Goal: Task Accomplishment & Management: Manage account settings

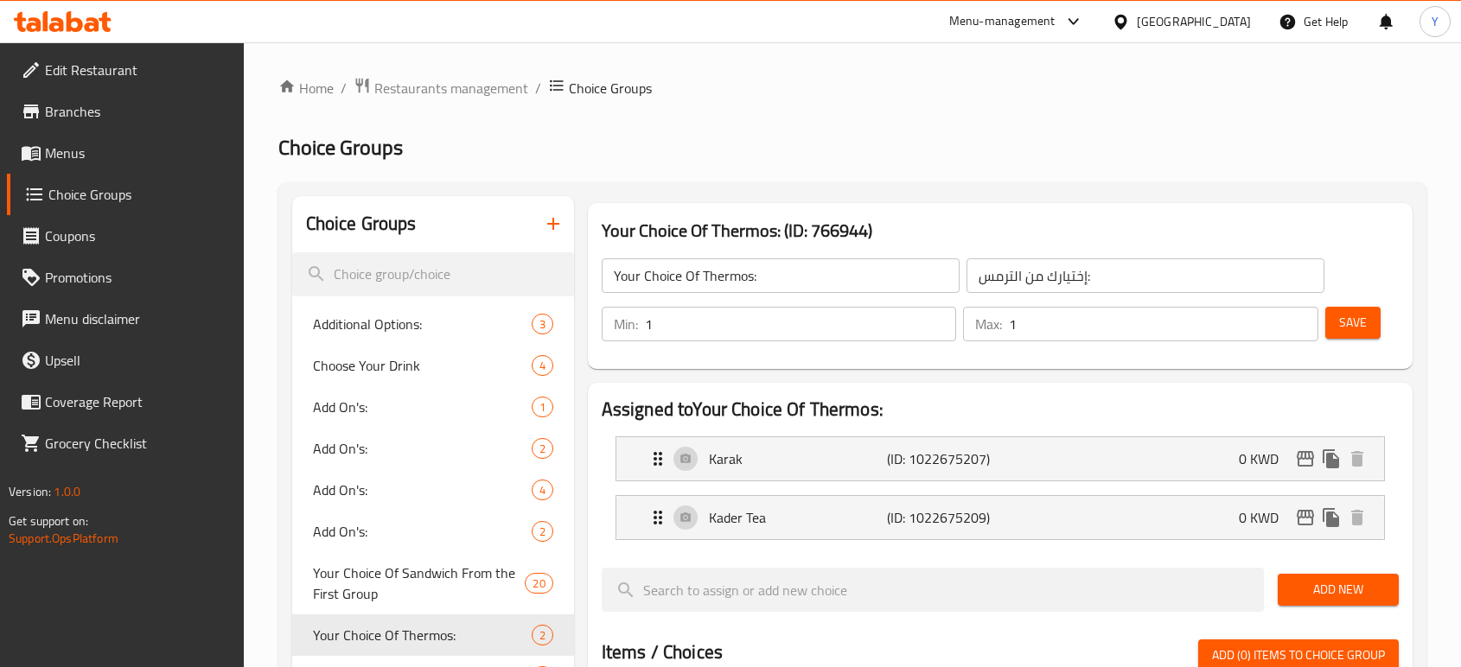
scroll to position [96, 0]
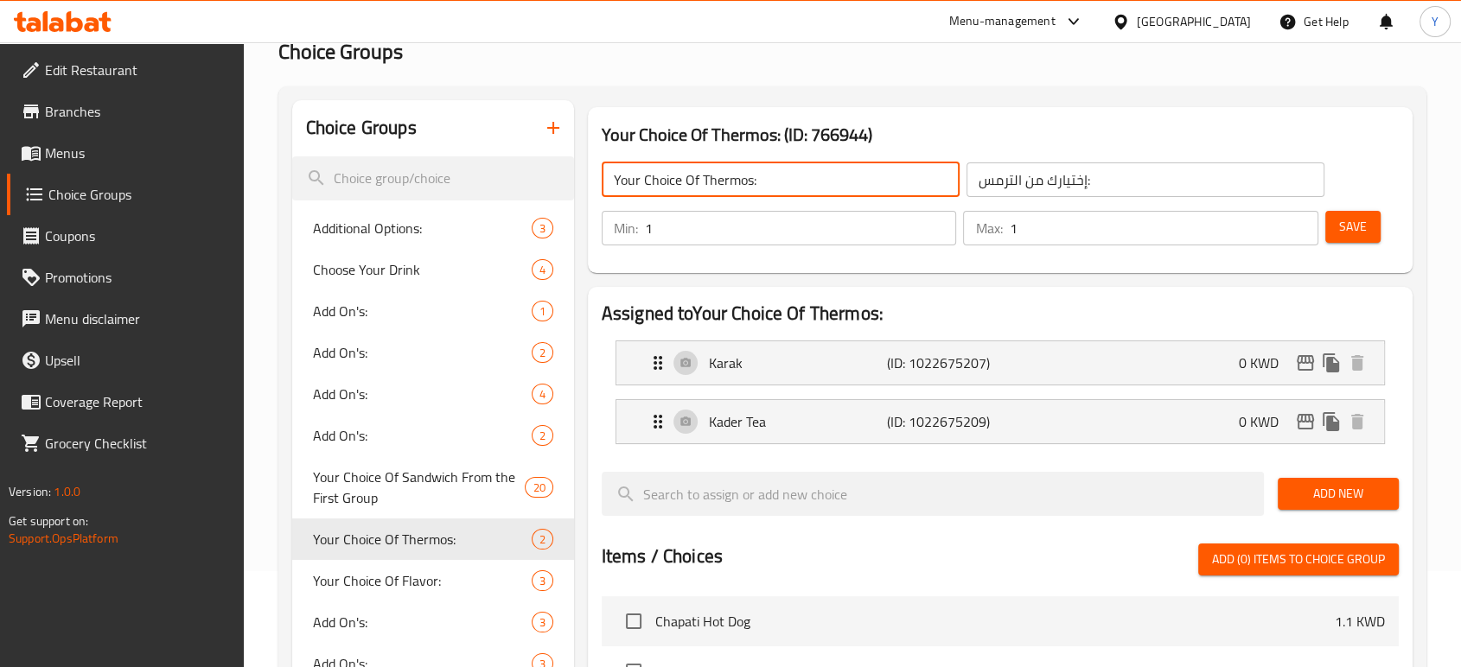
click at [730, 182] on input "Your Choice Of Thermos:" at bounding box center [781, 180] width 358 height 35
click at [1158, 168] on input "إختيارك من الترمس:" at bounding box center [1146, 180] width 358 height 35
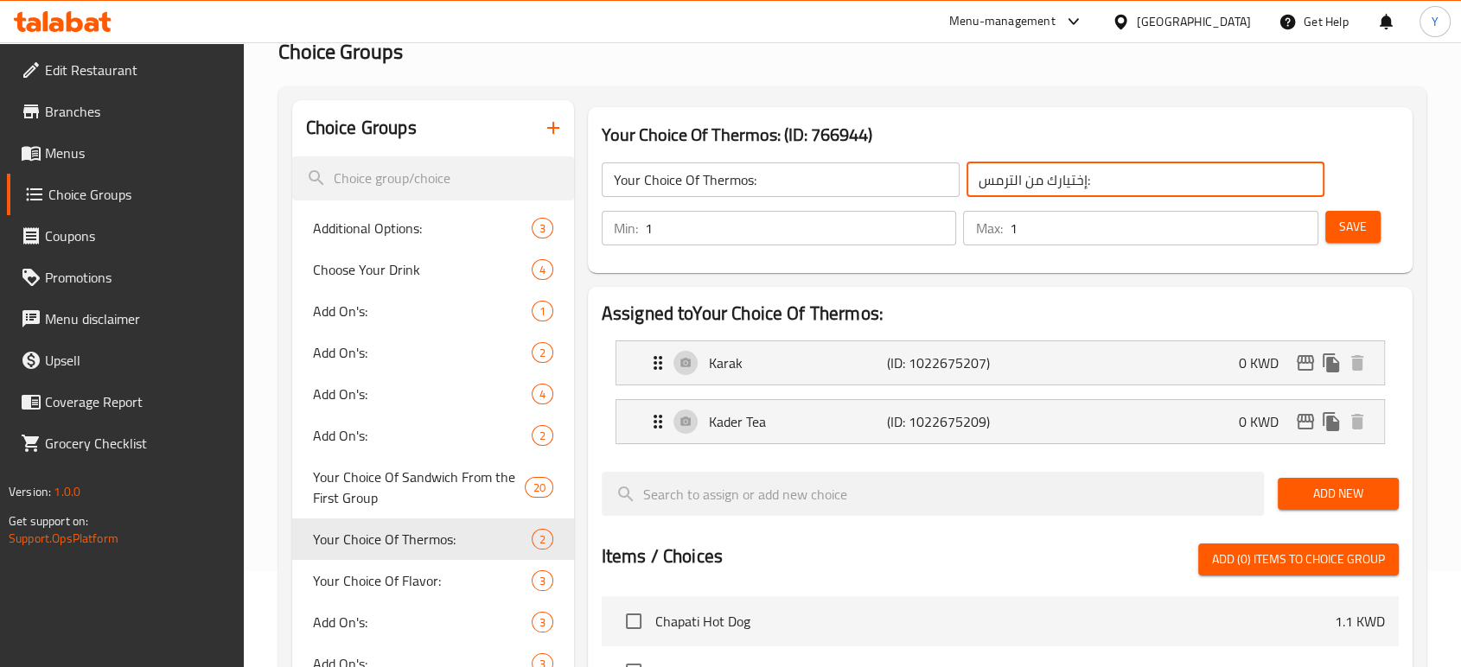
click at [1158, 168] on input "إختيارك من الترمس:" at bounding box center [1146, 180] width 358 height 35
click at [879, 358] on p "Karak" at bounding box center [798, 363] width 178 height 21
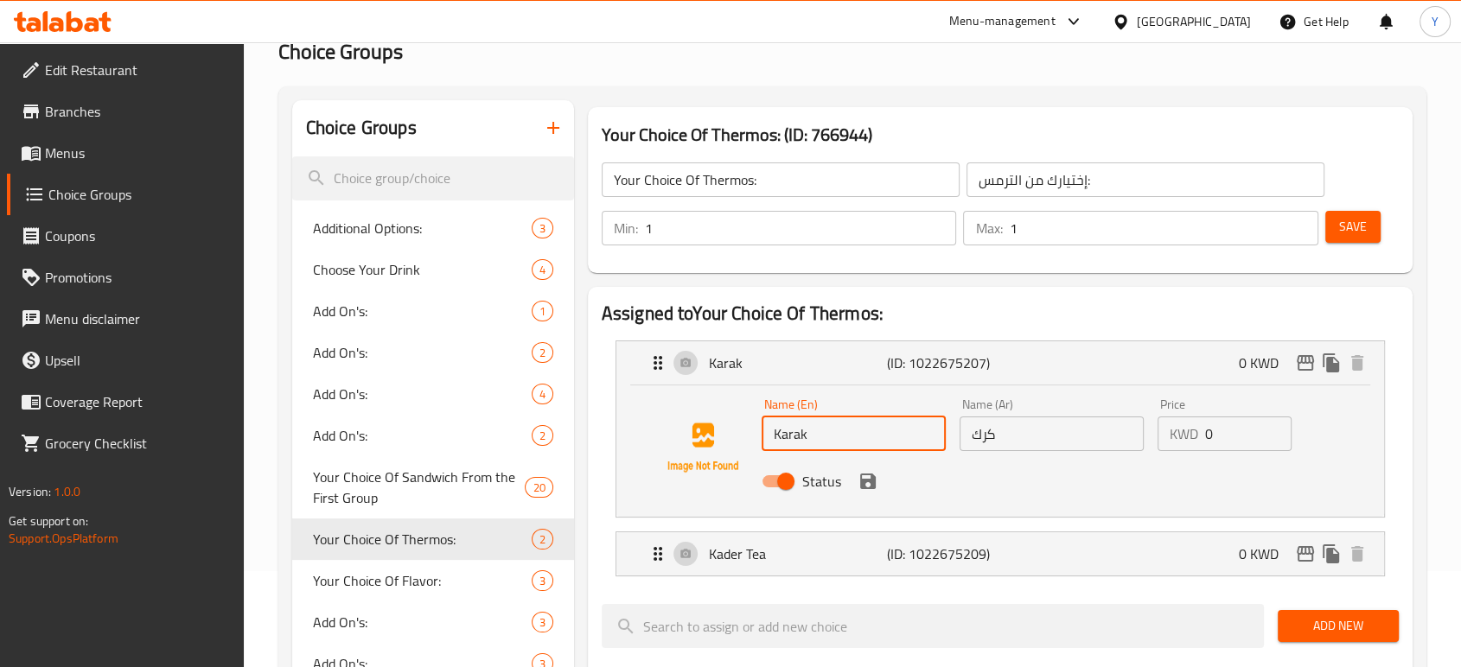
click at [823, 427] on input "Karak" at bounding box center [854, 434] width 184 height 35
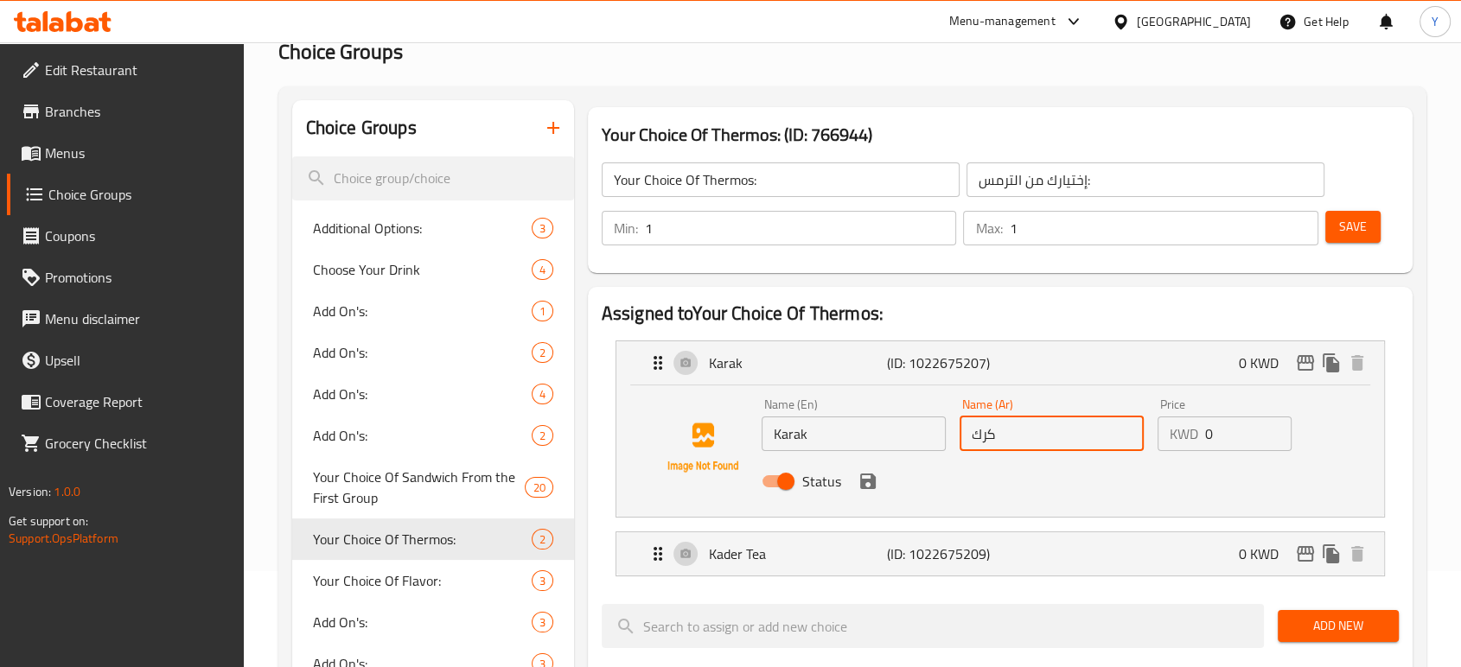
click at [1053, 430] on input "كرك" at bounding box center [1052, 434] width 184 height 35
click at [827, 565] on div "Kader Tea (ID: 1022675209) 0 KWD" at bounding box center [1006, 554] width 716 height 43
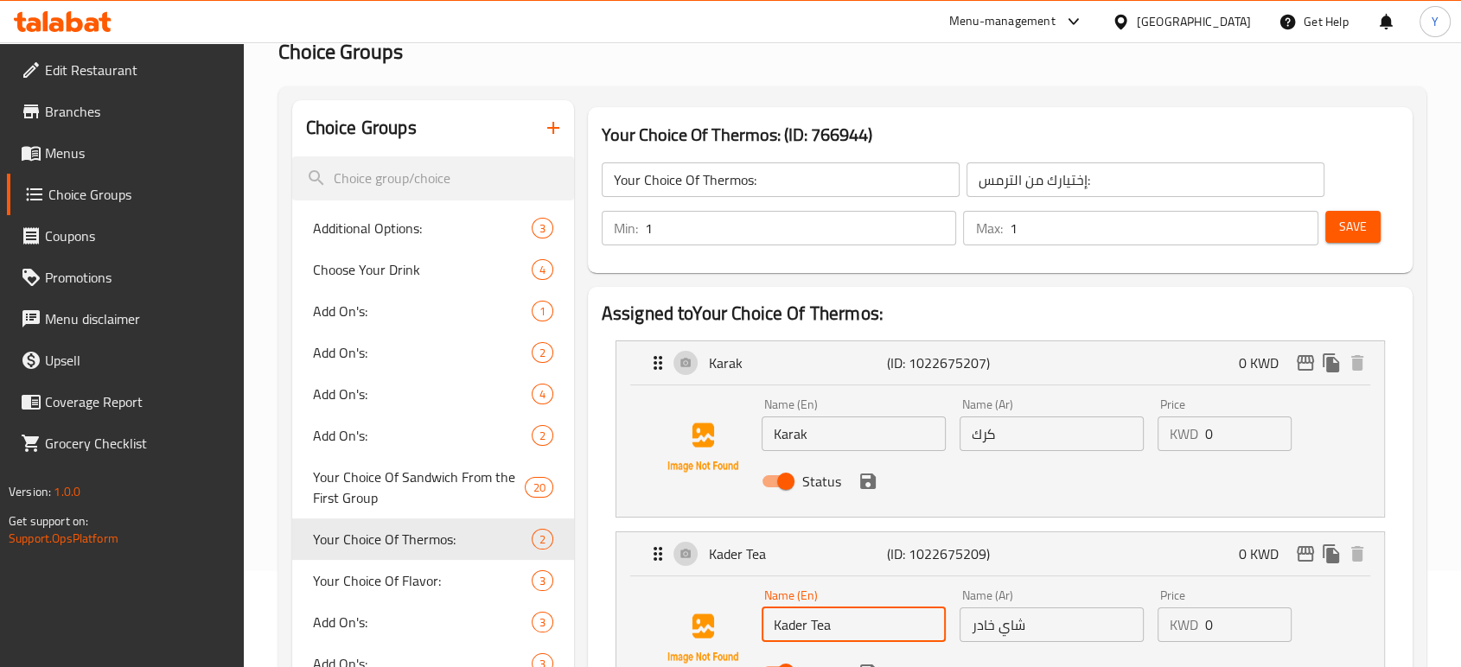
click at [844, 616] on input "Kader Tea" at bounding box center [854, 625] width 184 height 35
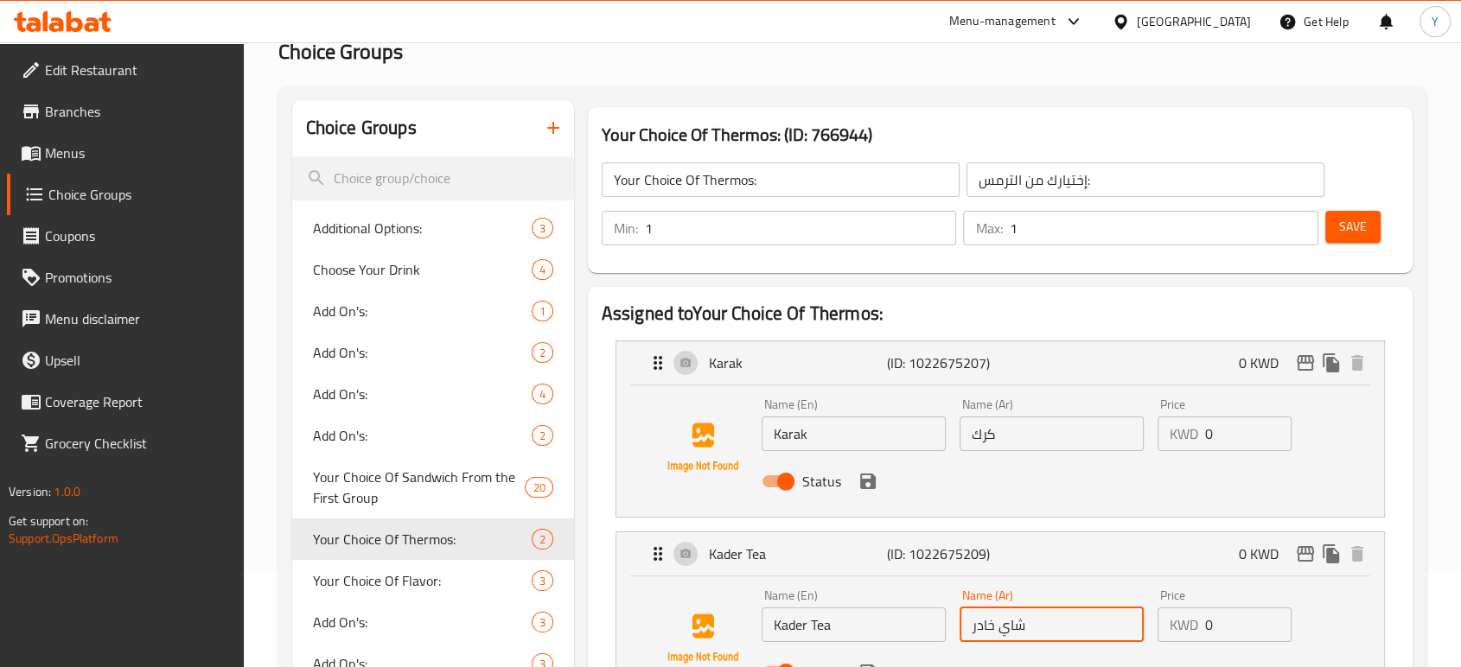
click at [1032, 621] on input "شاي خادر" at bounding box center [1052, 625] width 184 height 35
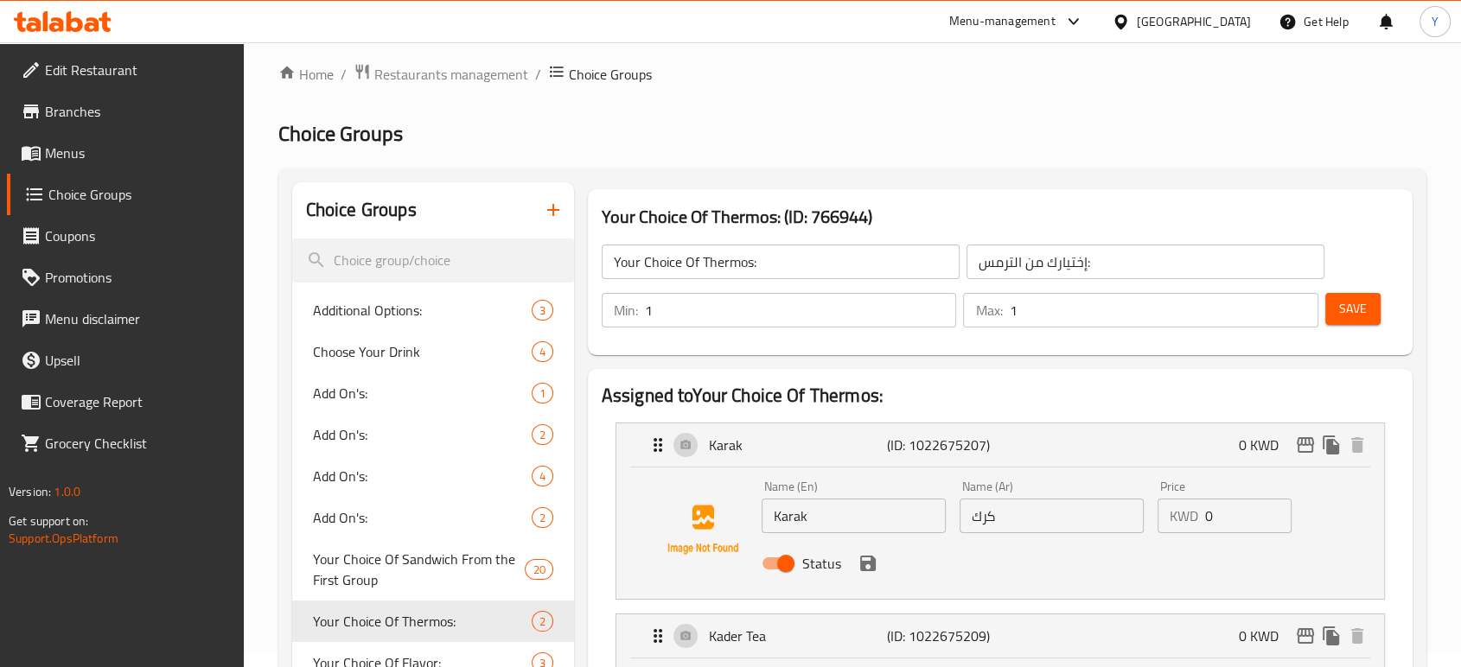
scroll to position [0, 0]
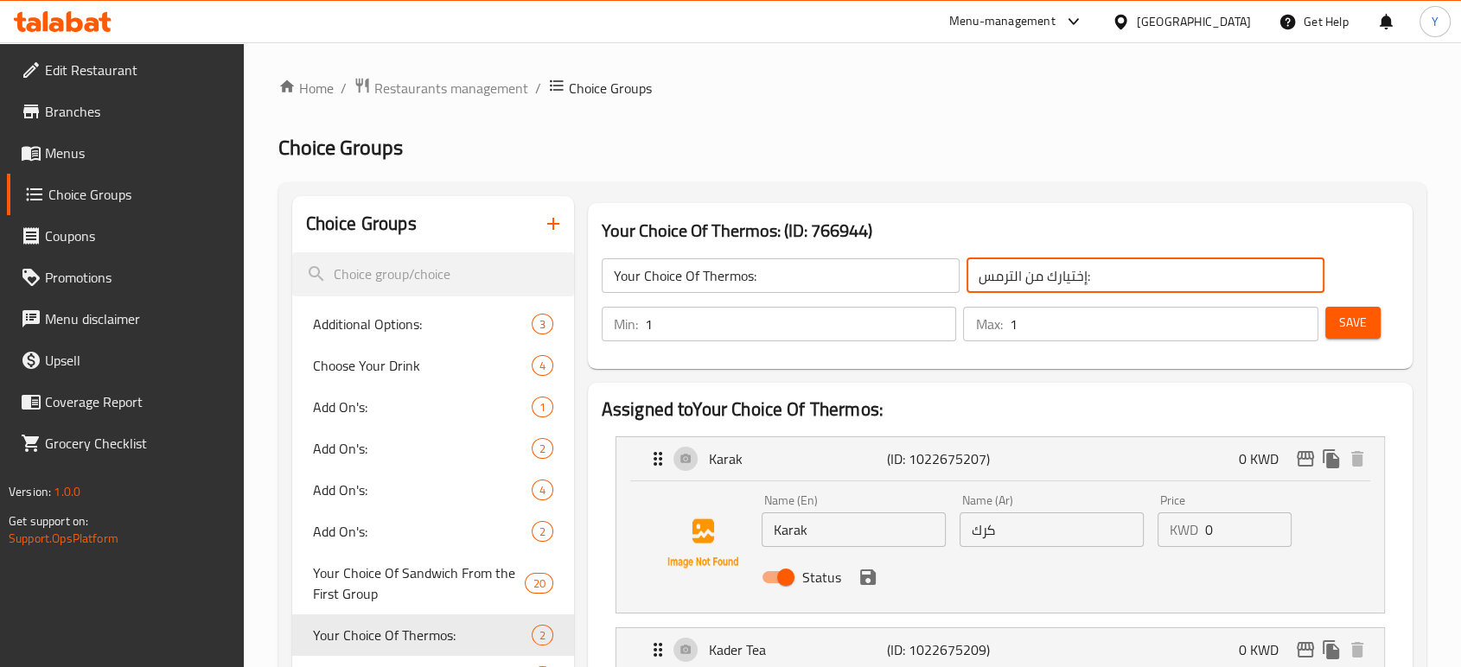
click at [1106, 278] on input "إختيارك من الترمس:" at bounding box center [1146, 276] width 358 height 35
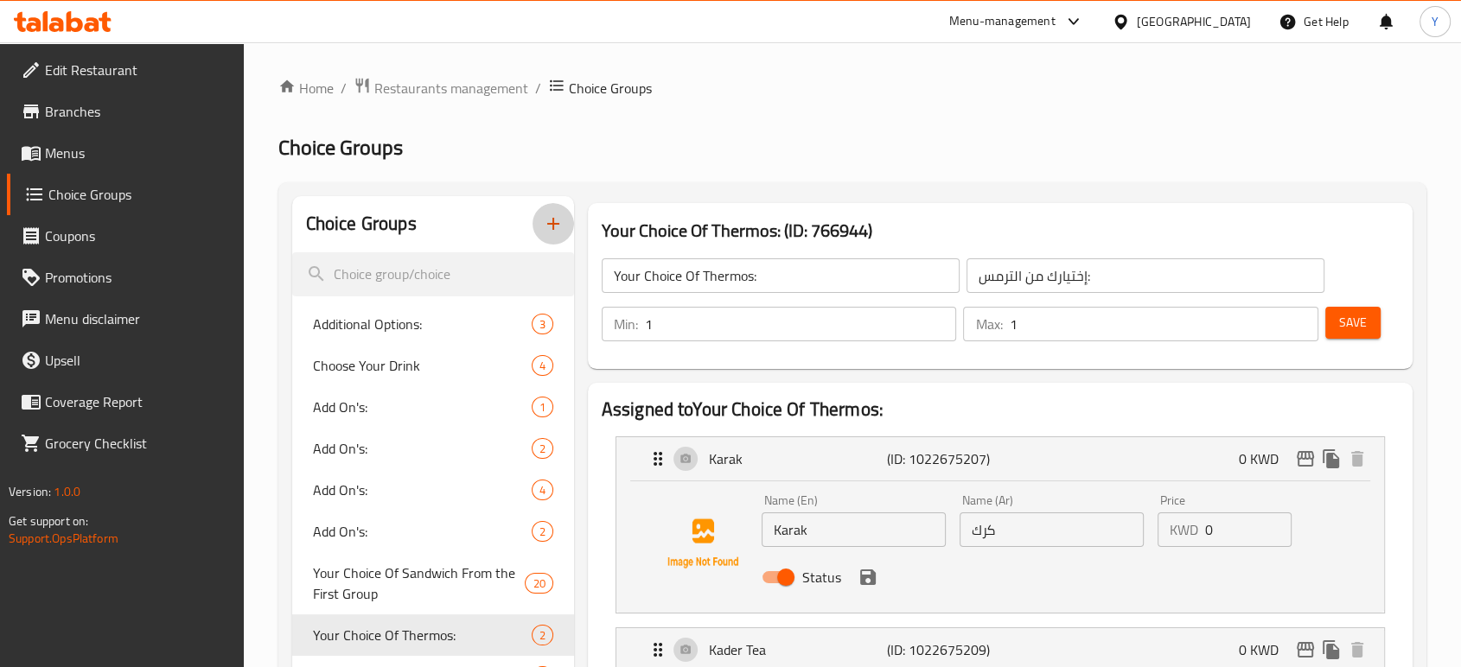
click at [559, 228] on icon "button" at bounding box center [553, 224] width 21 height 21
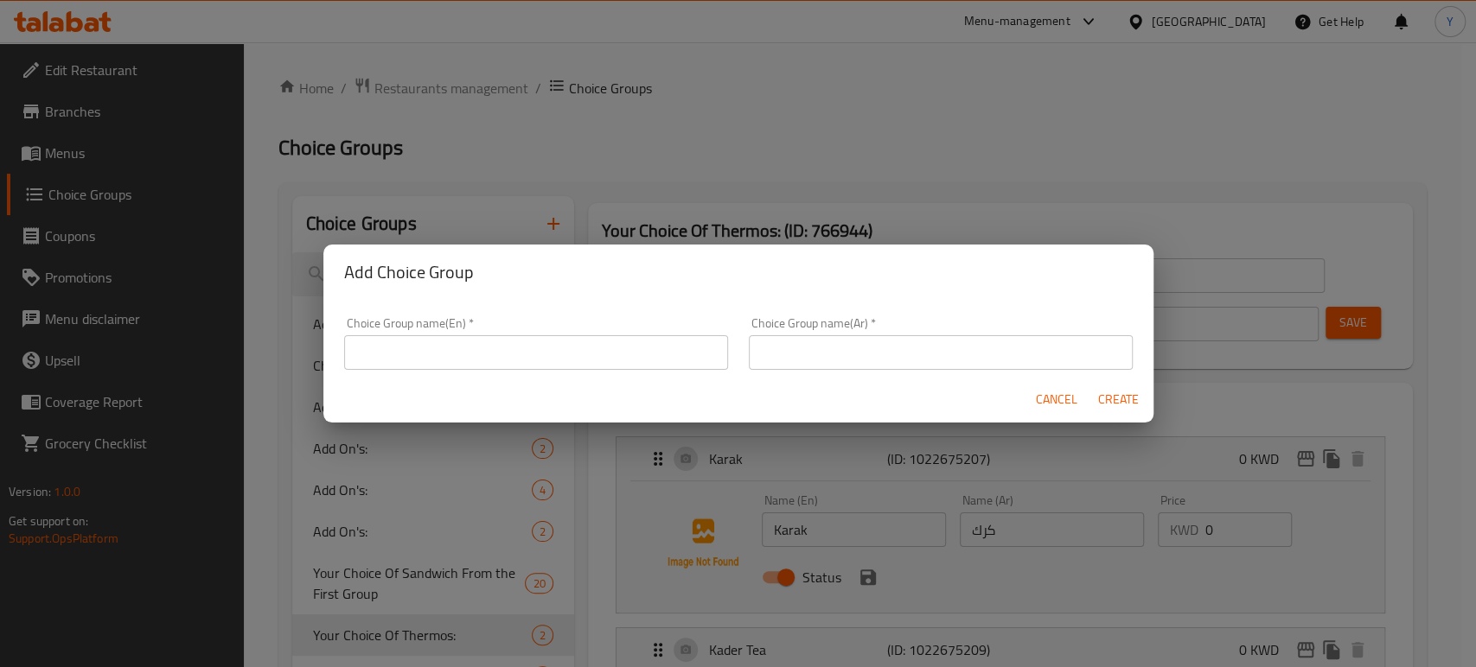
click at [564, 333] on div "Choice Group name(En)   * Choice Group name(En) *" at bounding box center [536, 343] width 384 height 53
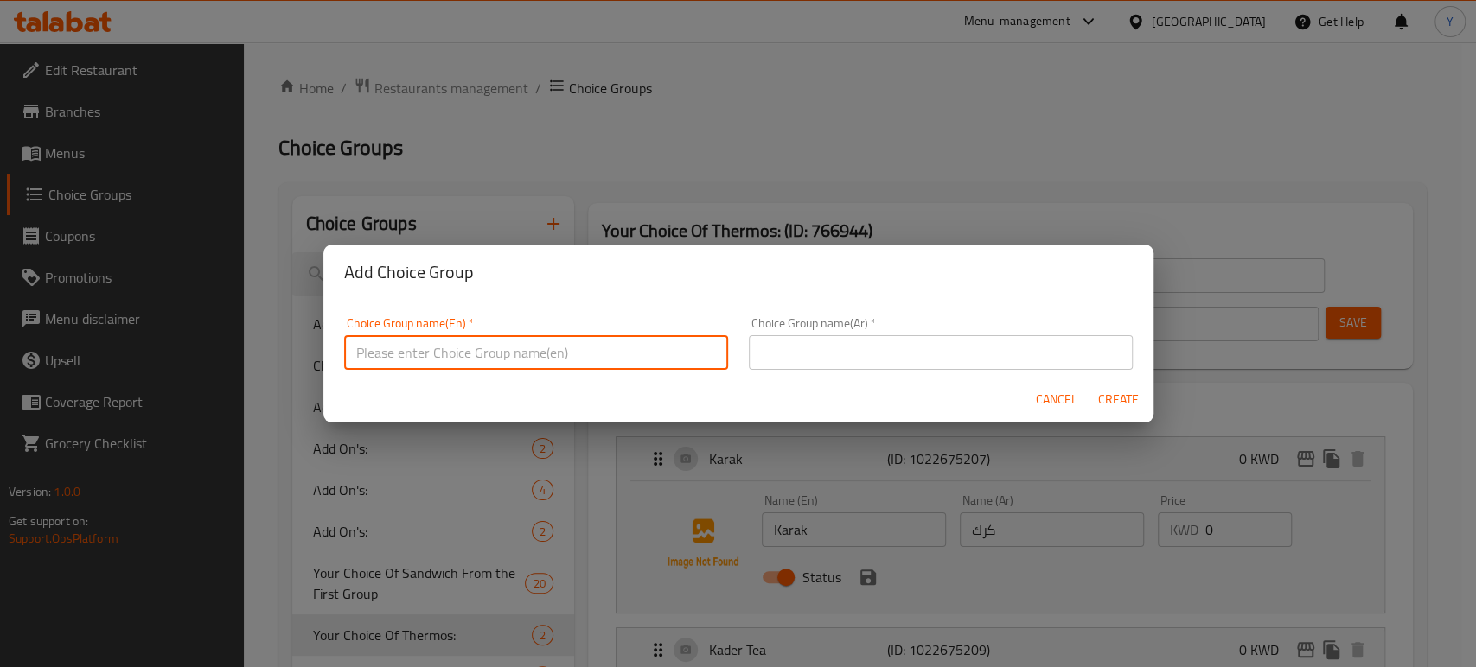
click at [565, 347] on input "text" at bounding box center [536, 352] width 384 height 35
paste input "Your Choice Of Thermos:"
type input "Your Choice Of Thermos:"
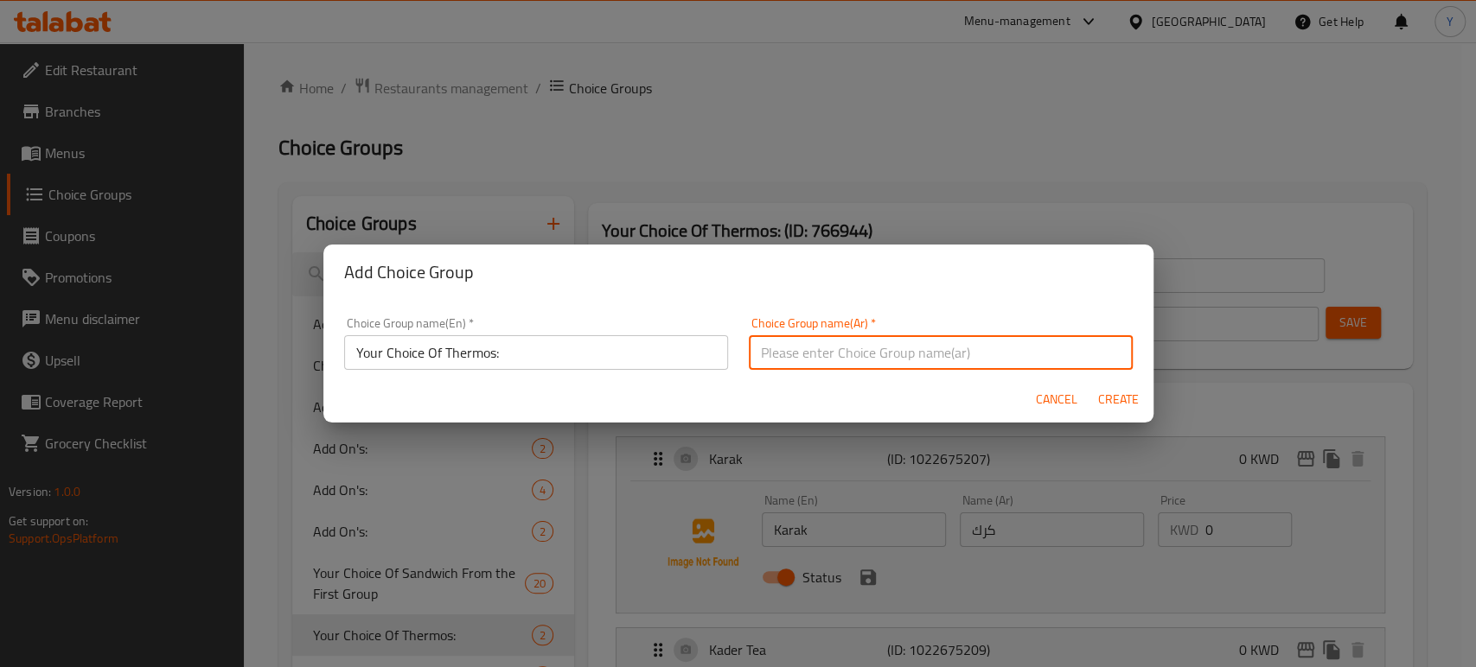
paste input "إختيارك من الترمس:"
type input "إختيارك من الترمس:"
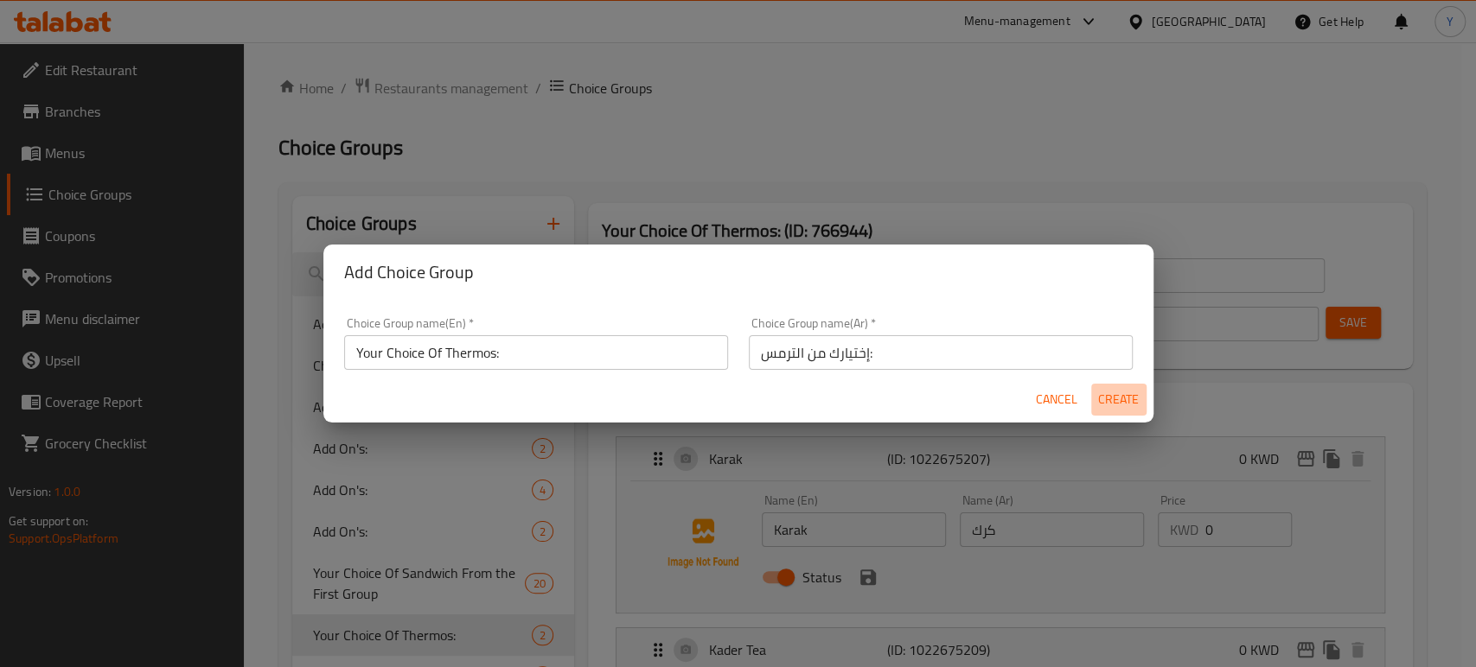
click at [1121, 396] on span "Create" at bounding box center [1119, 400] width 42 height 22
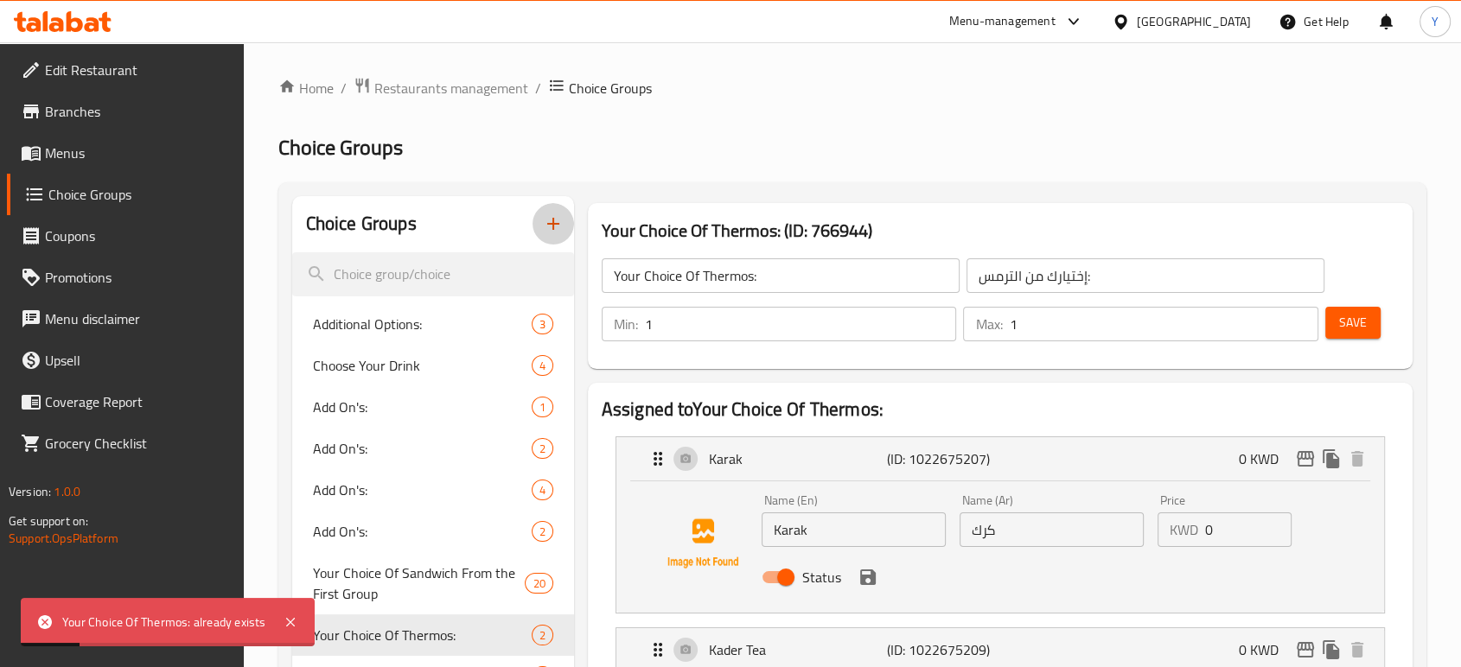
click at [546, 233] on icon "button" at bounding box center [553, 224] width 21 height 21
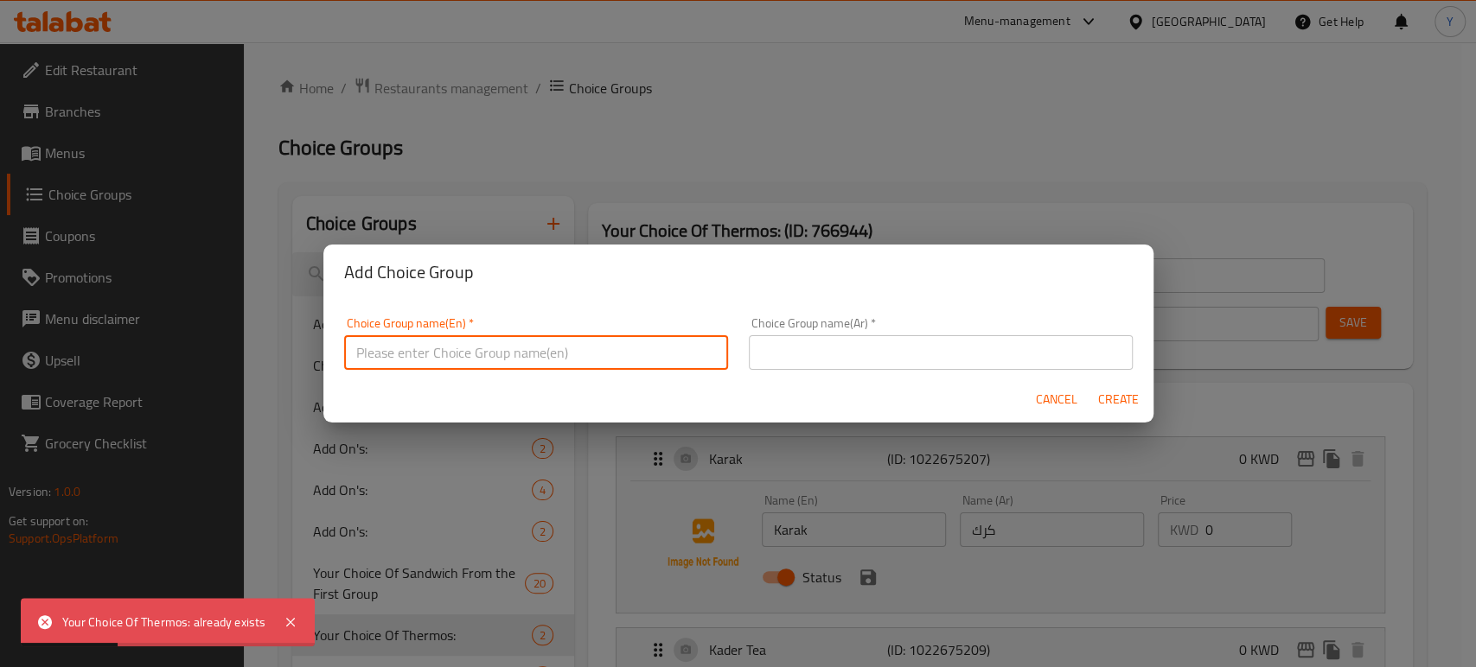
click at [540, 348] on input "text" at bounding box center [536, 352] width 384 height 35
paste input "Your Choice Of Thermos:"
type input "Your Choice Of Thermos:"
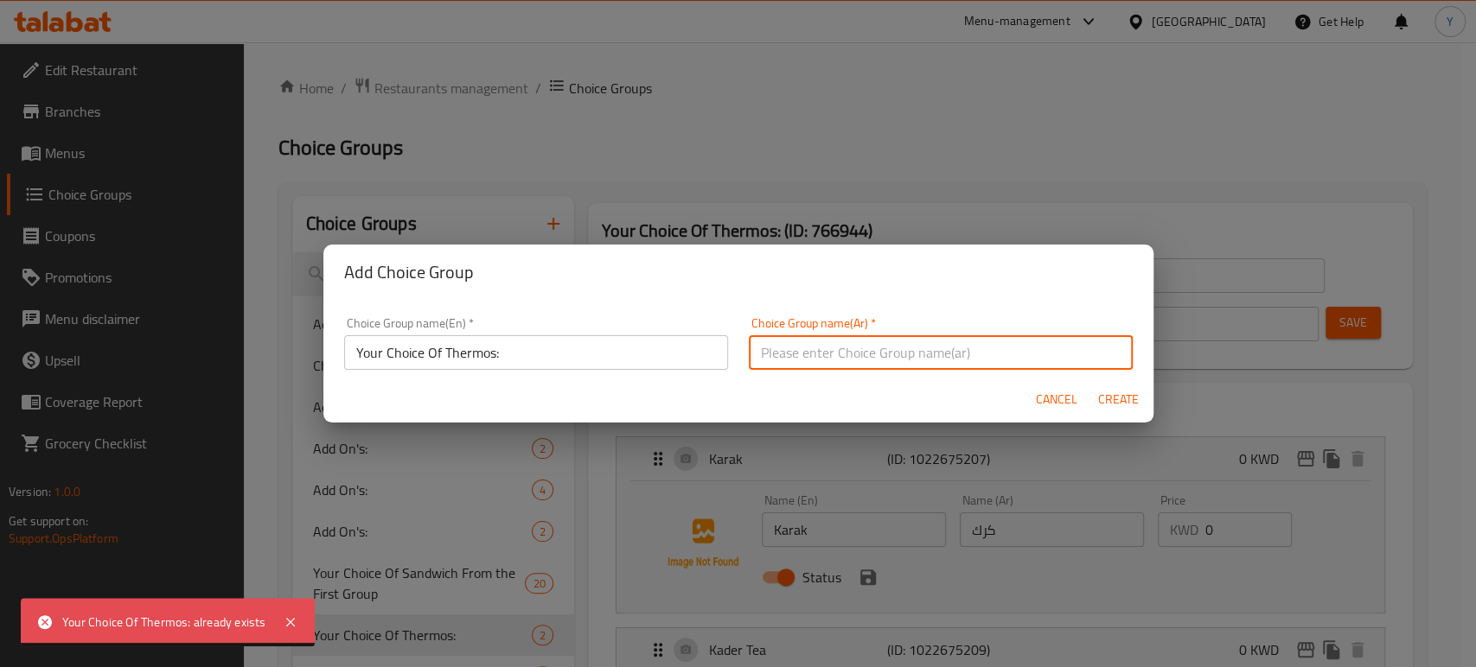
paste input "إختيارك من الترمس:"
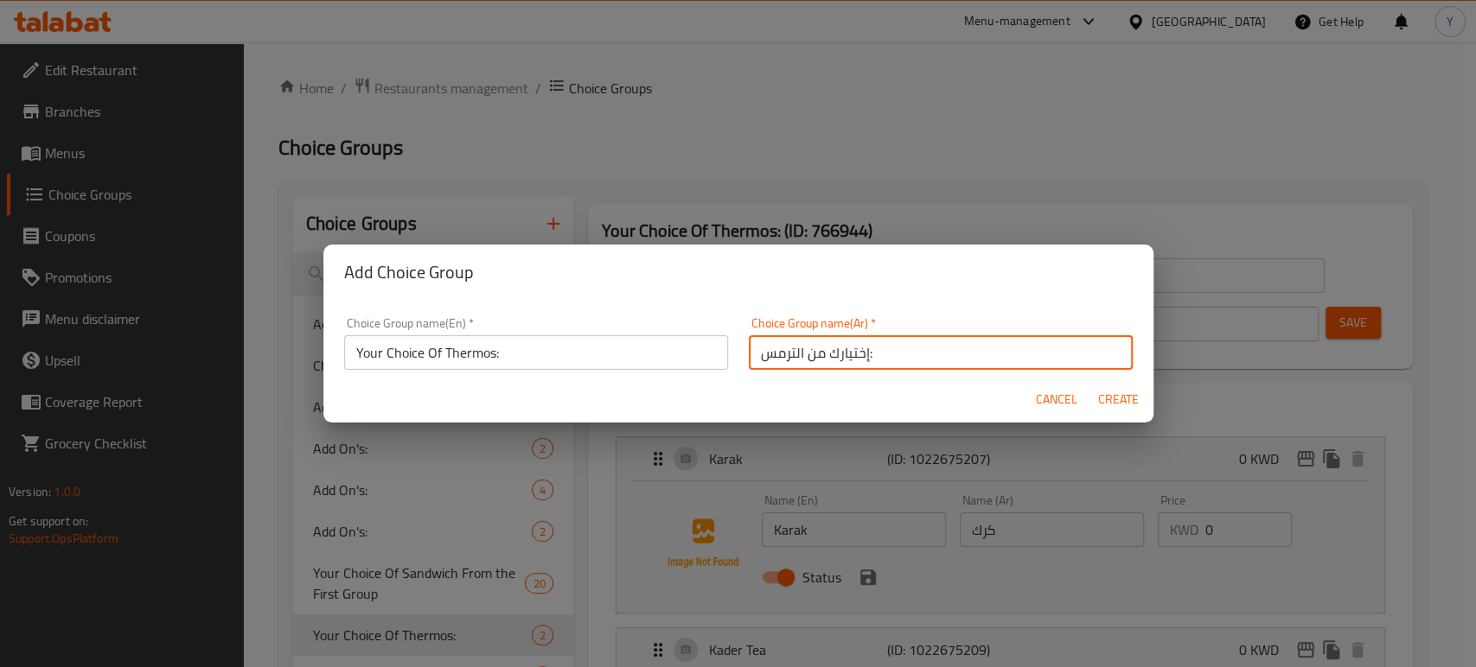
type input "إختيارك من الترمس:"
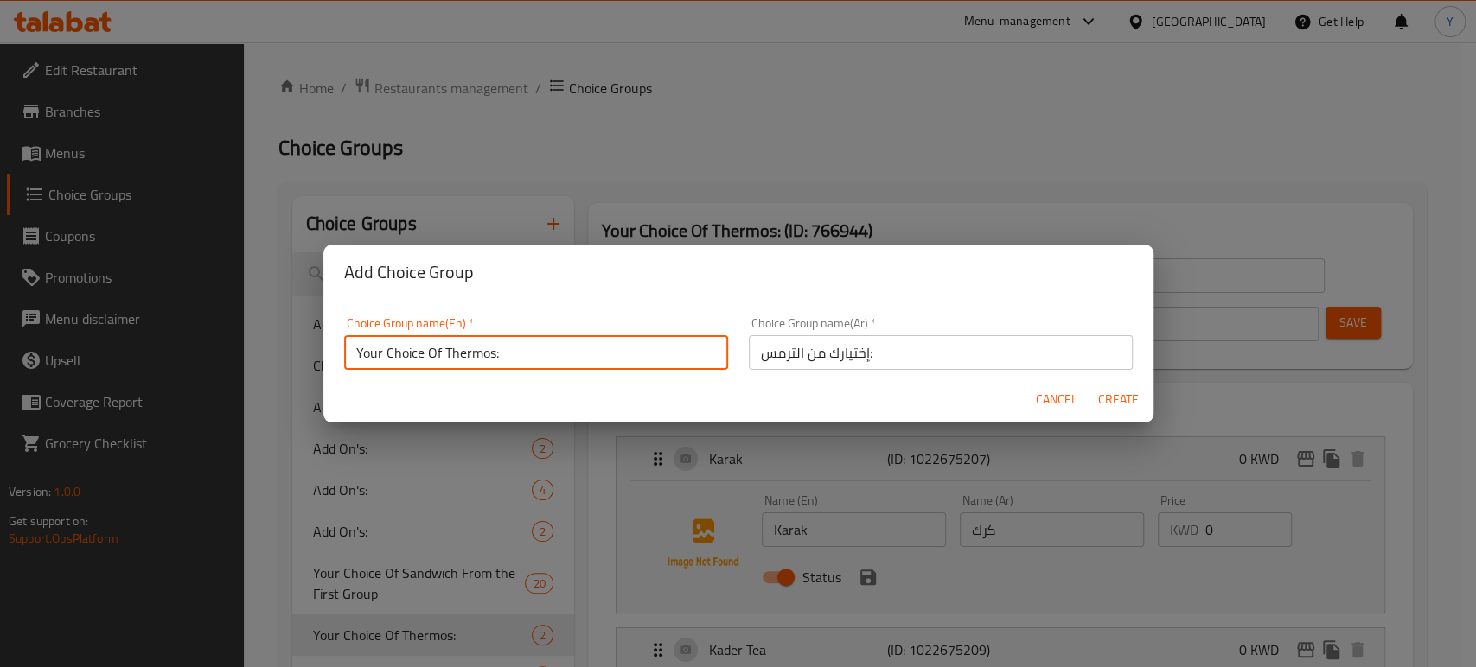
click at [504, 351] on input "Your Choice Of Thermos:" at bounding box center [536, 352] width 384 height 35
type input "Your Choice Of Thermos:"
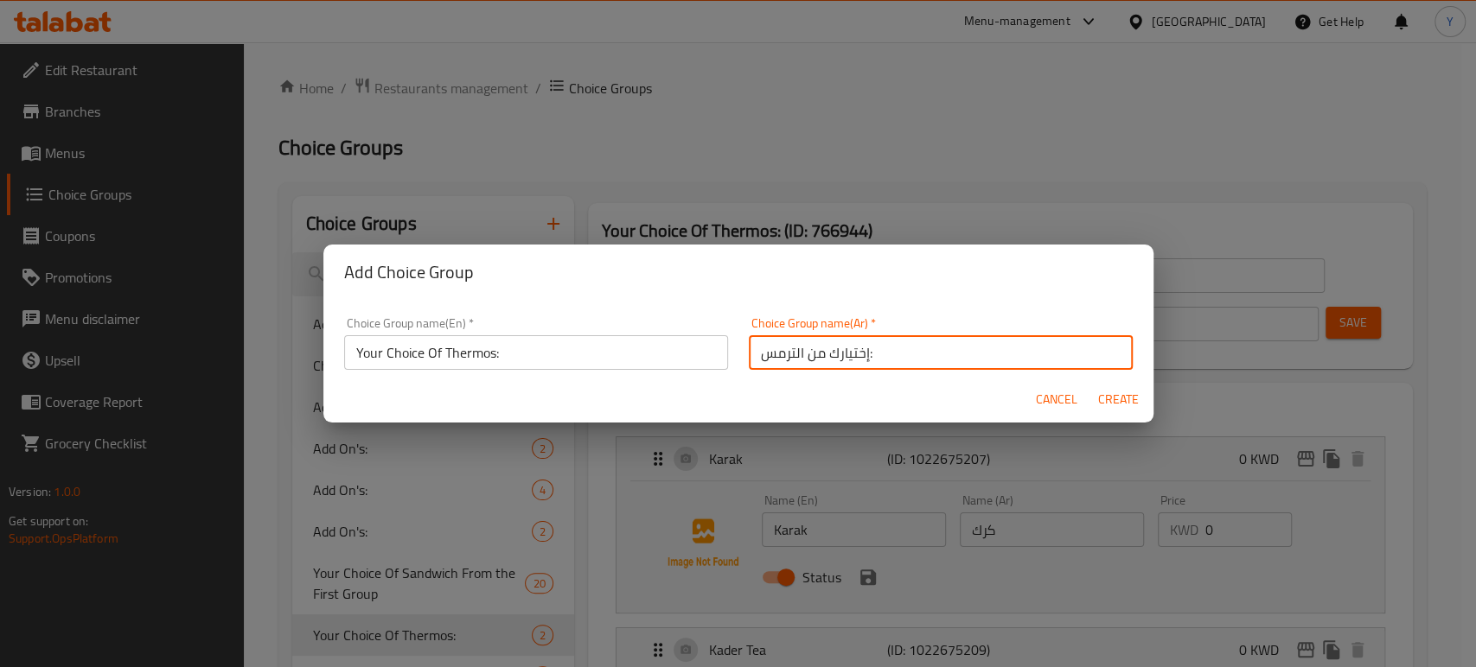
click at [947, 351] on input "إختيارك من الترمس:" at bounding box center [941, 352] width 384 height 35
type input "إختيارك من الترمس:"
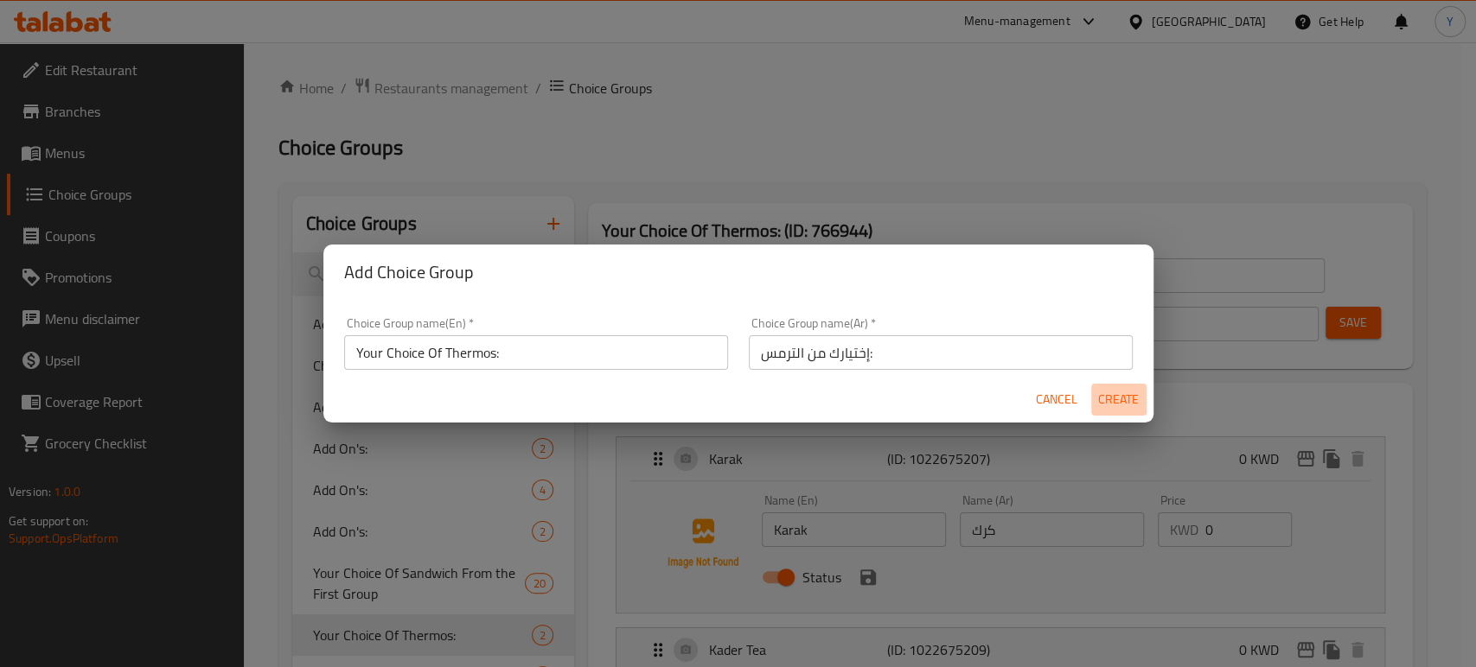
click at [1130, 403] on span "Create" at bounding box center [1119, 400] width 42 height 22
type input "Your Choice Of Thermos:"
type input "إختيارك من الترمس:"
type input "0"
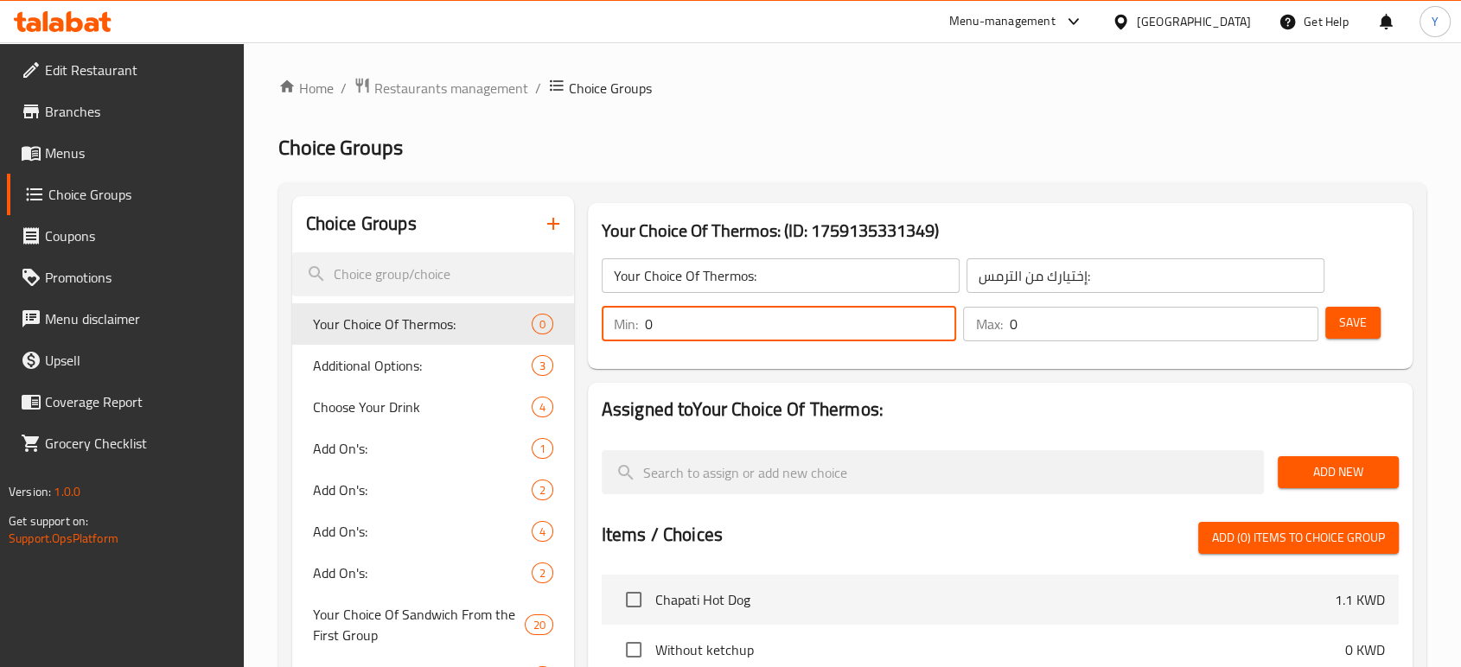
click at [801, 329] on input "0" at bounding box center [801, 324] width 312 height 35
type input "0"
type input "1"
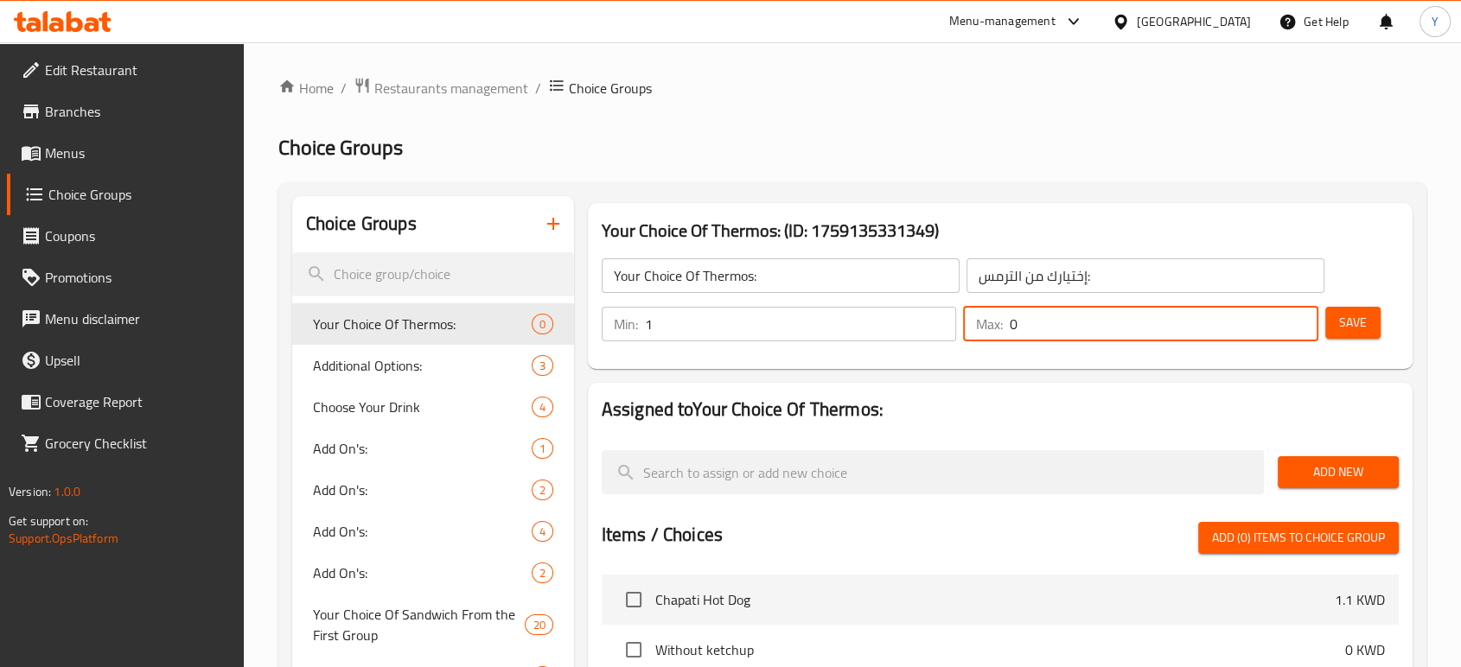
click at [1057, 316] on input "0" at bounding box center [1164, 324] width 310 height 35
type input "1"
click at [1344, 334] on span "Save" at bounding box center [1353, 323] width 28 height 22
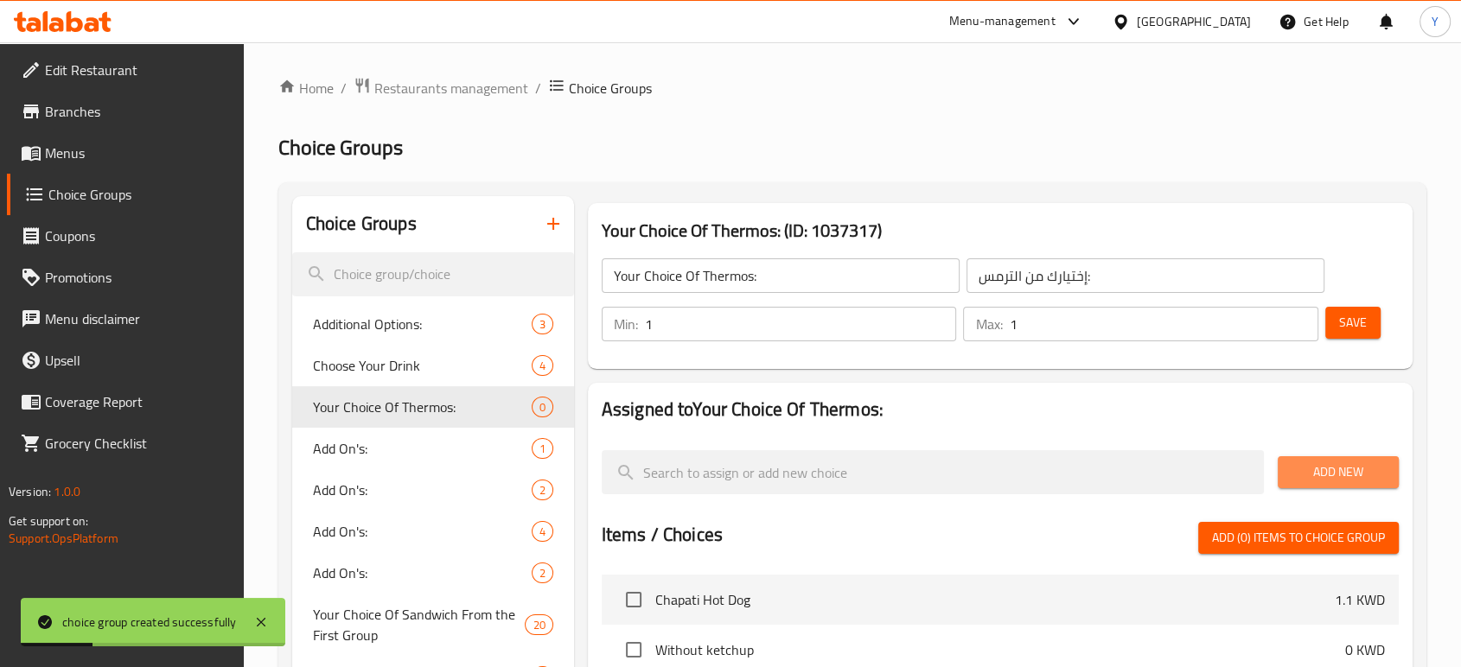
click at [1327, 459] on button "Add New" at bounding box center [1338, 473] width 121 height 32
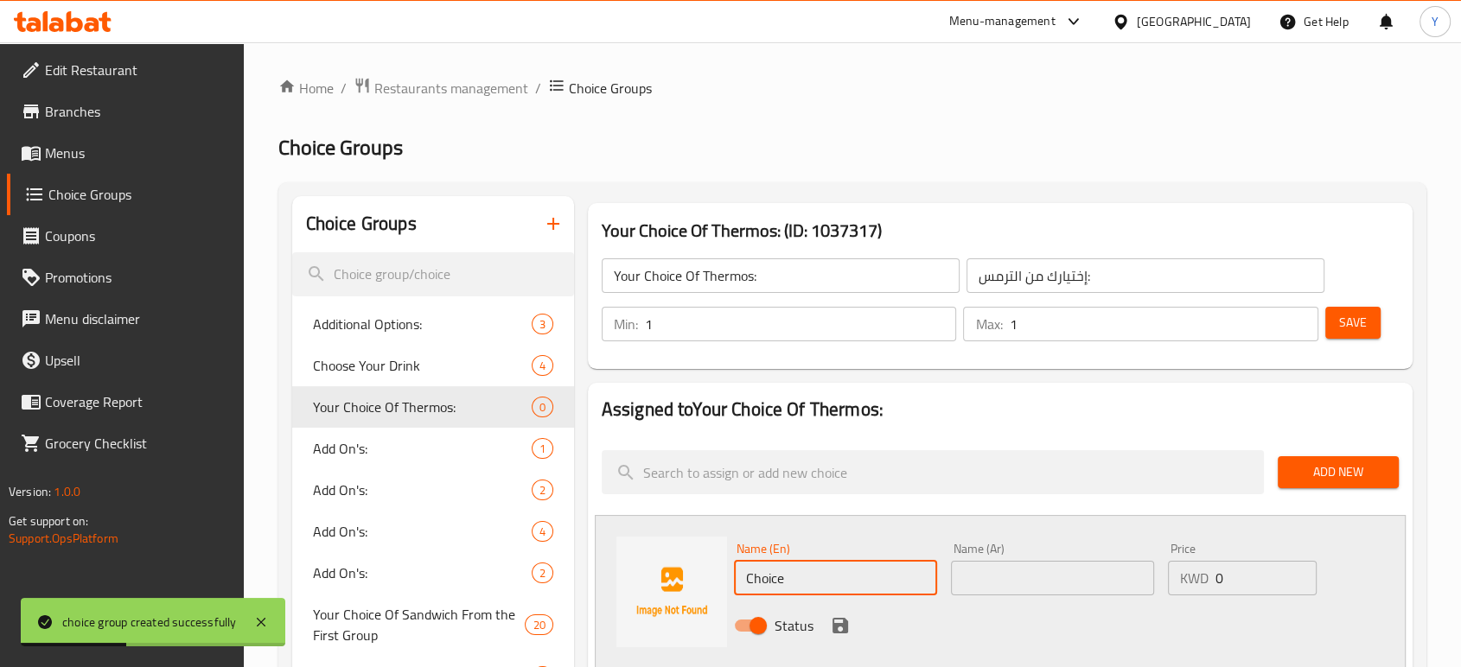
click at [821, 583] on input "Choice" at bounding box center [835, 578] width 203 height 35
paste input "Karak"
type input "Karak"
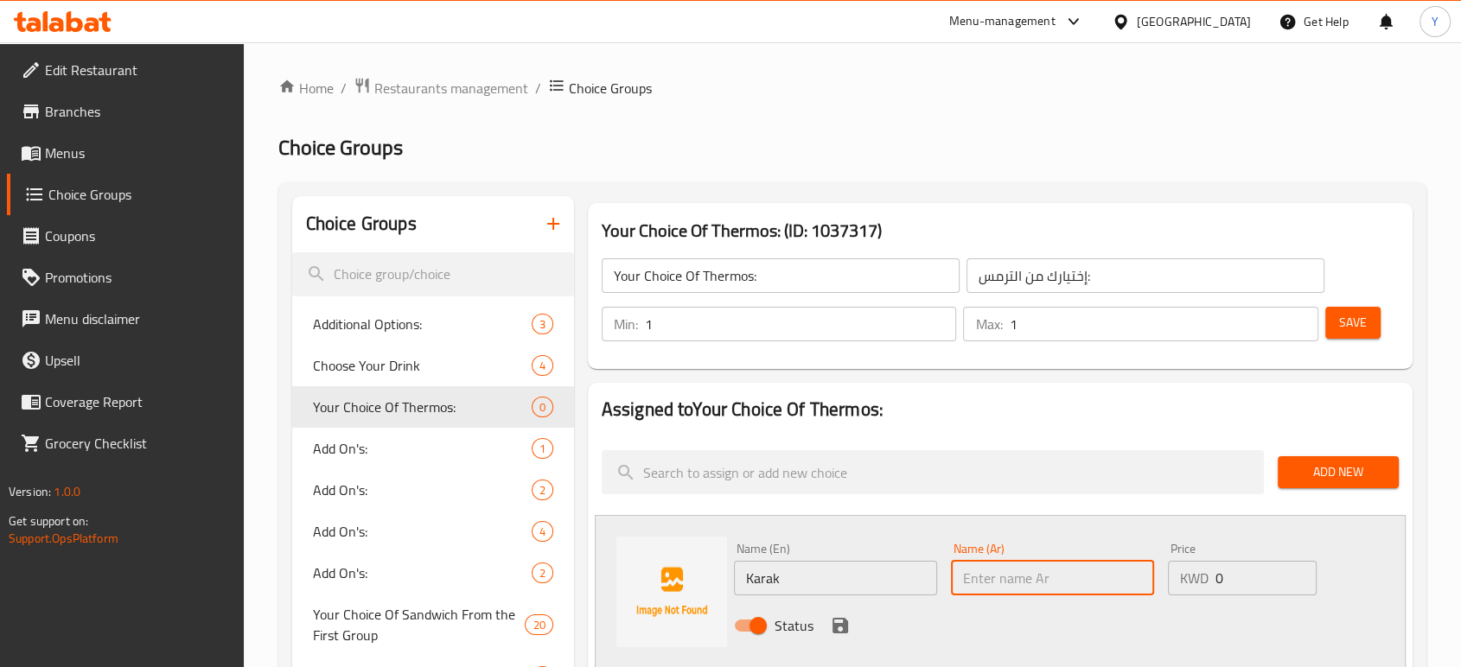
paste input "كرك"
type input "كرك"
click at [838, 619] on icon "save" at bounding box center [841, 626] width 16 height 16
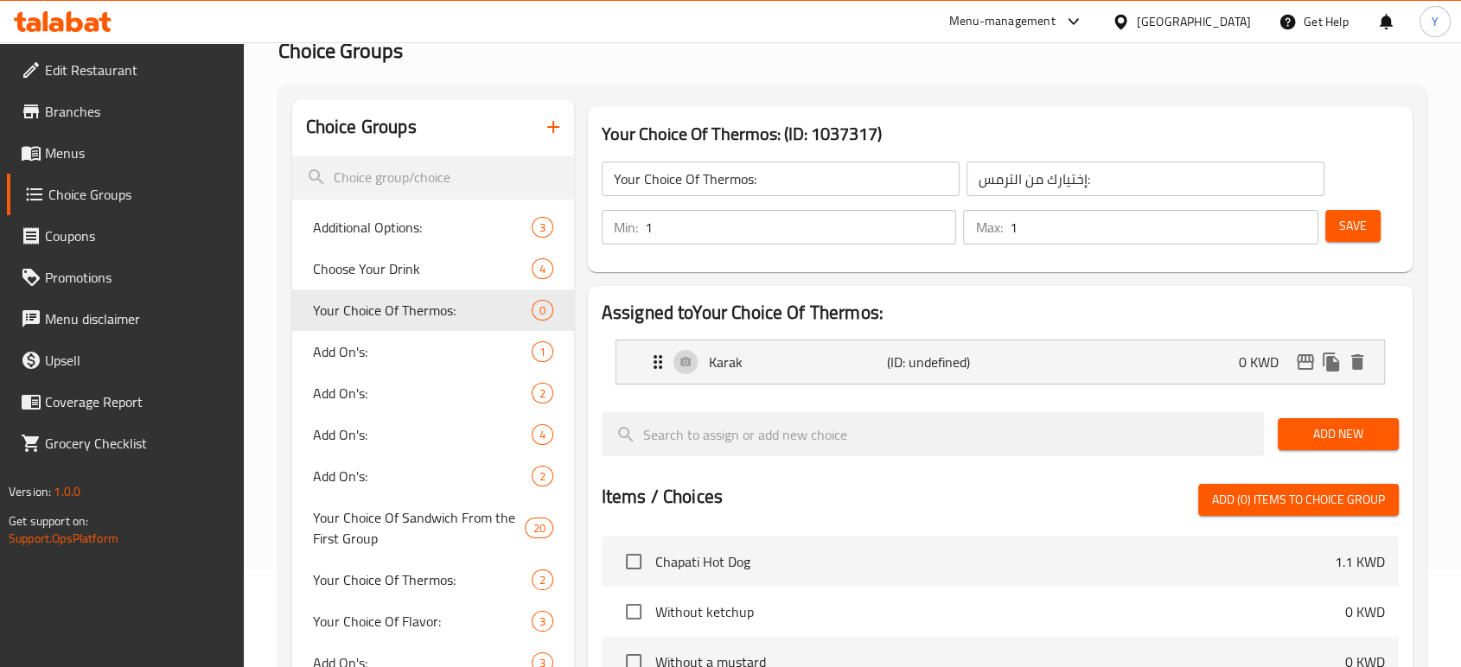
scroll to position [99, 0]
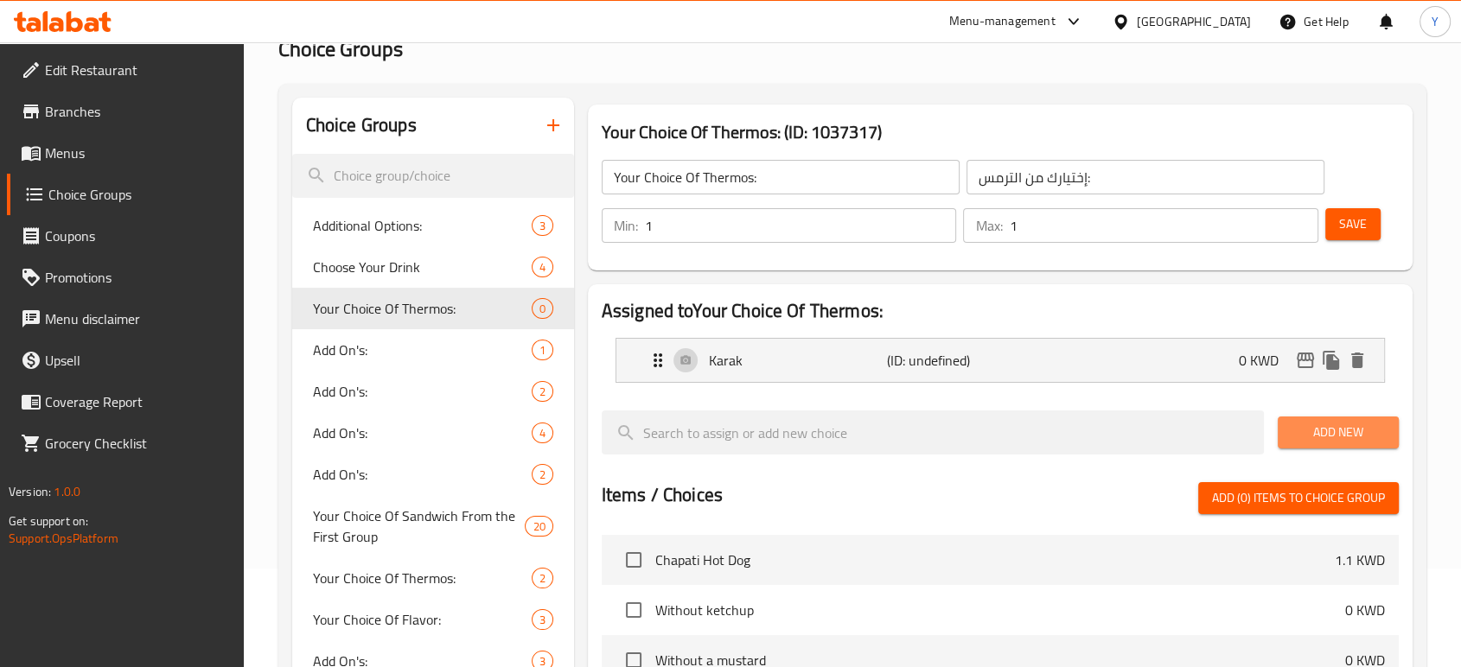
click at [1306, 435] on span "Add New" at bounding box center [1338, 433] width 93 height 22
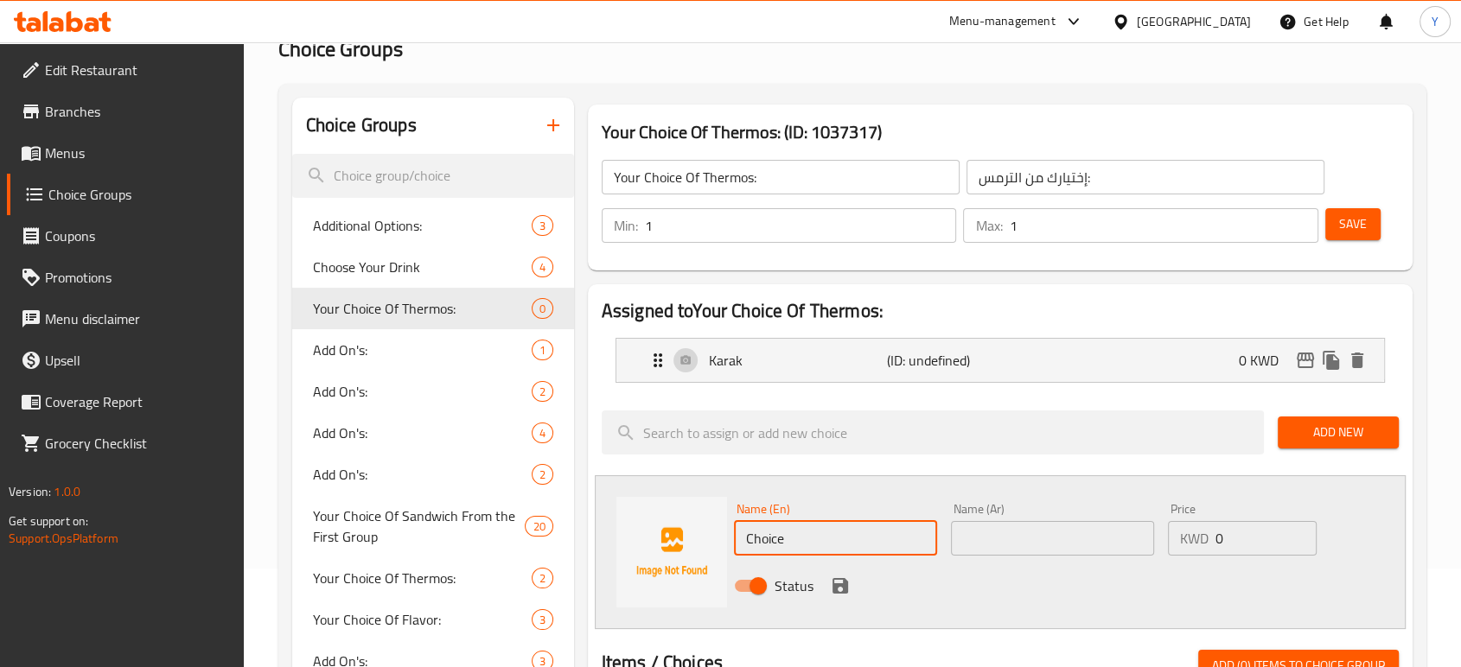
click at [802, 542] on input "Choice" at bounding box center [835, 538] width 203 height 35
paste input "Kader Tea"
type input "Kader Tea"
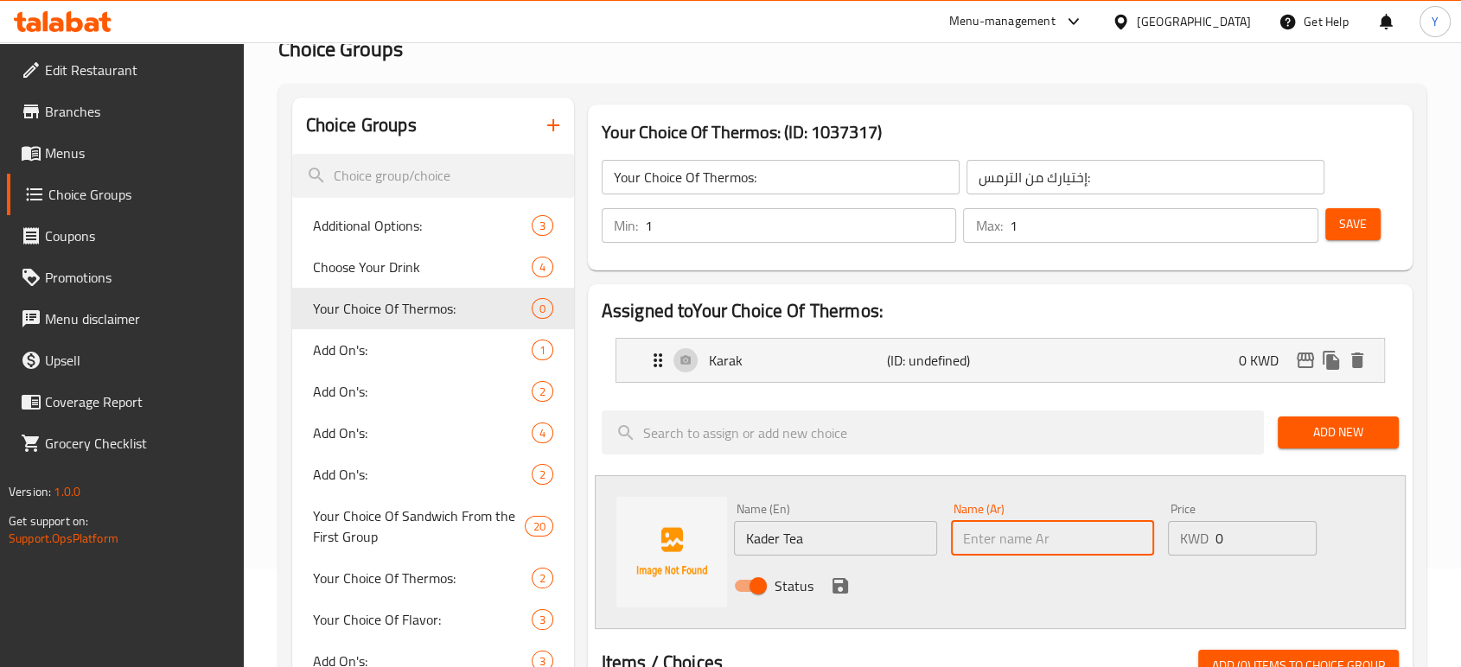
paste input "شاي خادر"
type input "شاي خادر"
click at [838, 576] on icon "save" at bounding box center [840, 586] width 21 height 21
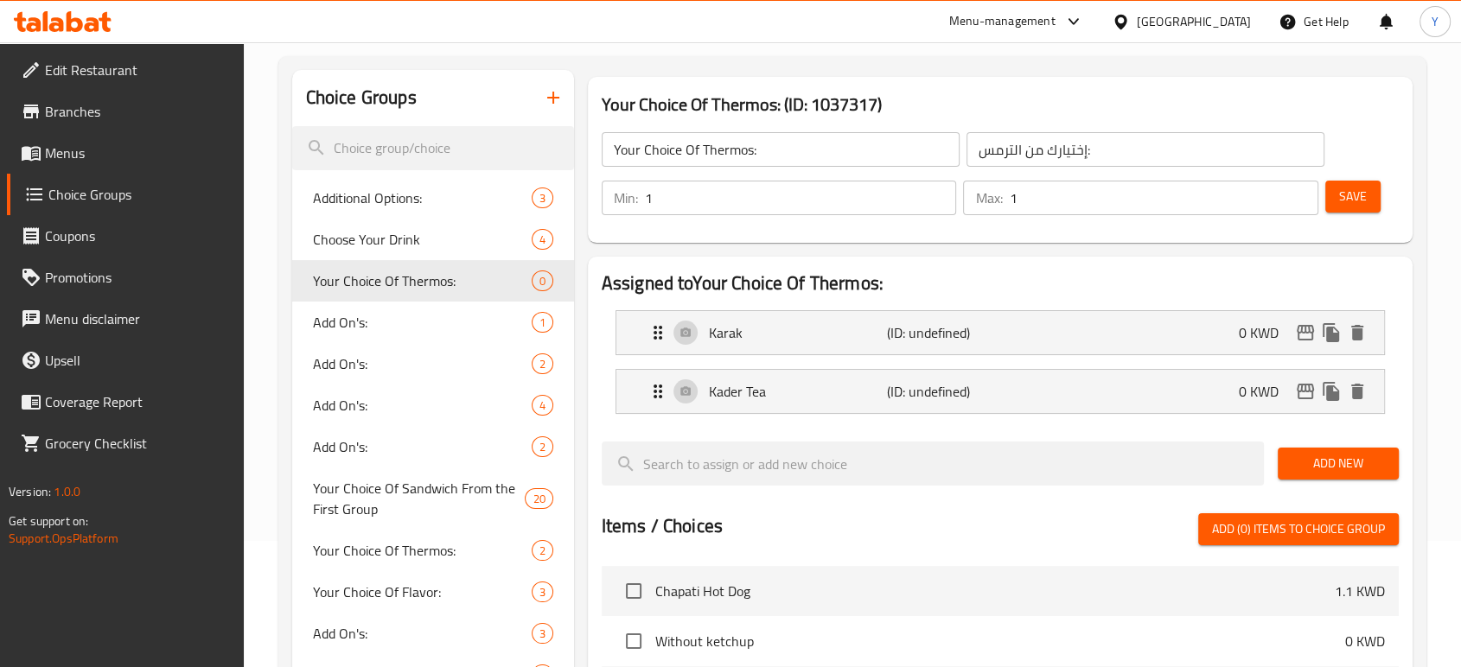
scroll to position [92, 0]
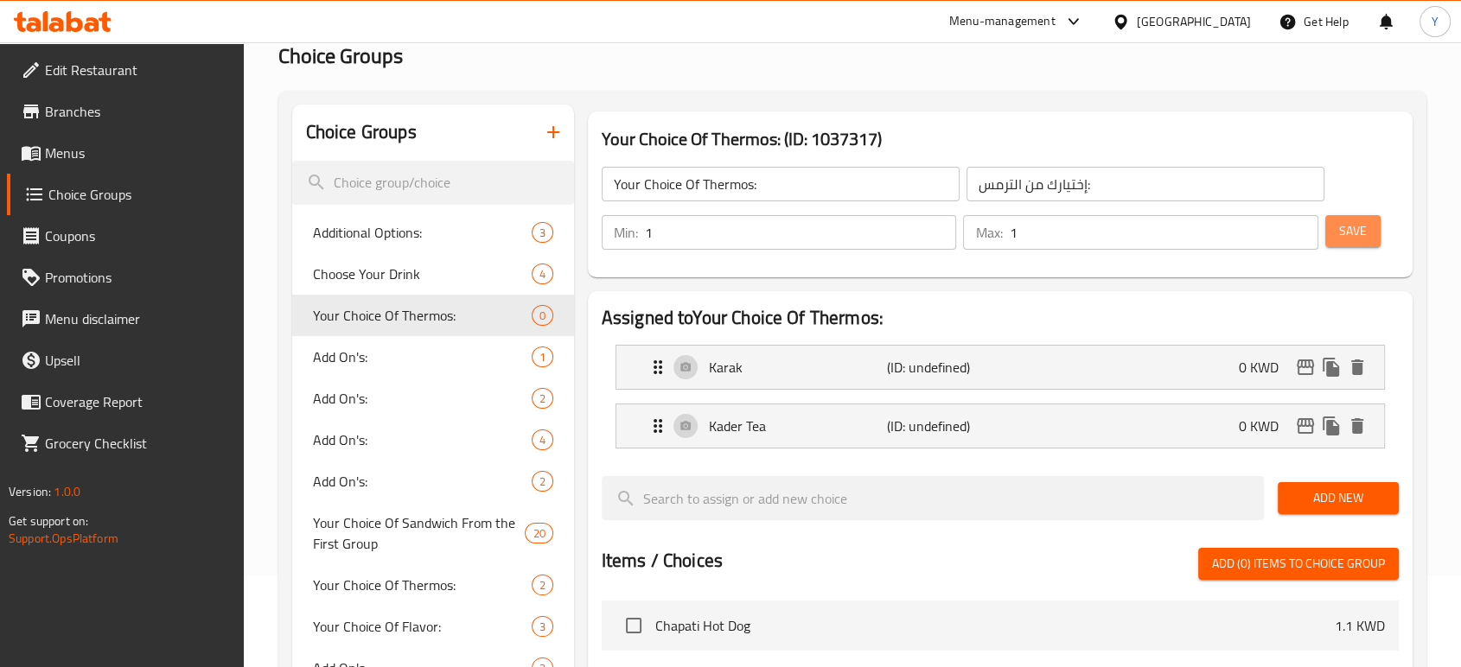
click at [1365, 227] on span "Save" at bounding box center [1353, 231] width 28 height 22
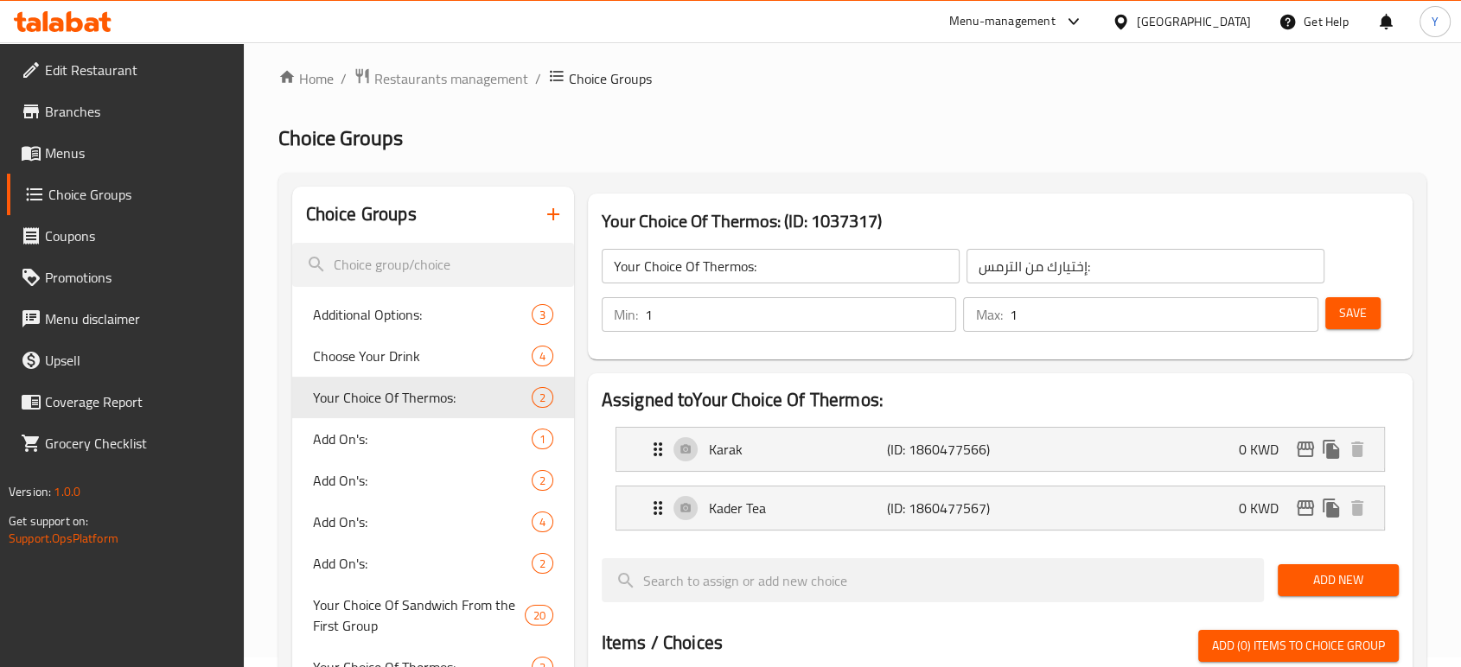
scroll to position [8, 0]
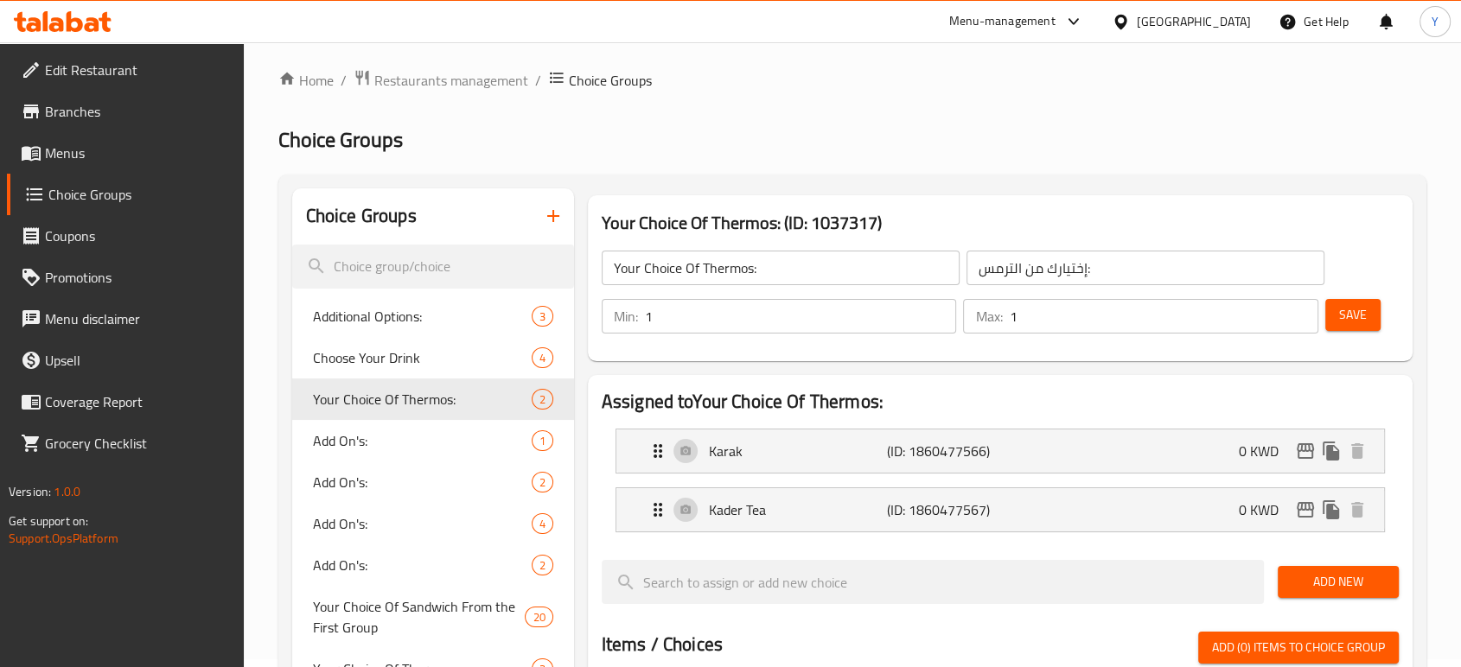
click at [1359, 312] on span "Save" at bounding box center [1353, 315] width 28 height 22
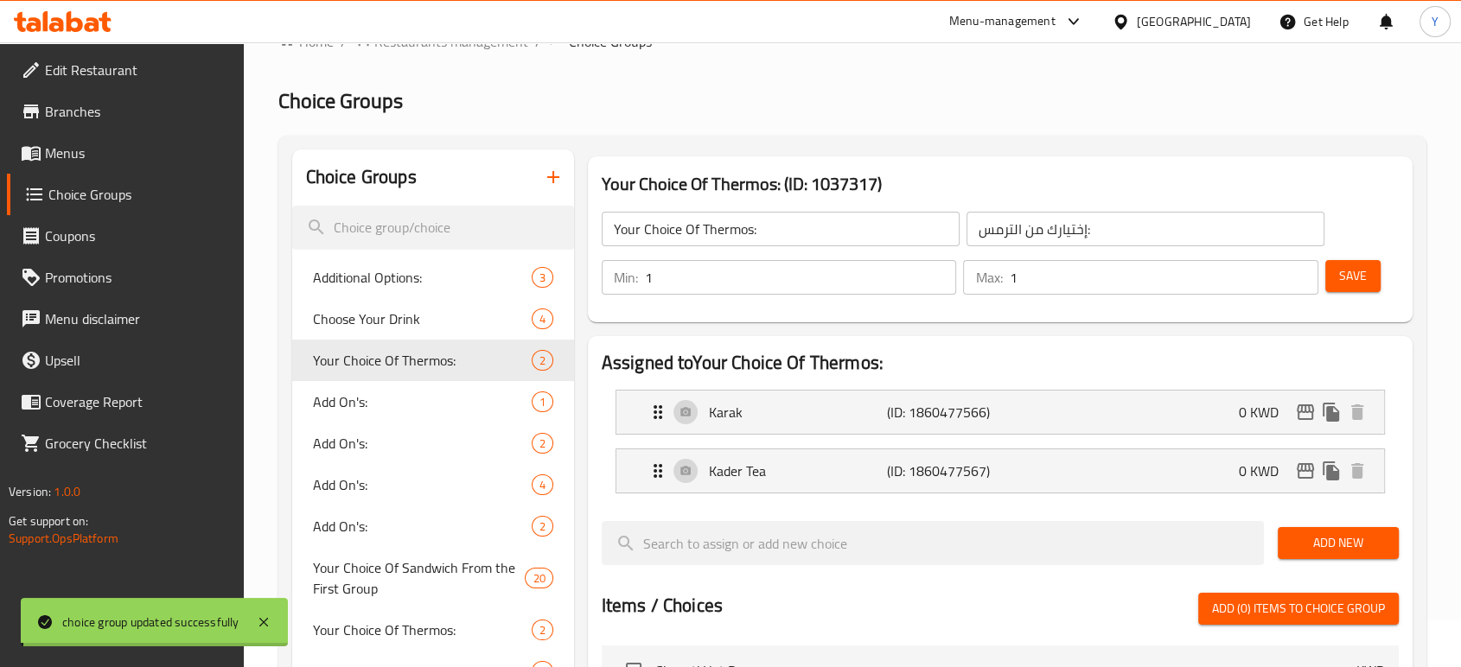
scroll to position [48, 0]
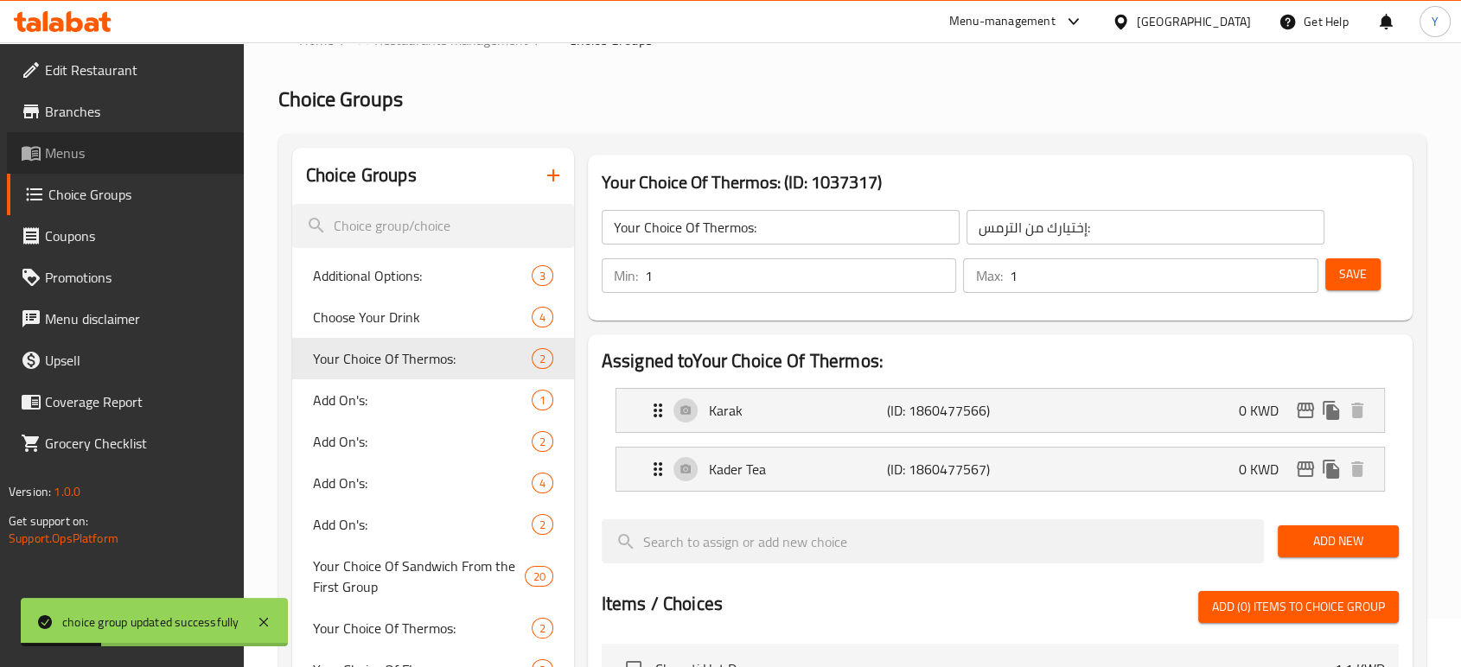
click at [80, 156] on span "Menus" at bounding box center [137, 153] width 185 height 21
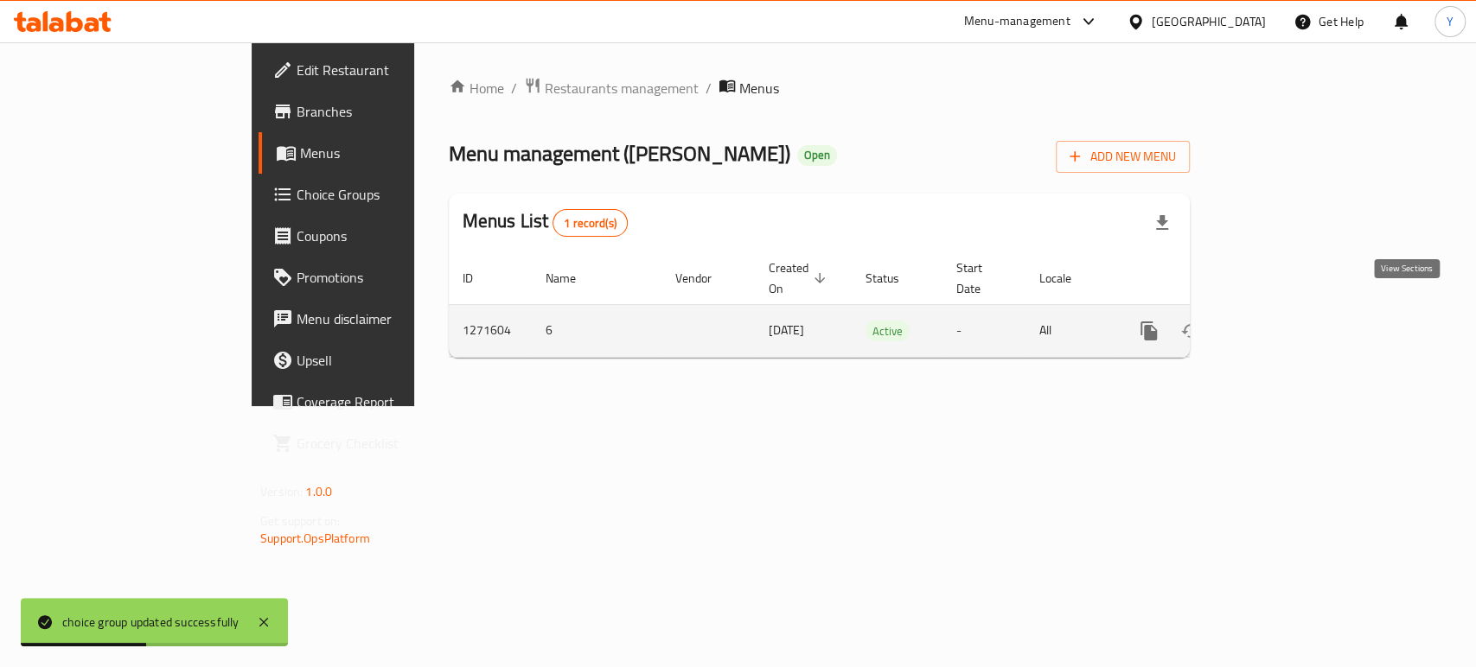
click at [1294, 319] on link "enhanced table" at bounding box center [1274, 331] width 42 height 42
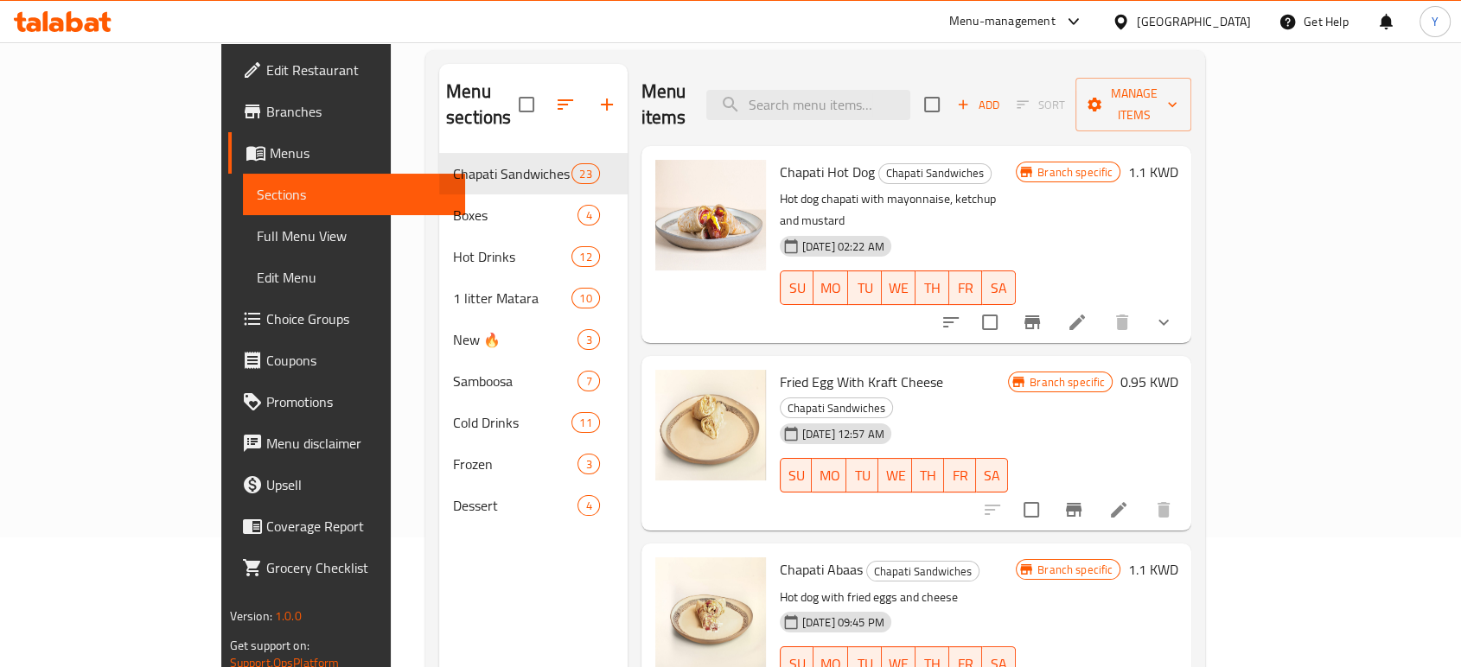
scroll to position [131, 0]
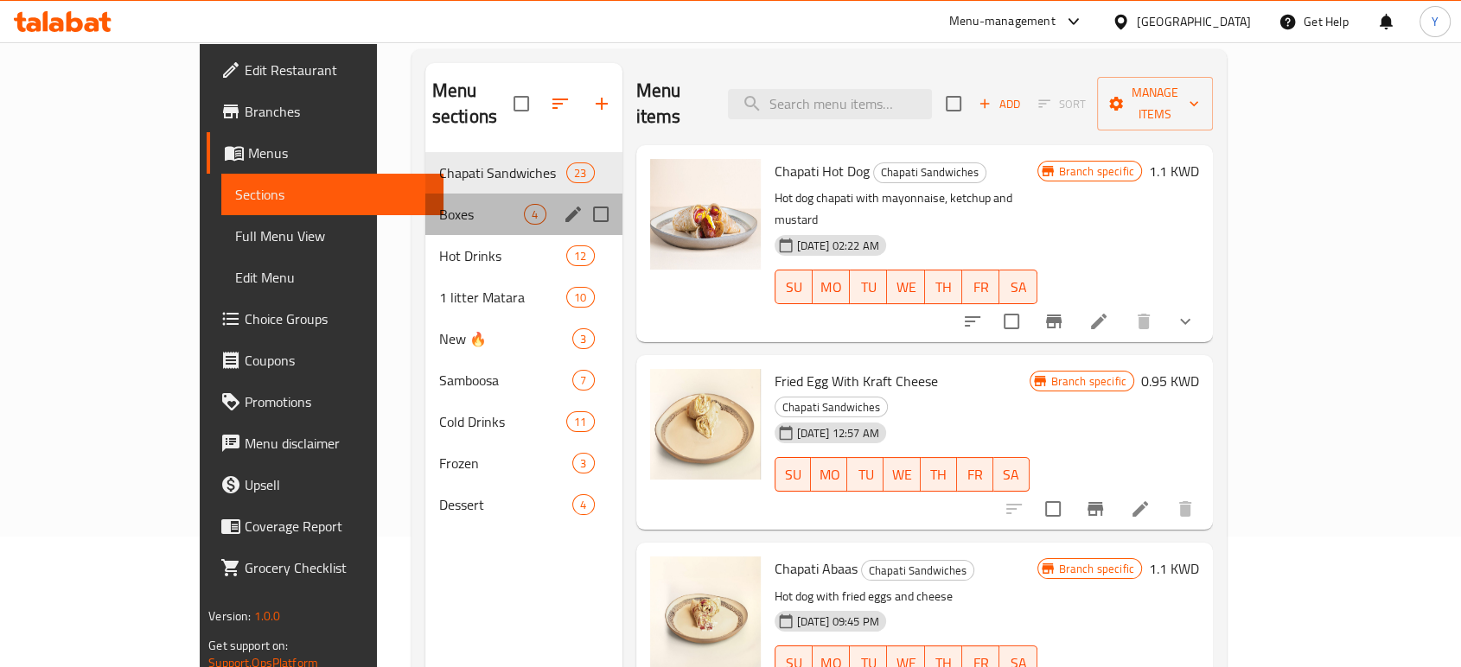
click at [425, 194] on div "Boxes 4" at bounding box center [523, 215] width 197 height 42
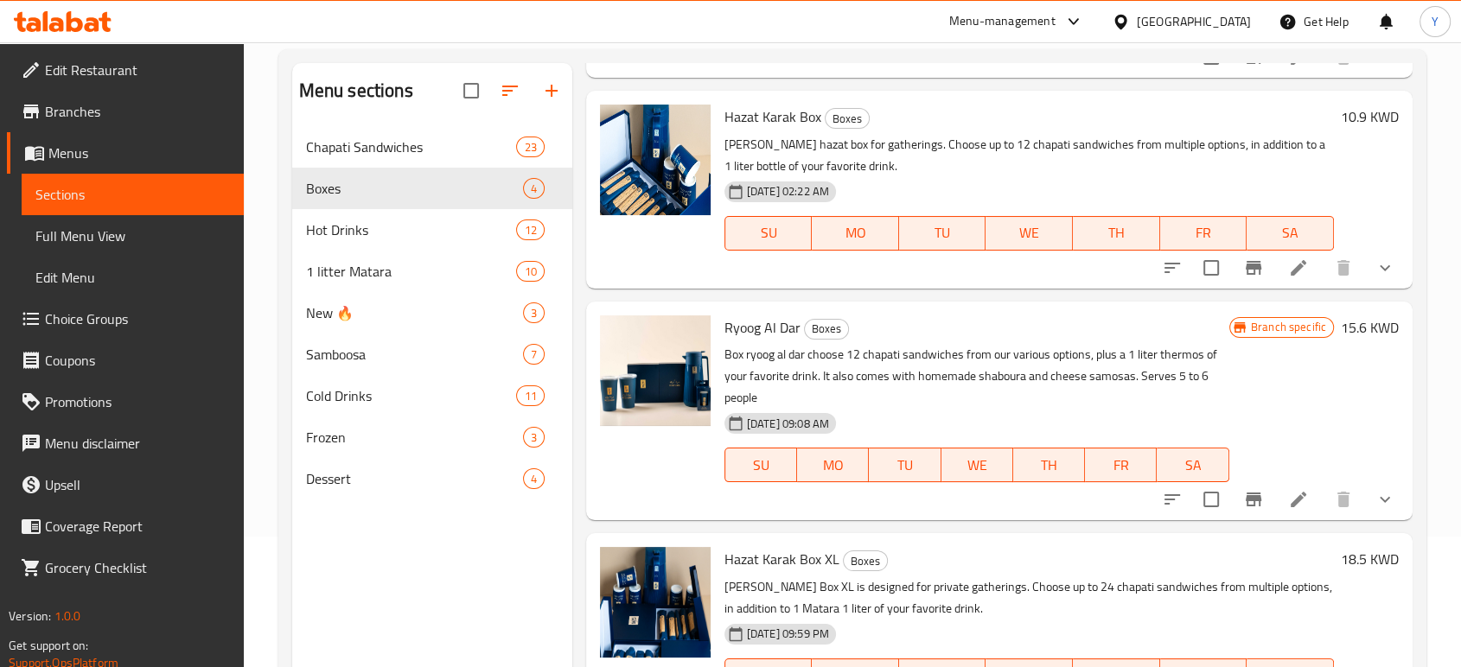
scroll to position [242, 0]
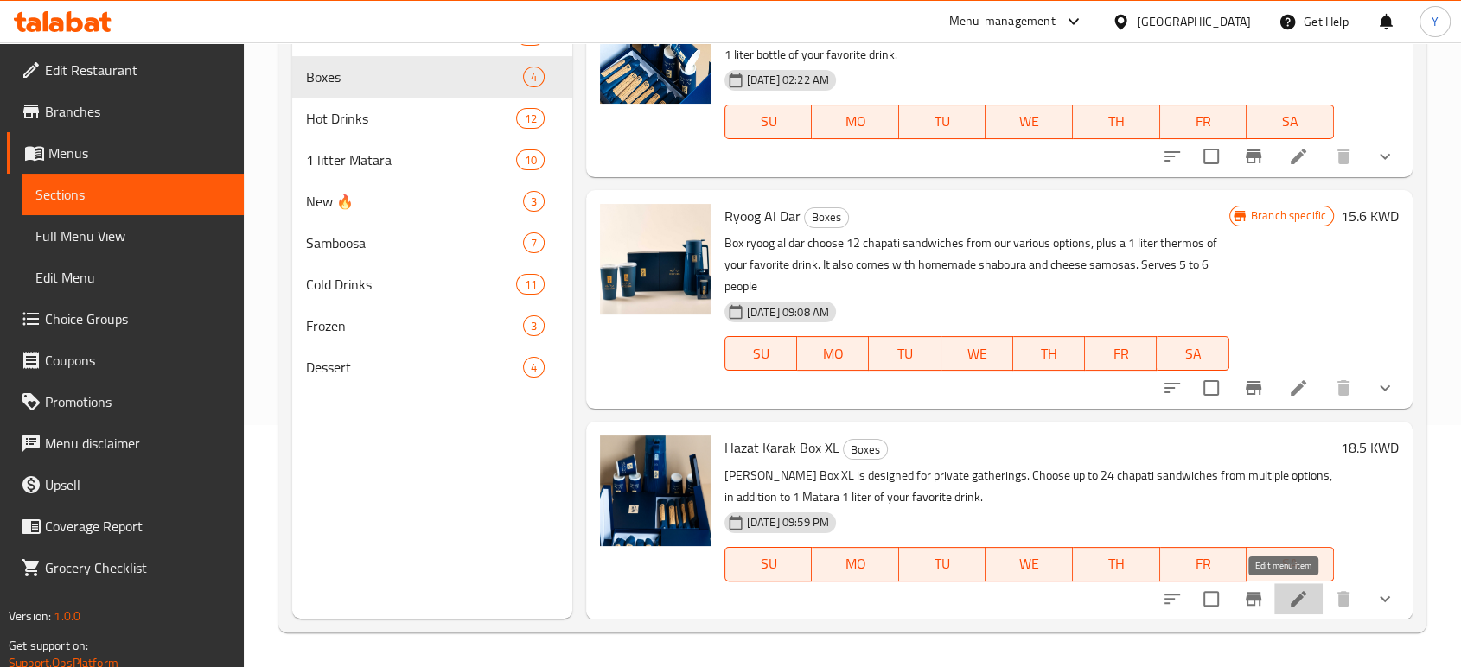
click at [1288, 607] on icon at bounding box center [1298, 599] width 21 height 21
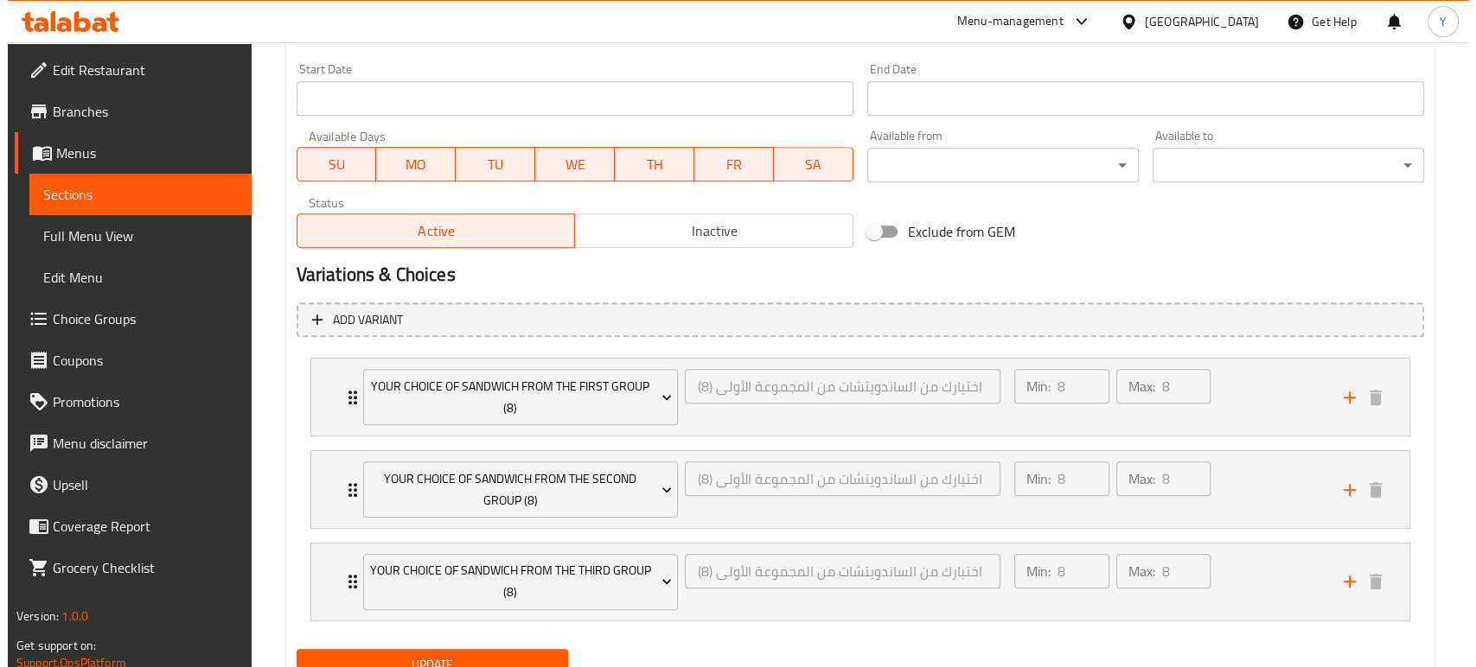
scroll to position [812, 0]
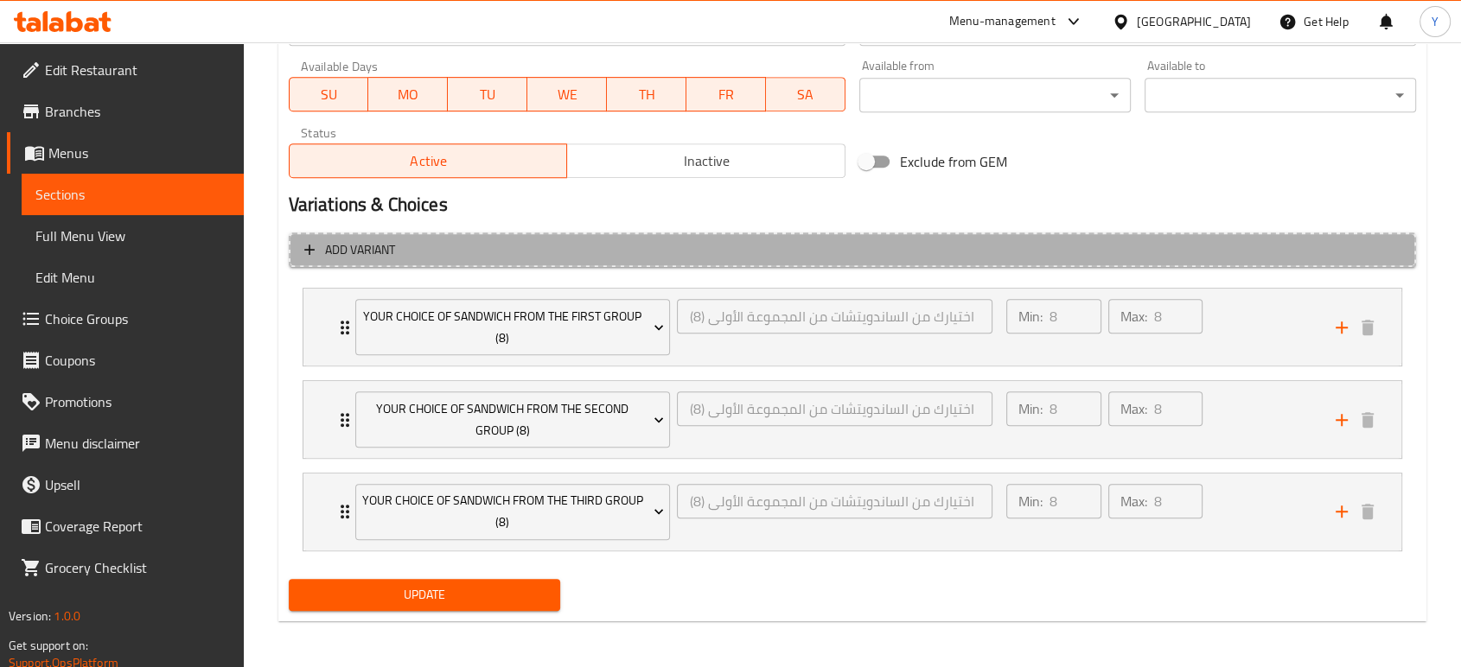
click at [322, 256] on span "Add variant" at bounding box center [852, 251] width 1096 height 22
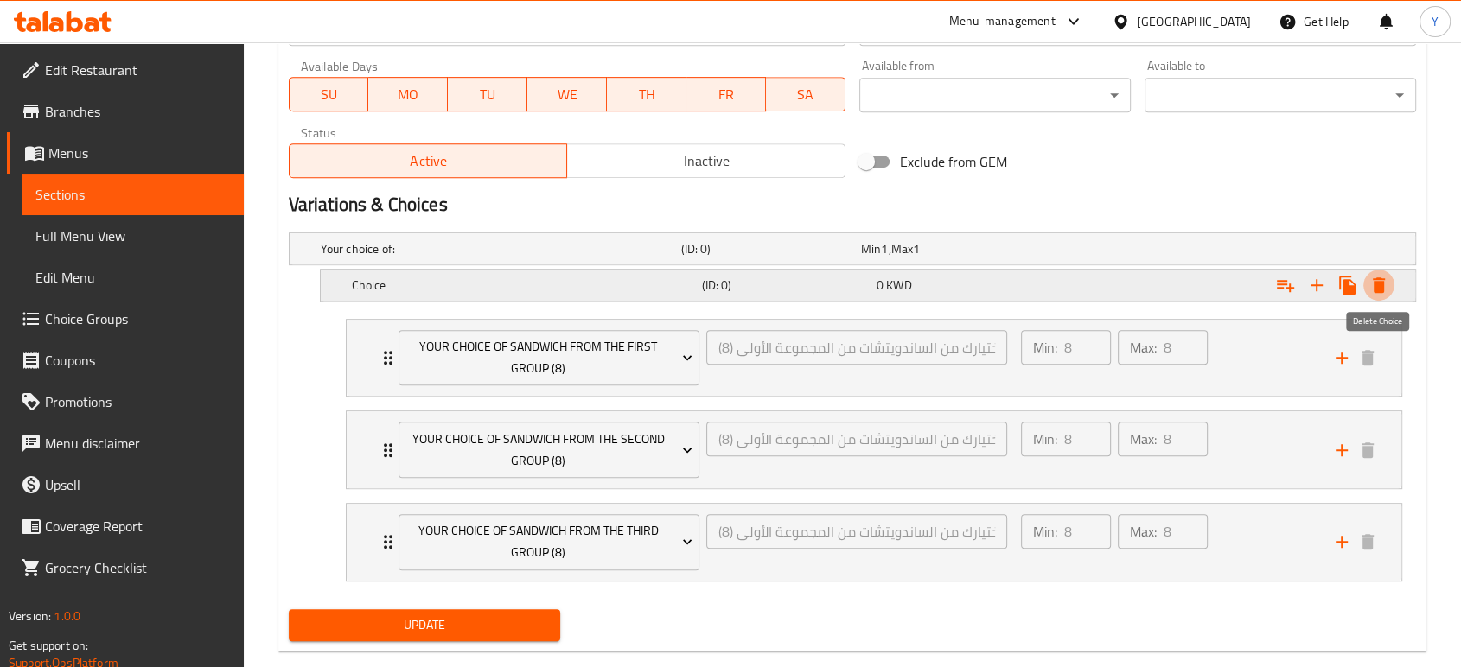
click at [1374, 278] on icon "Expand" at bounding box center [1379, 286] width 12 height 16
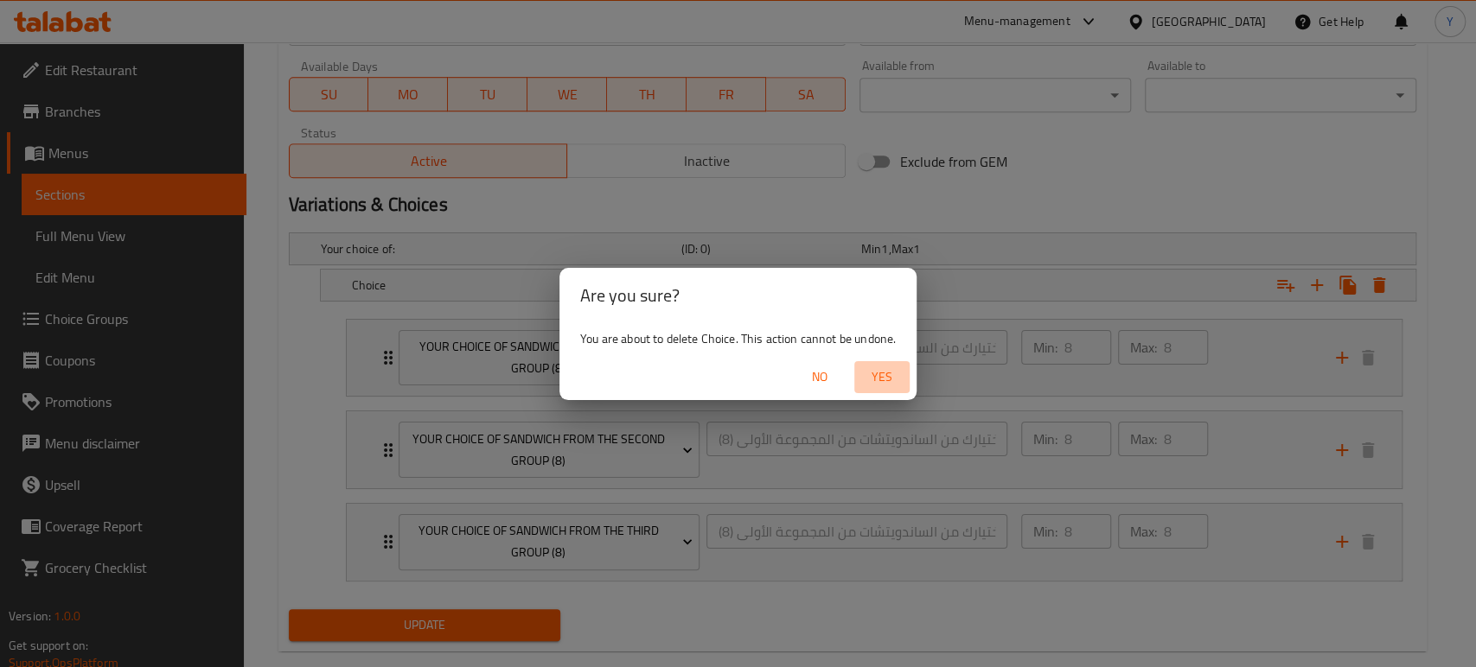
click at [884, 379] on span "Yes" at bounding box center [882, 378] width 42 height 22
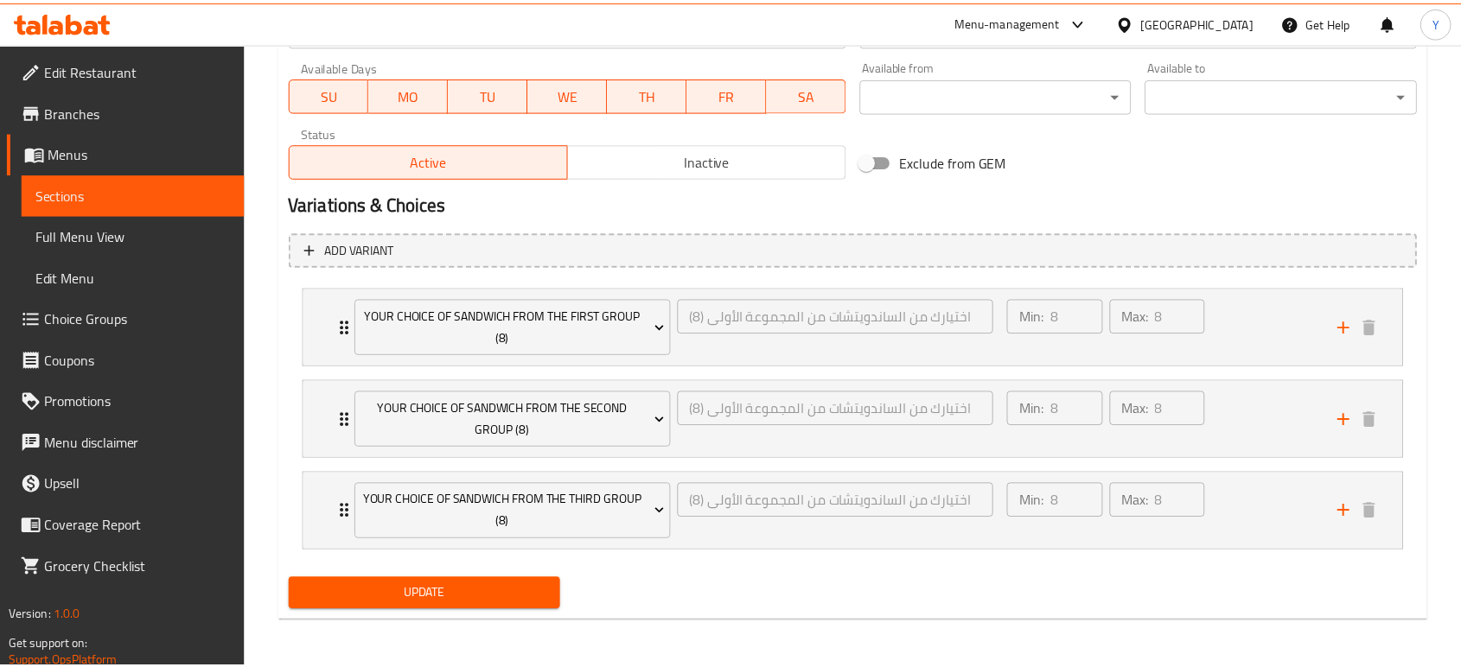
scroll to position [806, 0]
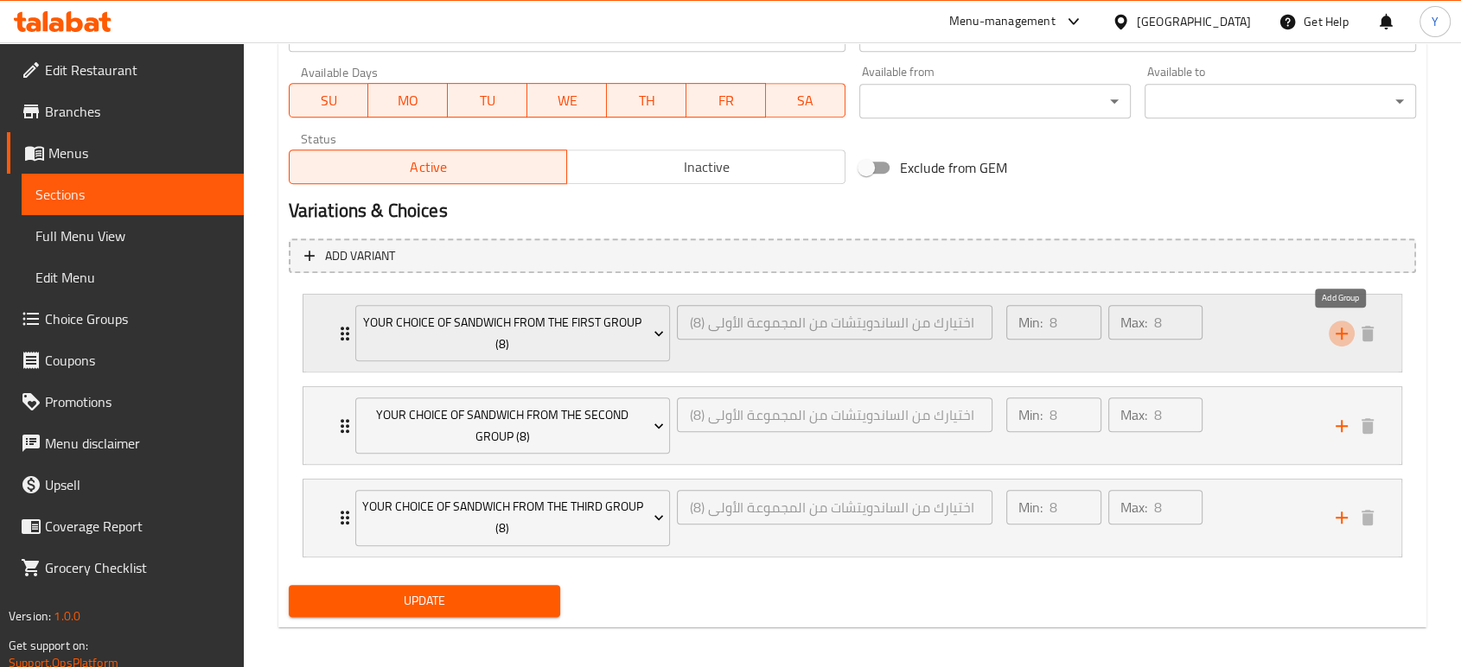
click at [1332, 330] on icon "add" at bounding box center [1342, 333] width 21 height 21
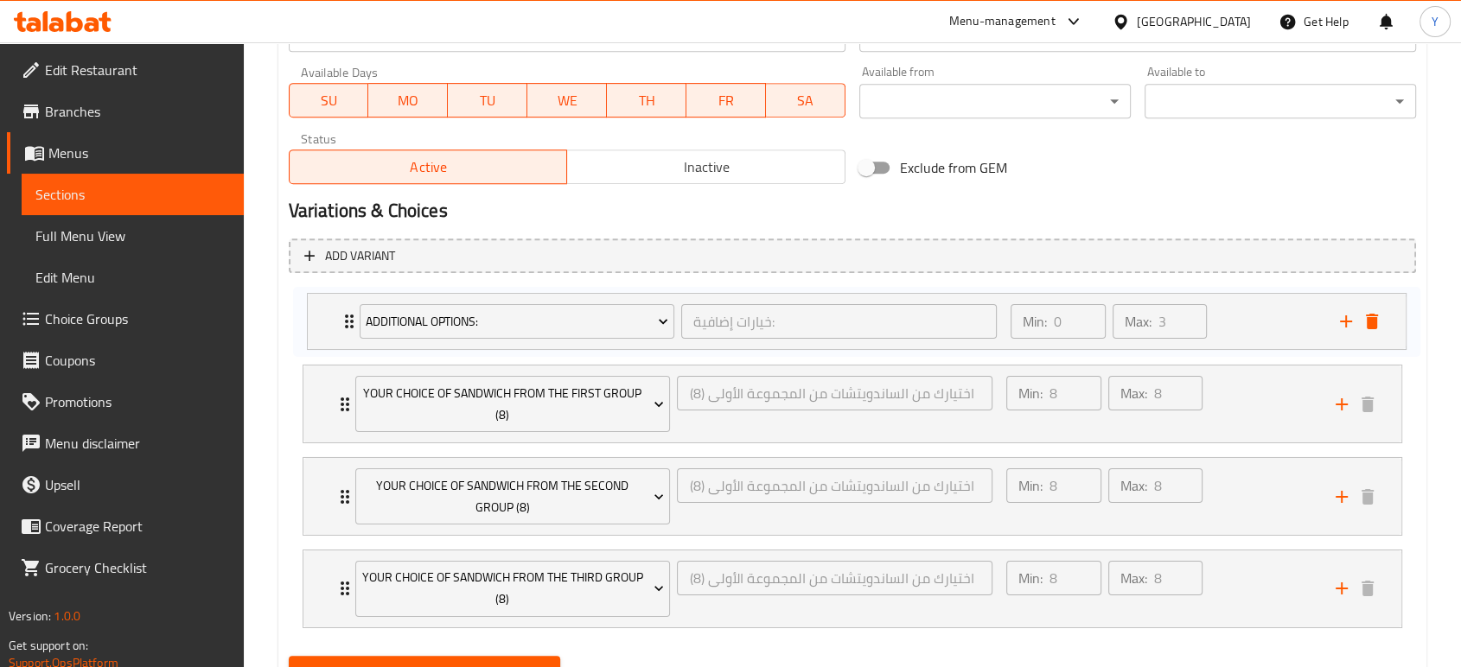
scroll to position [807, 0]
drag, startPoint x: 324, startPoint y: 599, endPoint x: 331, endPoint y: 316, distance: 283.7
click at [331, 316] on div "Your Choice Of Sandwich From the First Group (8) اختيارك من الساندويتشات من الم…" at bounding box center [852, 460] width 1127 height 348
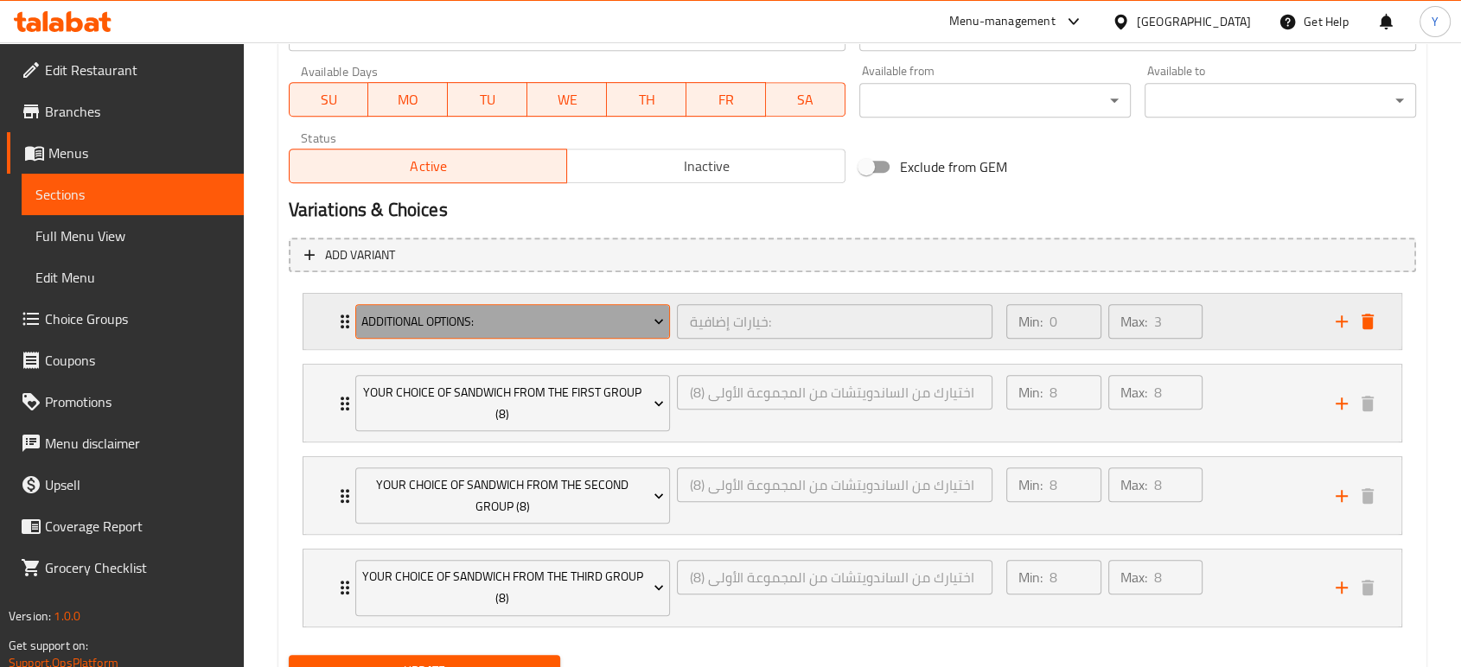
click at [648, 323] on span "Additional Options:" at bounding box center [512, 322] width 303 height 22
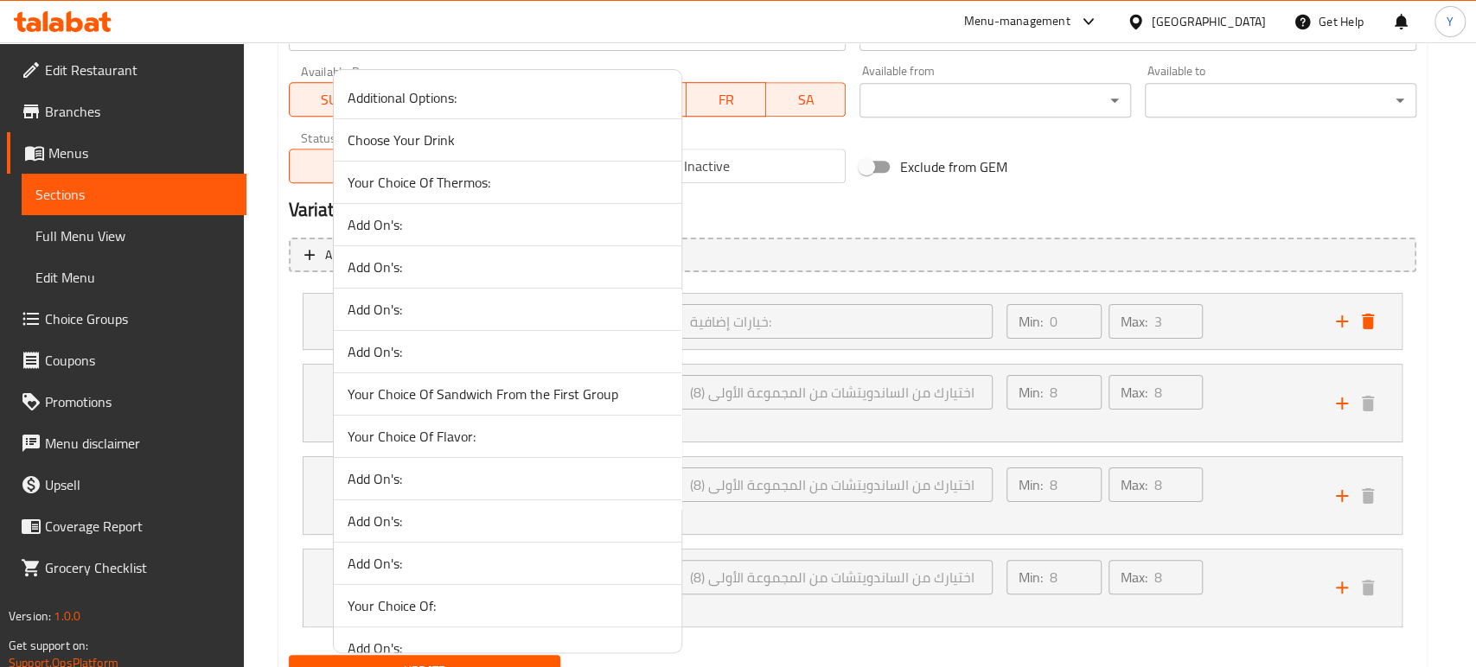
click at [784, 284] on div at bounding box center [738, 333] width 1476 height 667
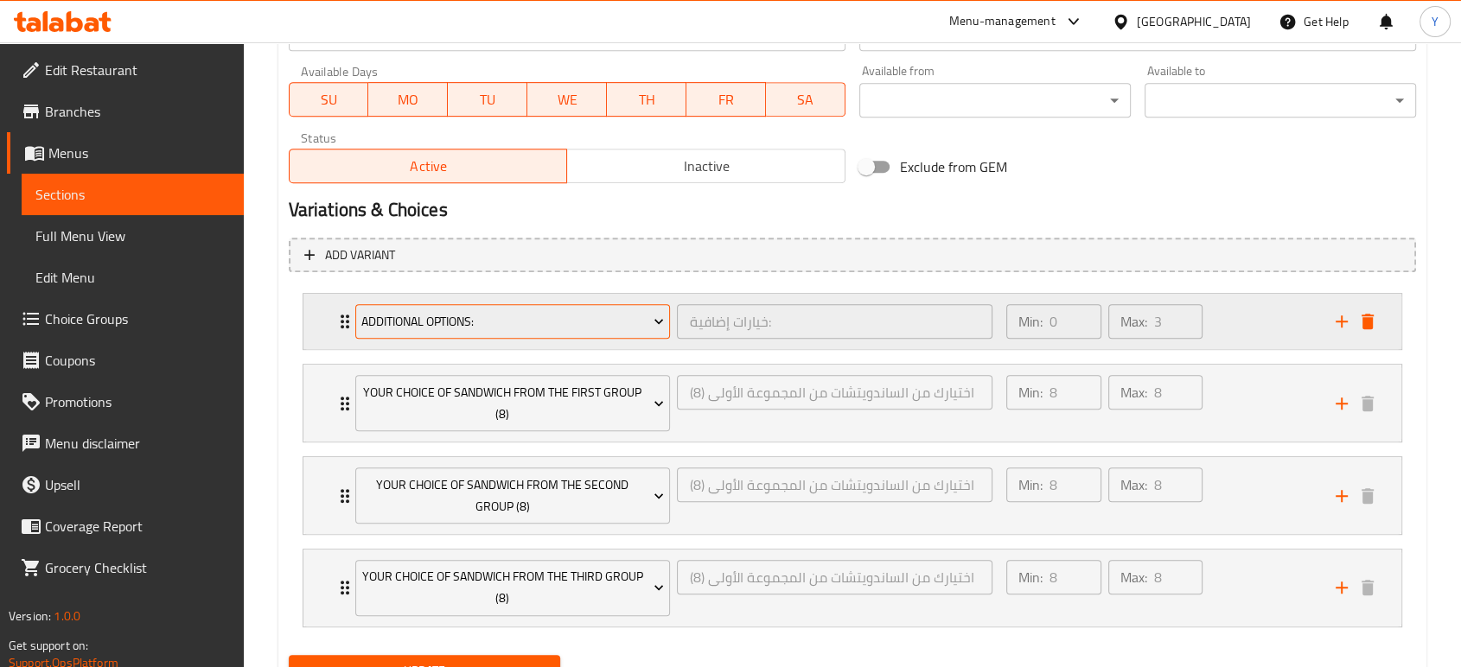
click at [639, 327] on span "Additional Options:" at bounding box center [512, 322] width 303 height 22
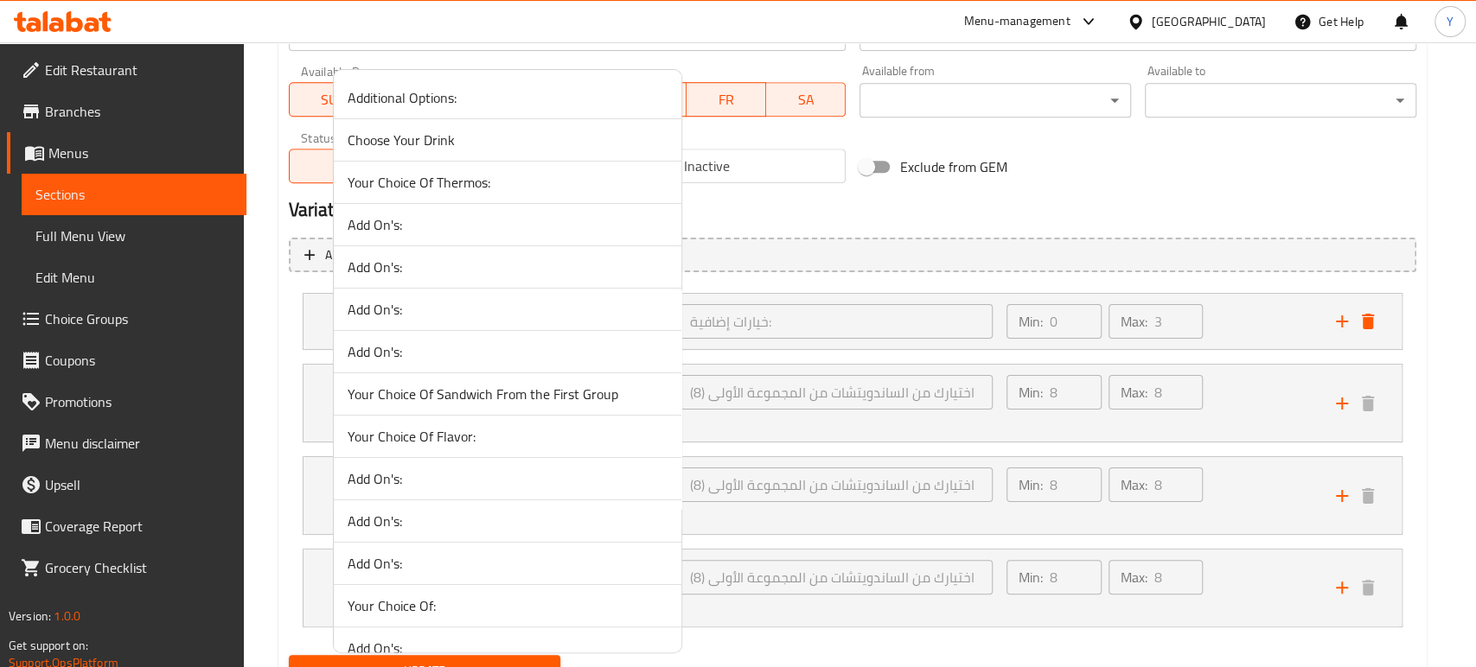
click at [478, 182] on span "Your Choice Of Thermos:" at bounding box center [508, 182] width 320 height 21
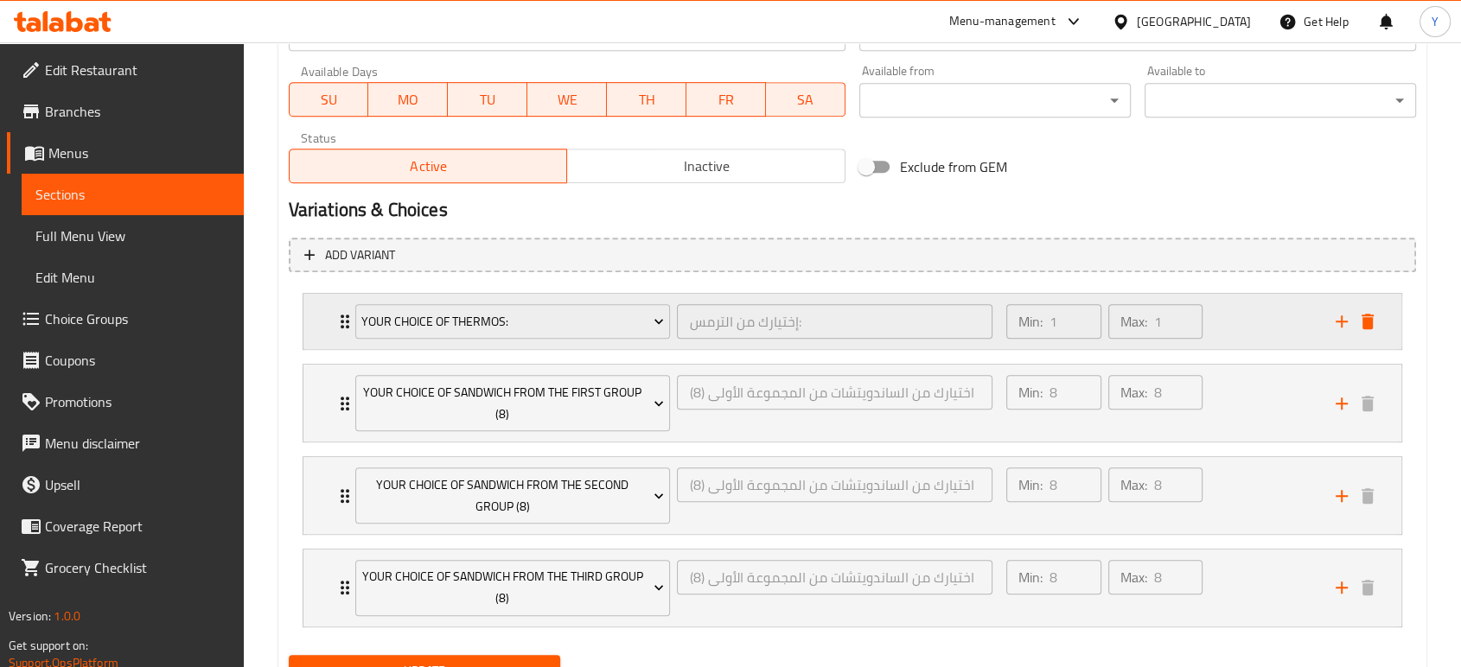
click at [337, 315] on icon "Expand" at bounding box center [345, 321] width 21 height 21
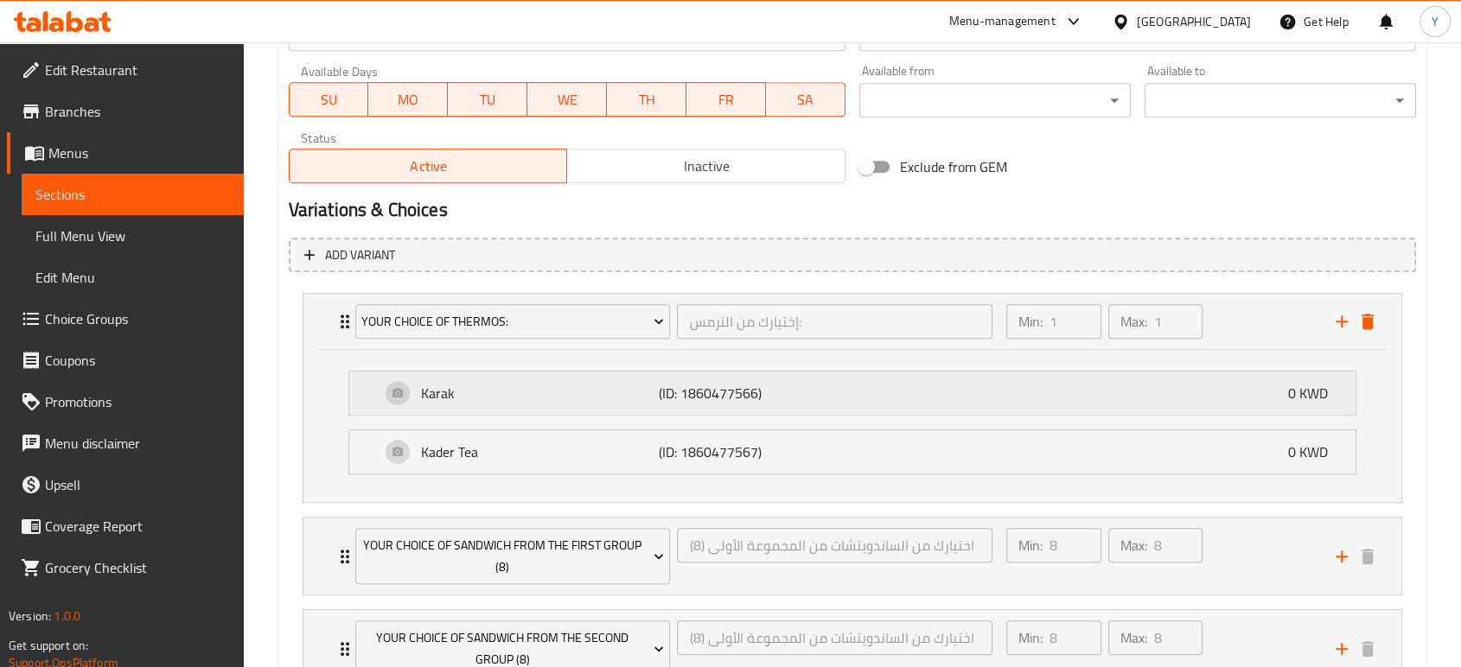
click at [689, 396] on p "(ID: 1860477566)" at bounding box center [737, 393] width 158 height 21
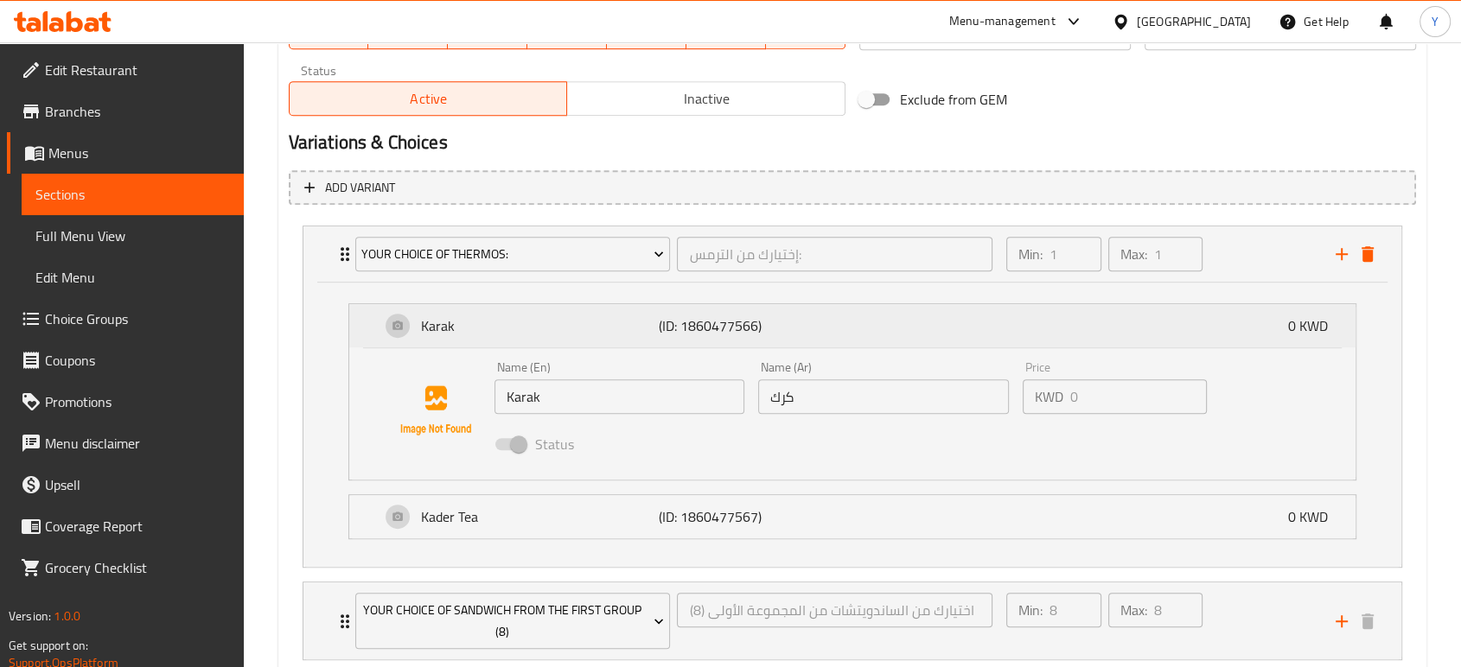
scroll to position [879, 0]
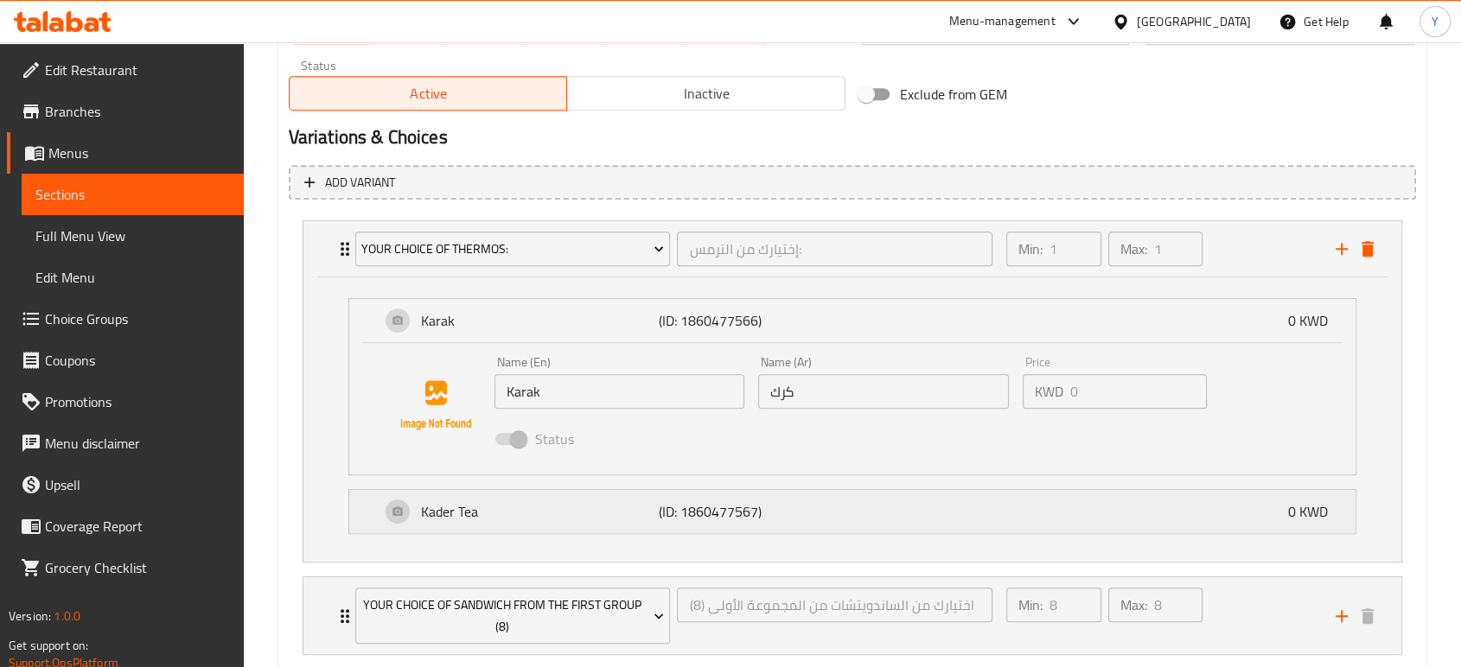
click at [696, 517] on p "(ID: 1860477567)" at bounding box center [737, 511] width 158 height 21
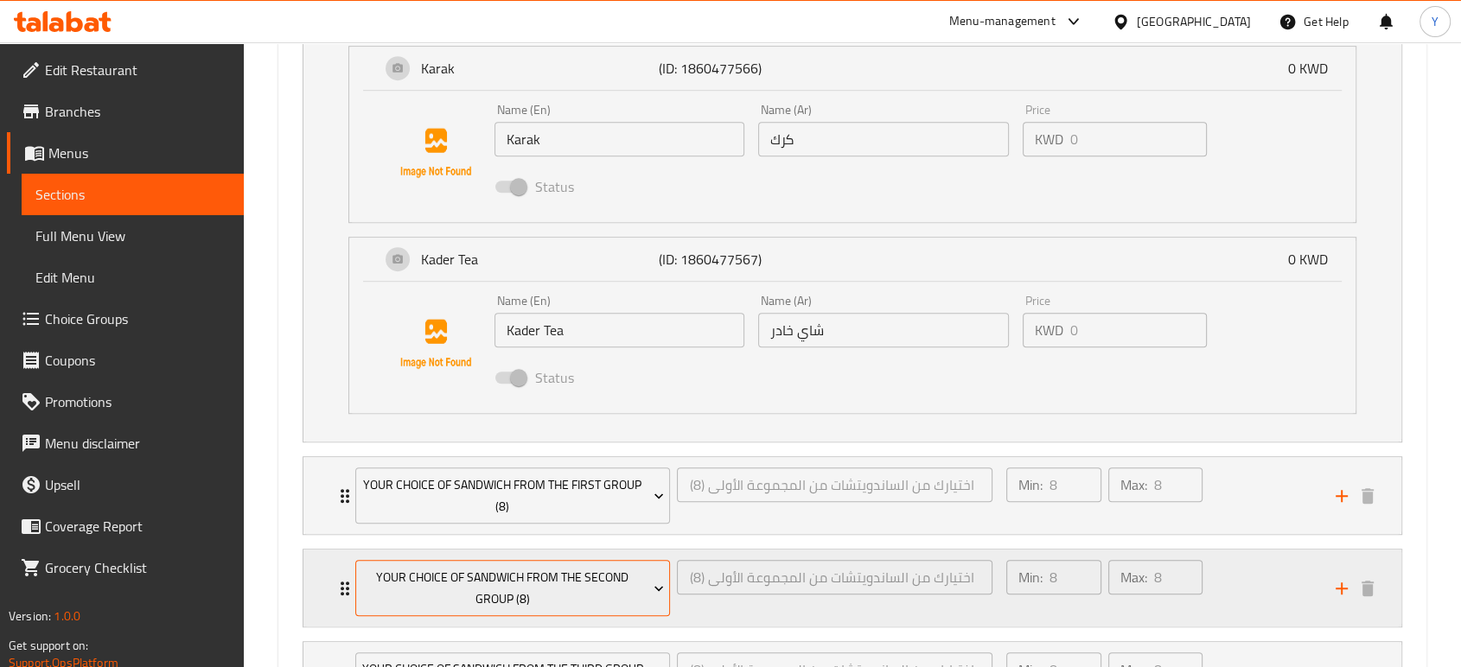
scroll to position [1134, 0]
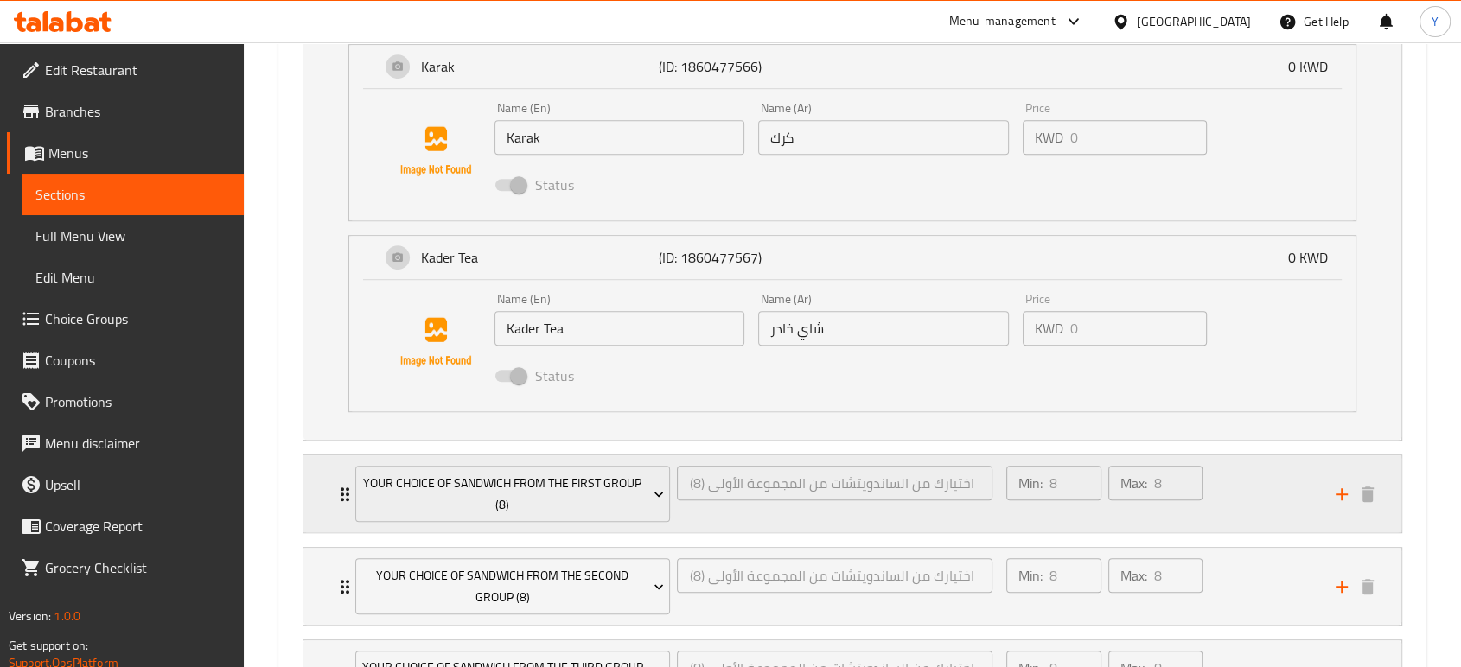
click at [332, 485] on div "Your Choice Of Sandwich From the First Group (8) اختيارك من الساندويتشات من الم…" at bounding box center [852, 494] width 1098 height 77
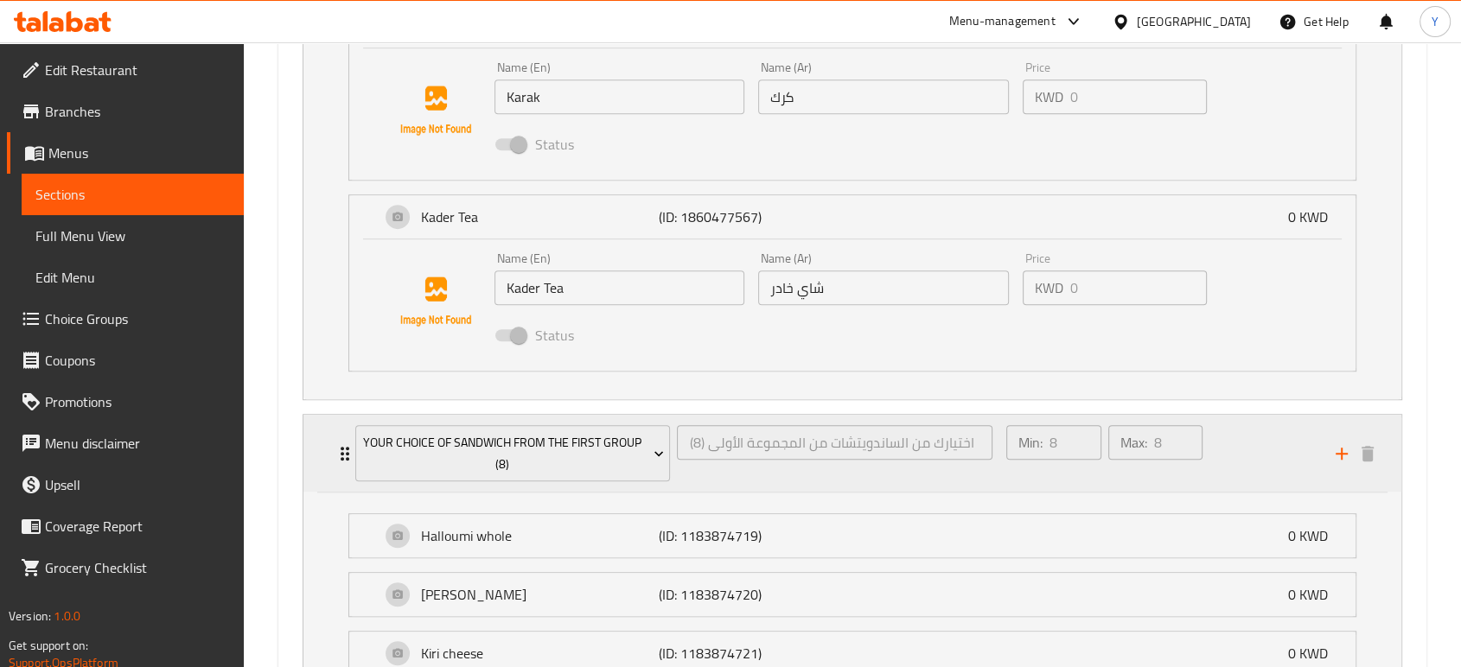
scroll to position [1196, 0]
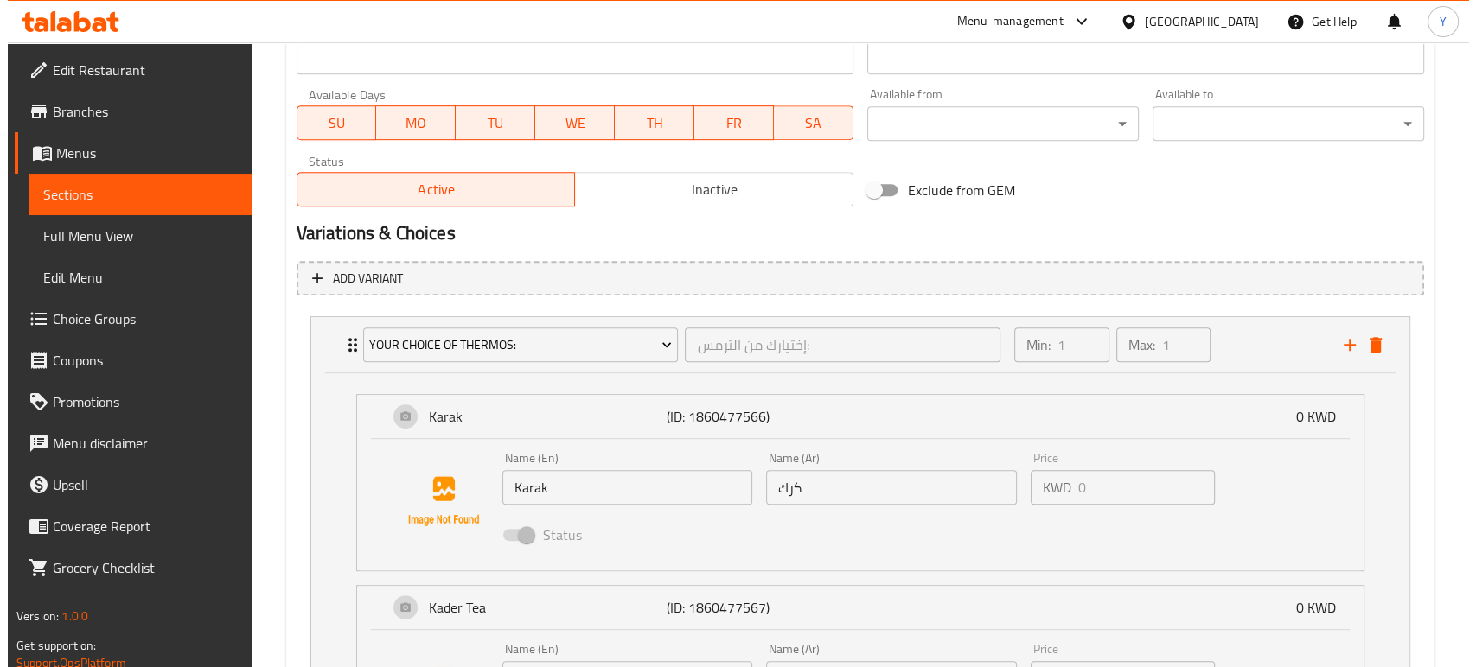
scroll to position [782, 0]
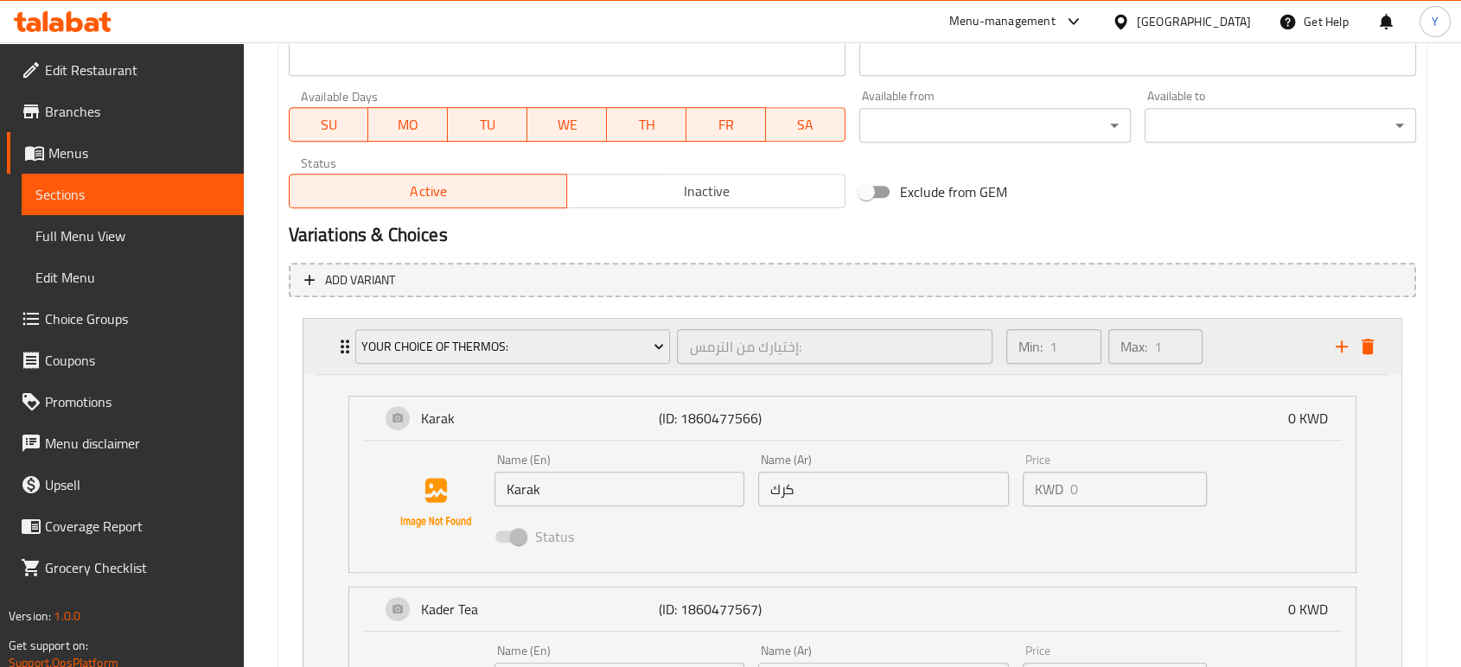
click at [329, 343] on div "Your Choice Of Thermos: إختيارك من الترمس: ​ Min: 1 ​ Max: 1 ​" at bounding box center [852, 346] width 1098 height 55
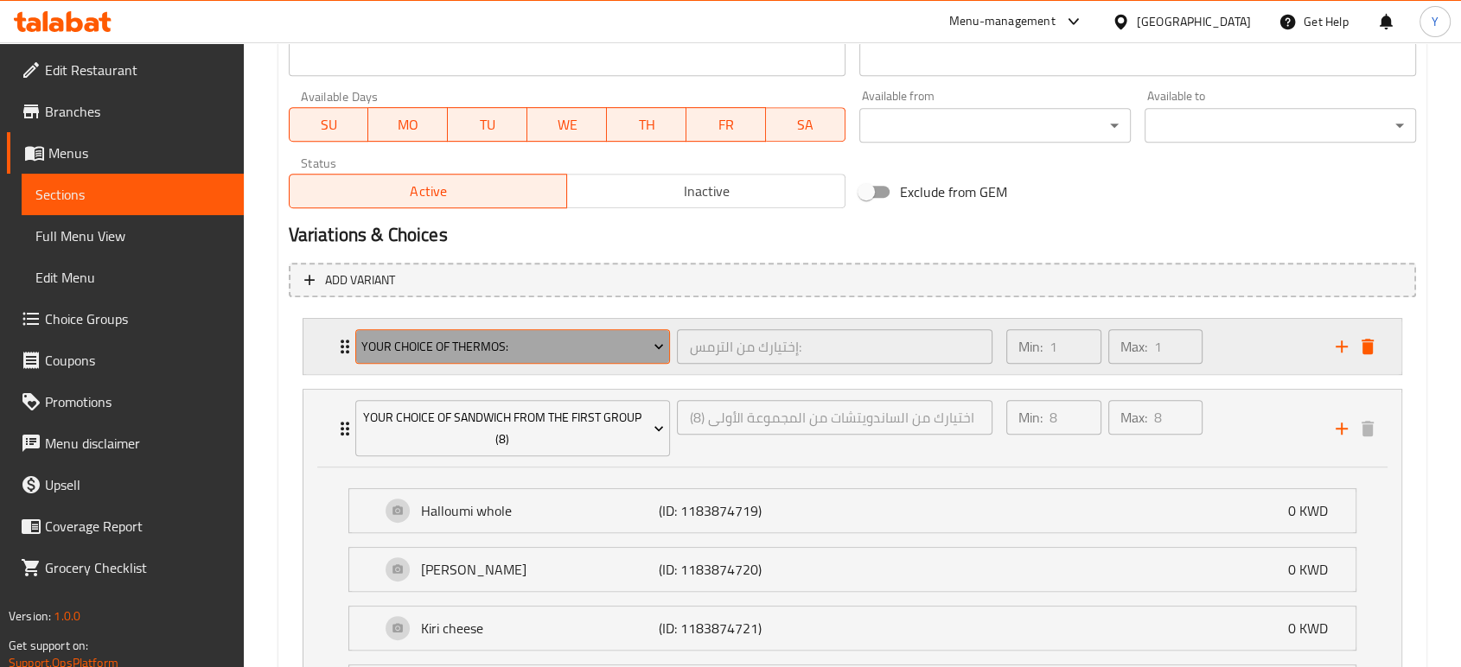
click at [563, 348] on span "Your Choice Of Thermos:" at bounding box center [512, 347] width 303 height 22
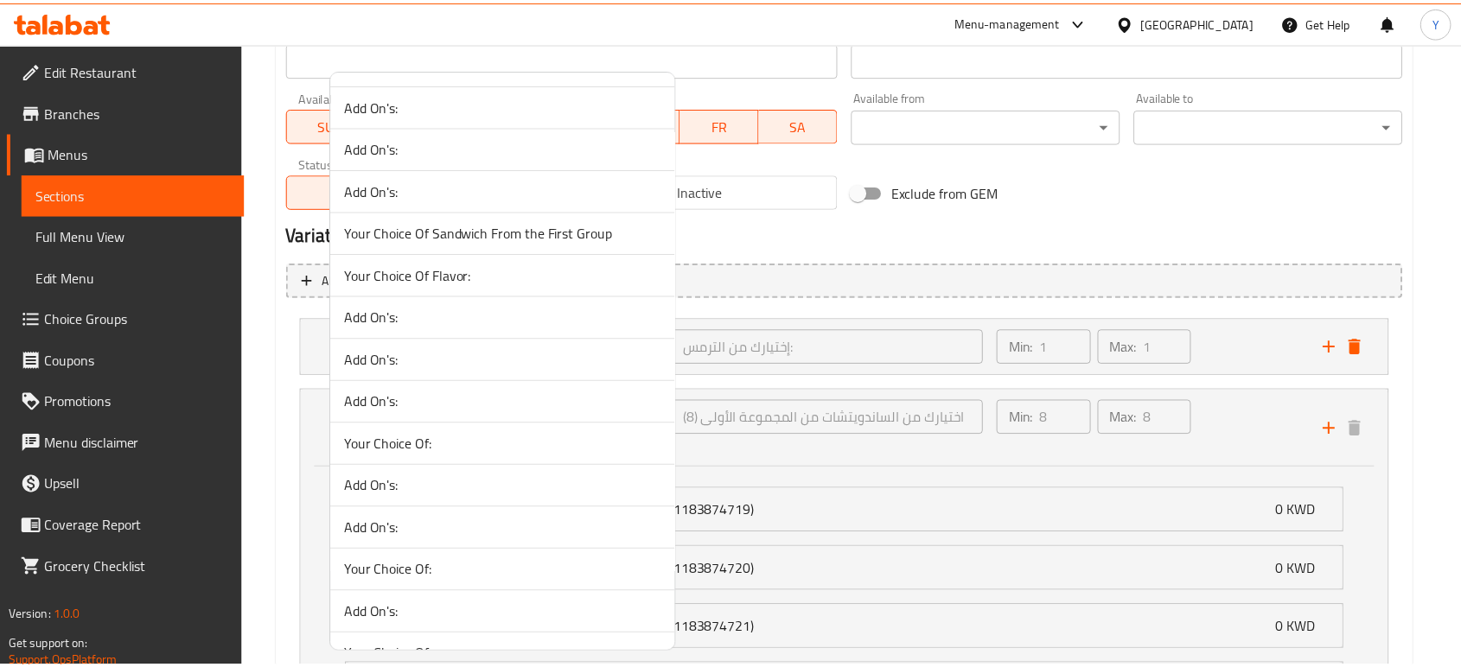
scroll to position [0, 0]
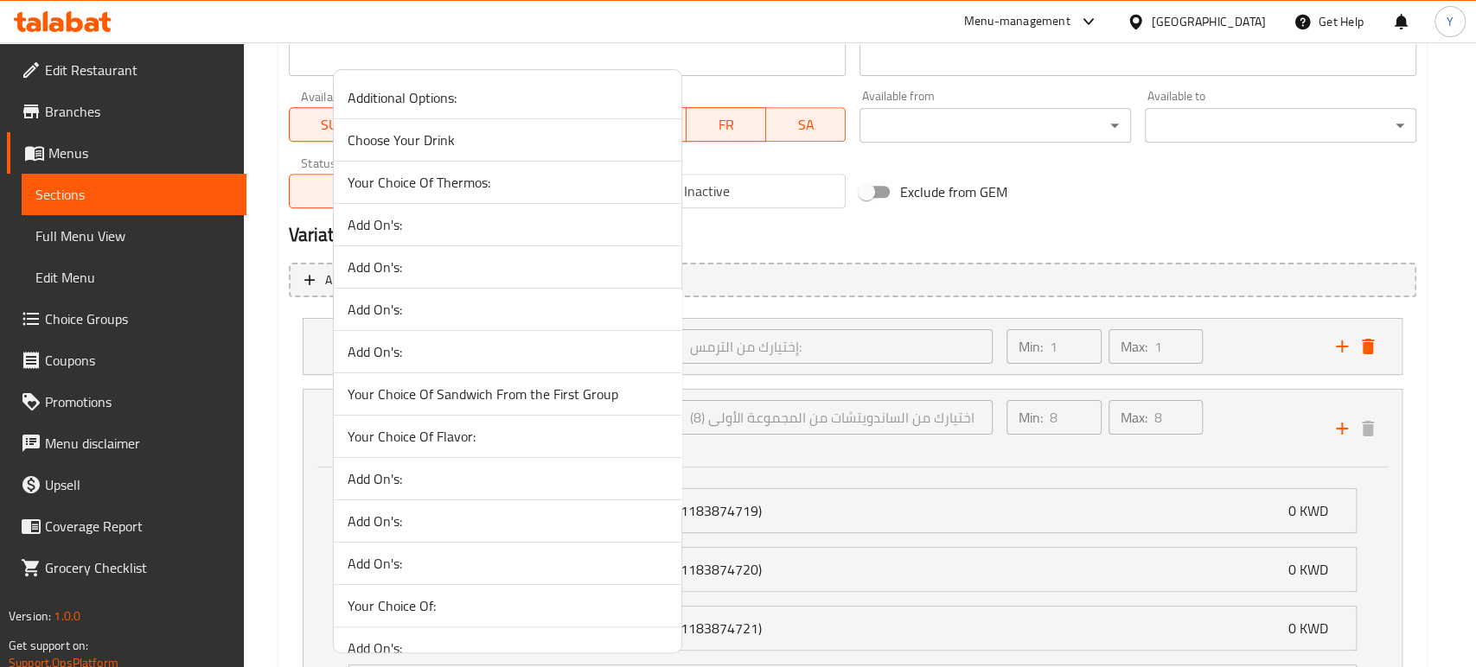
click at [277, 347] on div at bounding box center [738, 333] width 1476 height 667
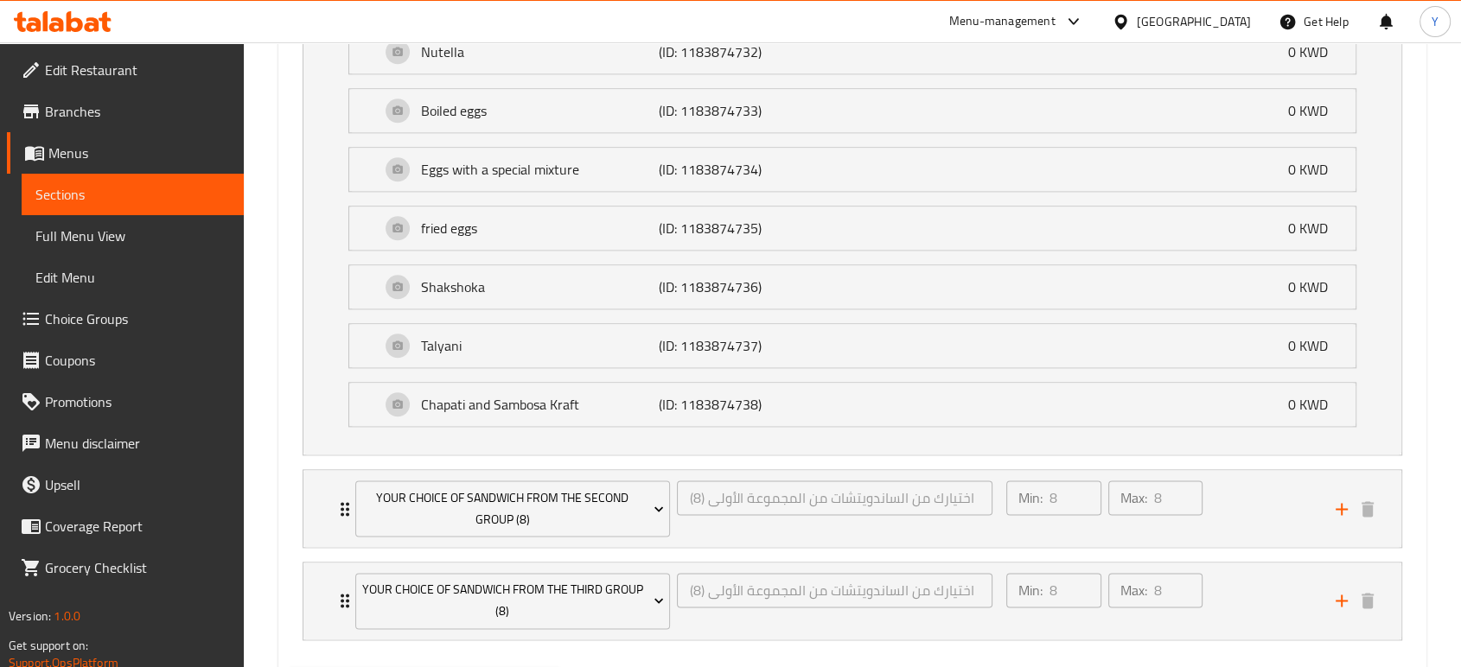
scroll to position [2090, 0]
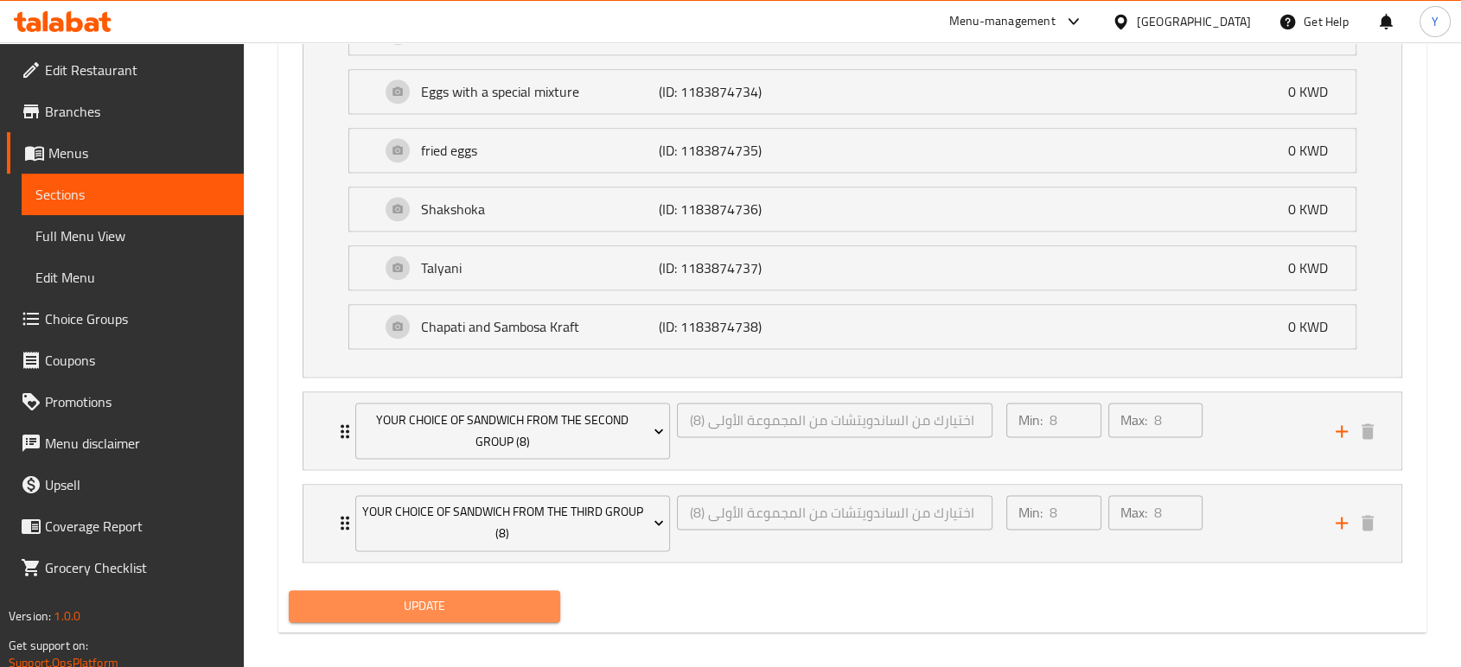
click at [508, 596] on span "Update" at bounding box center [425, 607] width 244 height 22
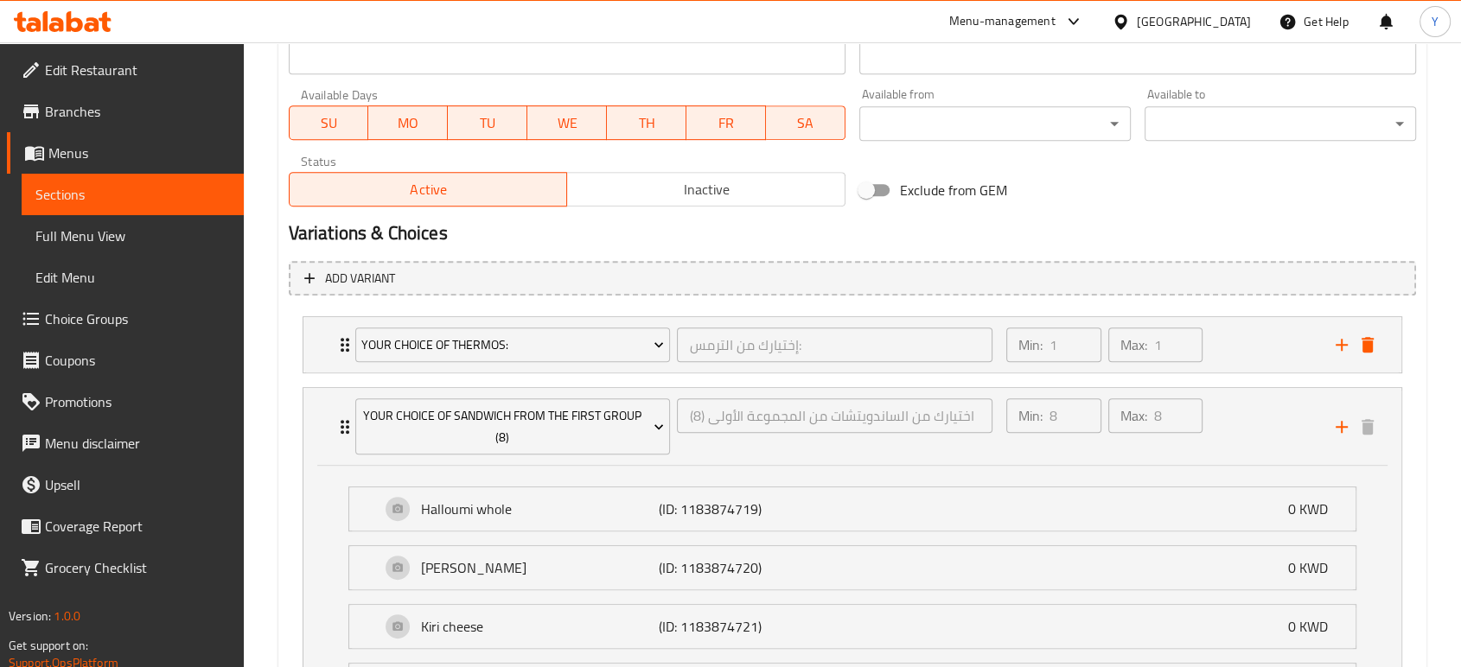
scroll to position [784, 0]
click at [328, 331] on div "Your Choice Of Thermos: إختيارك من الترمس: ​ Min: 1 ​ Max: 1 ​" at bounding box center [852, 343] width 1098 height 55
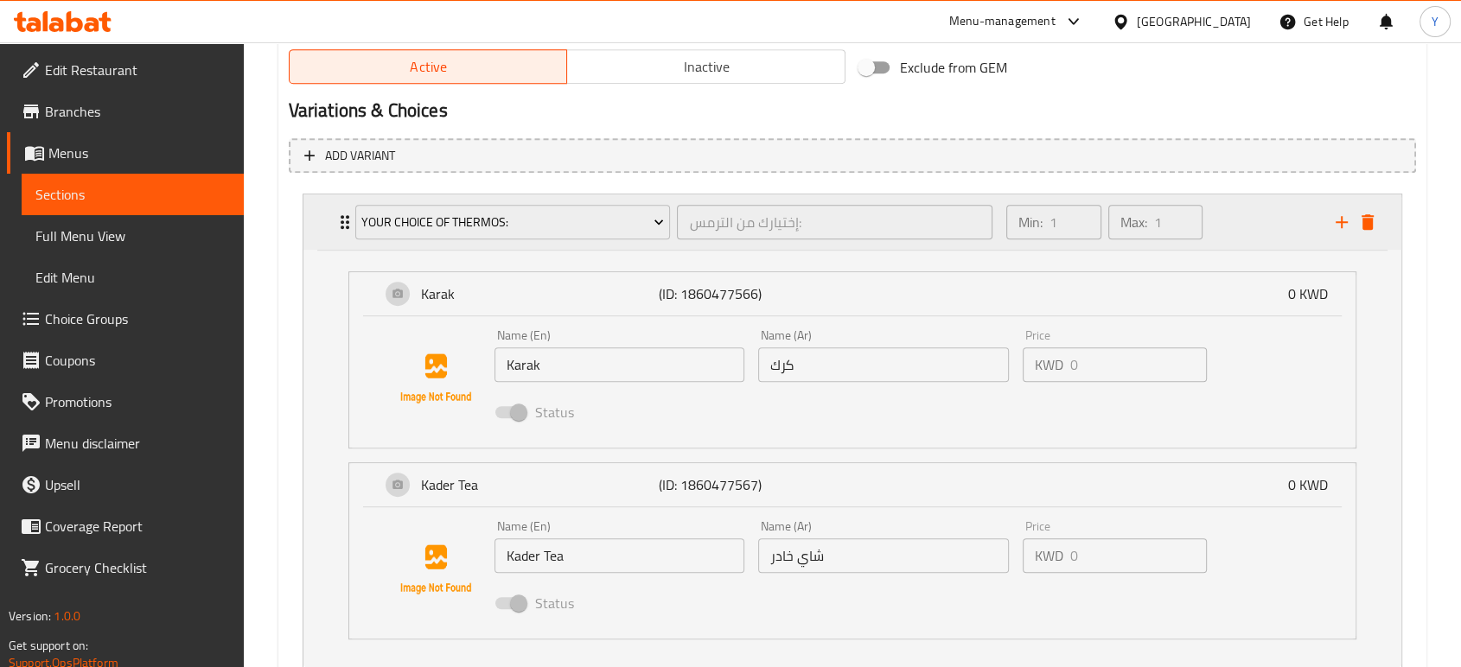
scroll to position [906, 0]
click at [519, 412] on span at bounding box center [509, 412] width 29 height 12
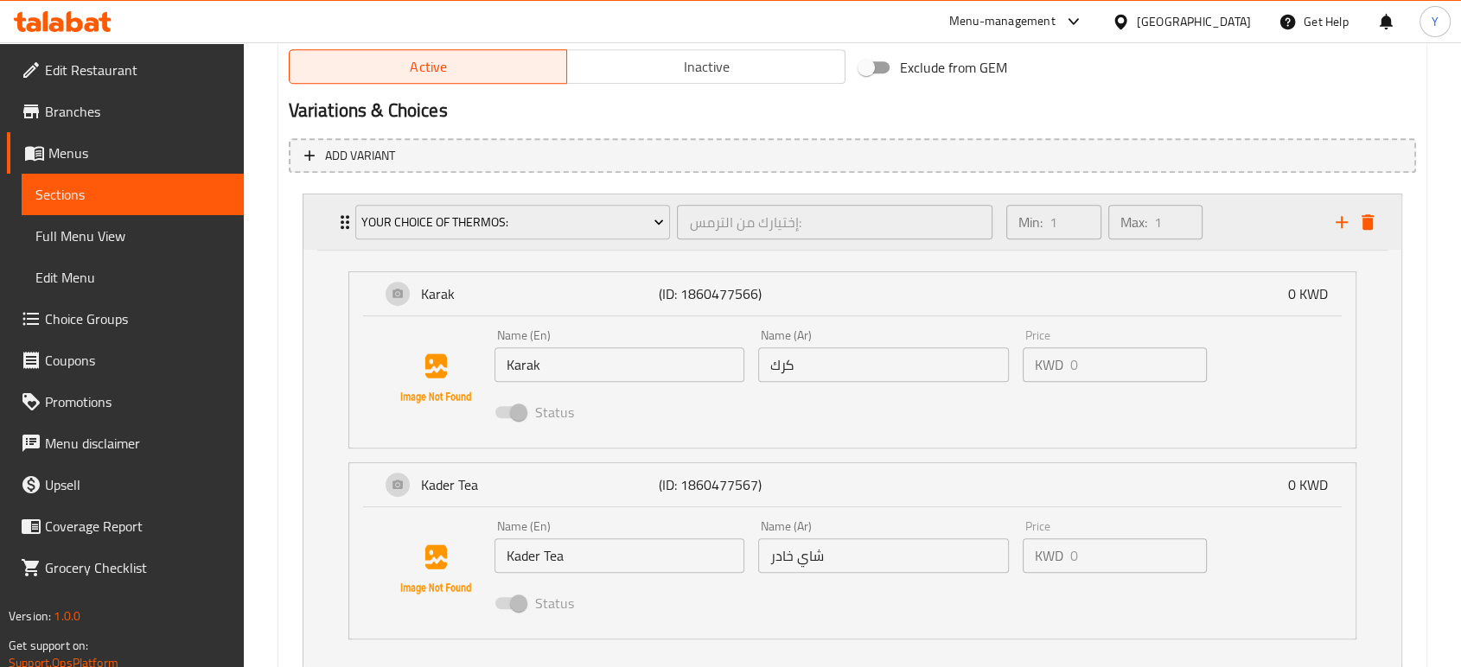
click at [323, 233] on div "Your Choice Of Thermos: إختيارك من الترمس: ​ Min: 1 ​ Max: 1 ​" at bounding box center [852, 222] width 1098 height 55
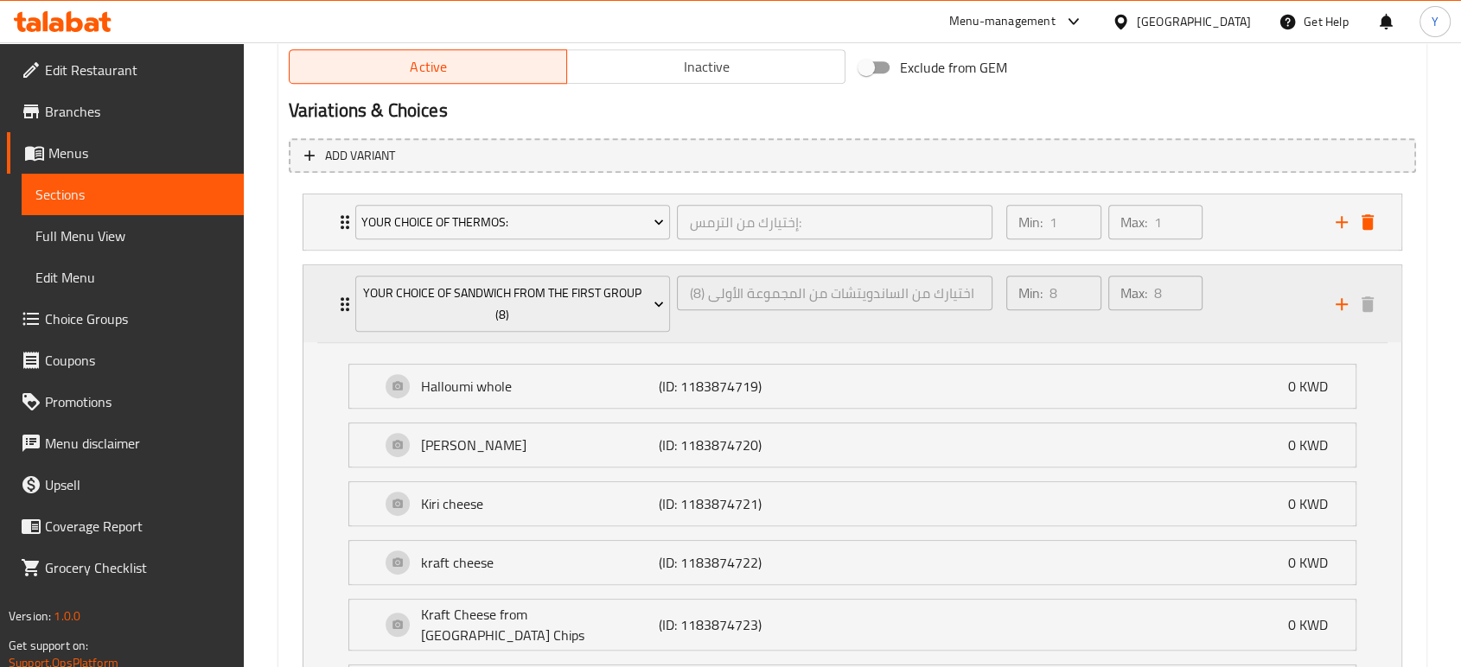
click at [327, 299] on div "Your Choice Of Sandwich From the First Group (8) اختيارك من الساندويتشات من الم…" at bounding box center [852, 303] width 1098 height 77
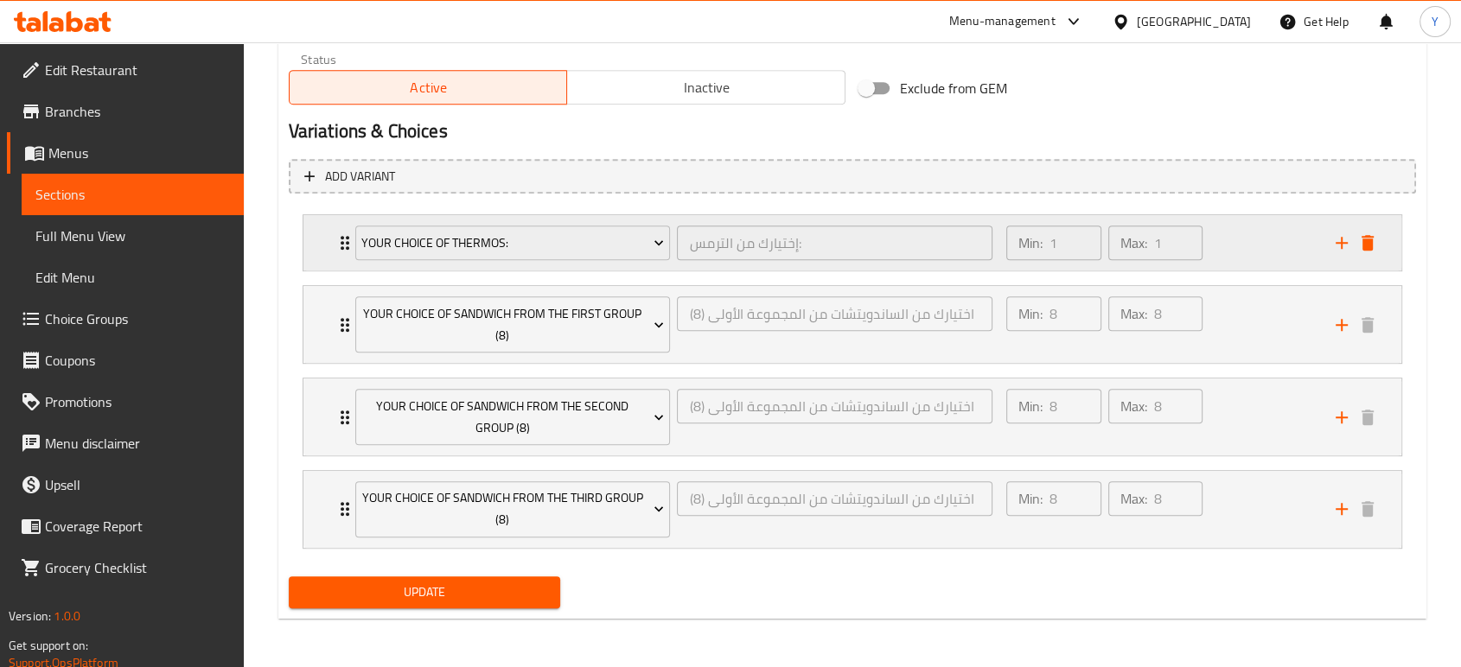
scroll to position [883, 0]
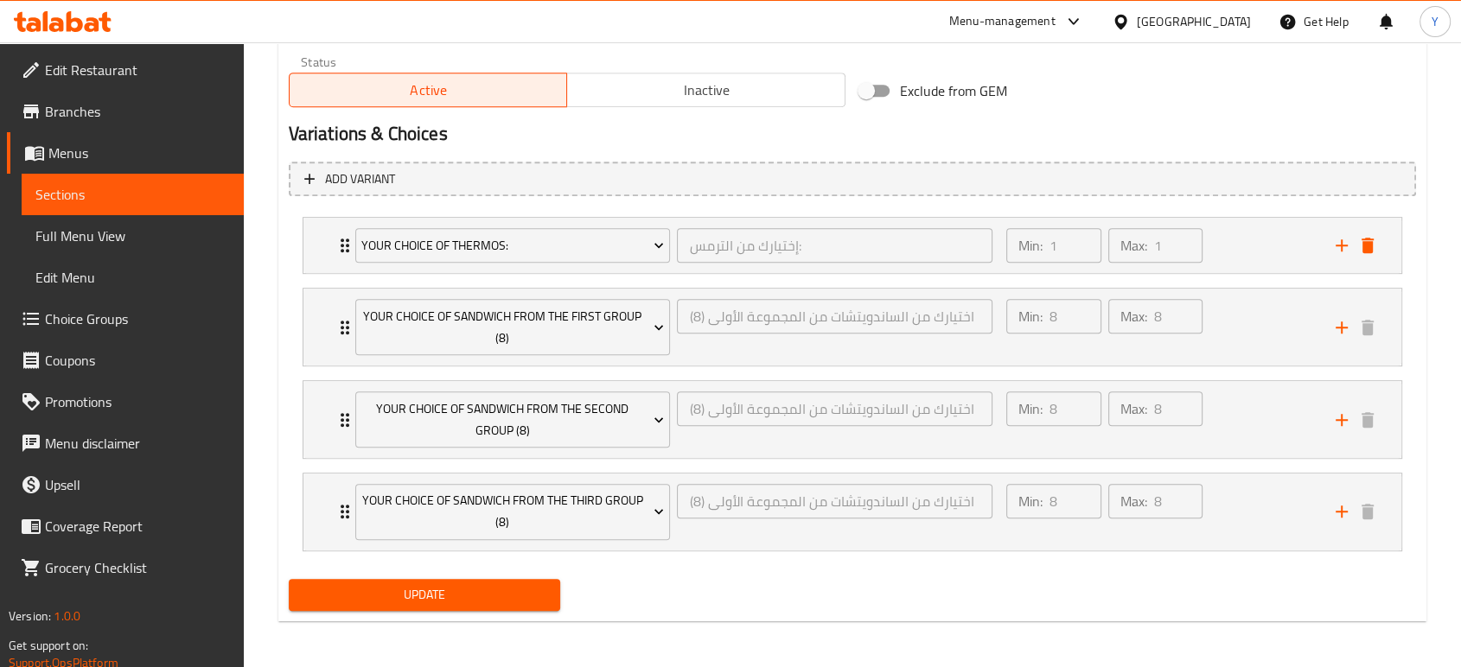
click at [457, 599] on span "Update" at bounding box center [425, 595] width 244 height 22
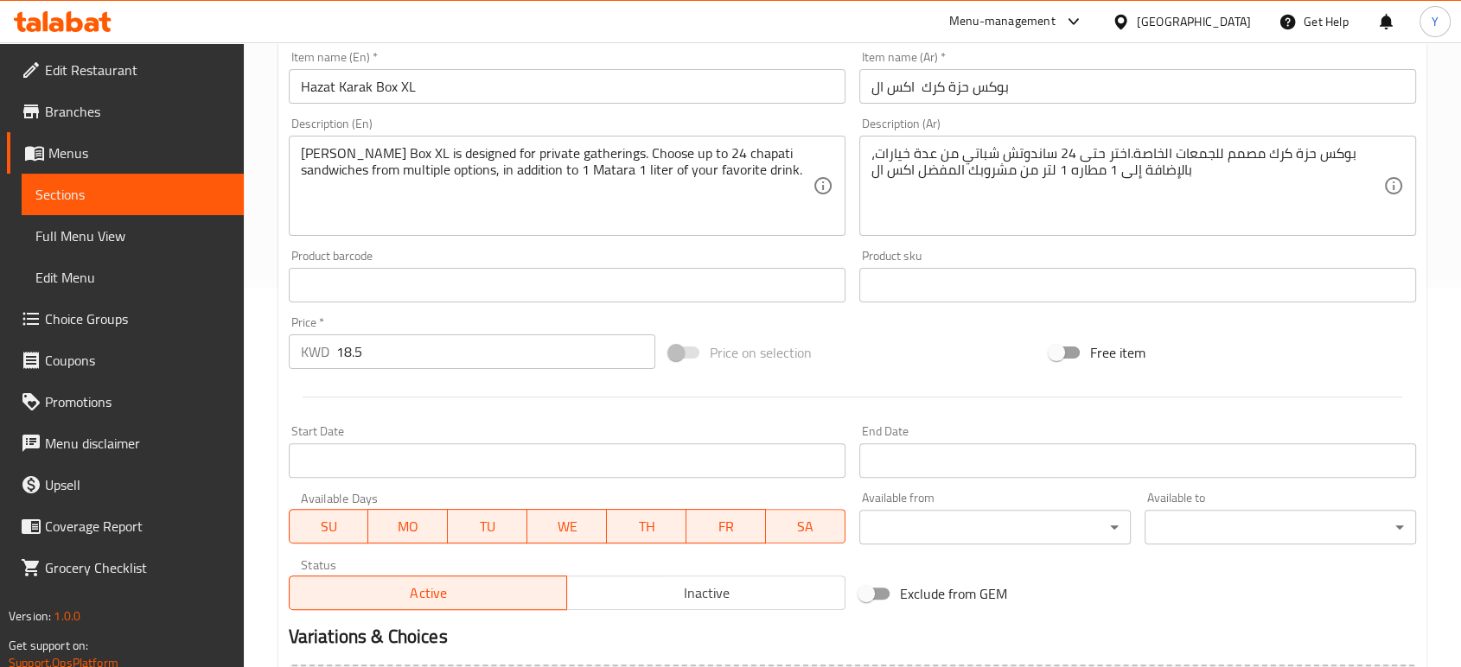
scroll to position [0, 0]
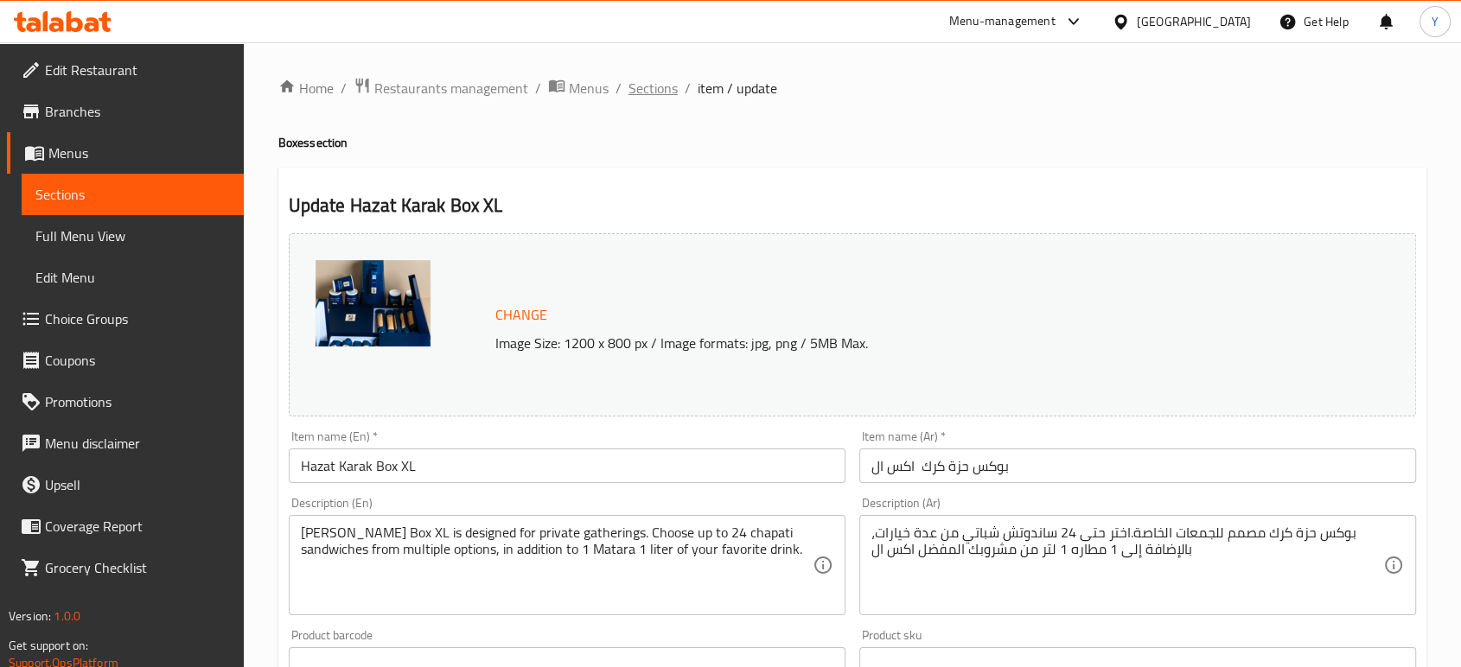
click at [664, 99] on span "Sections" at bounding box center [653, 88] width 49 height 21
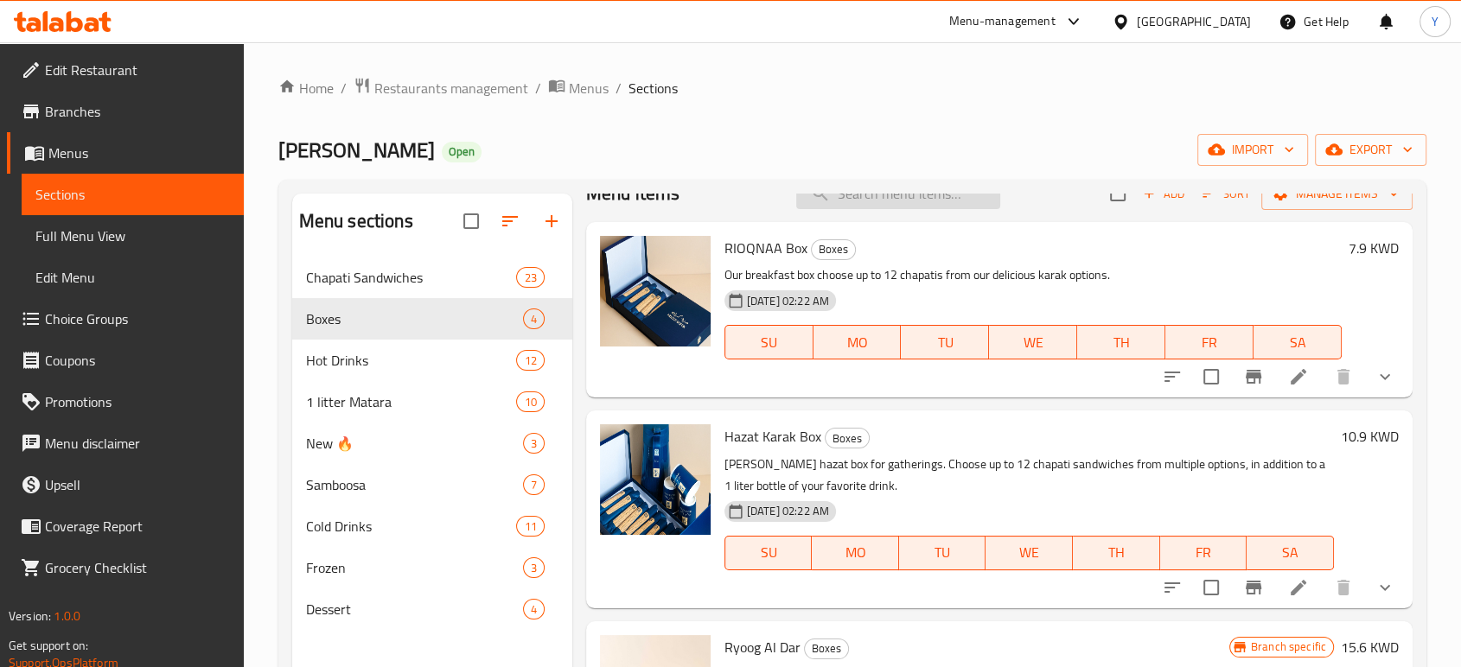
scroll to position [29, 0]
click at [1382, 367] on button "show more" at bounding box center [1385, 376] width 42 height 42
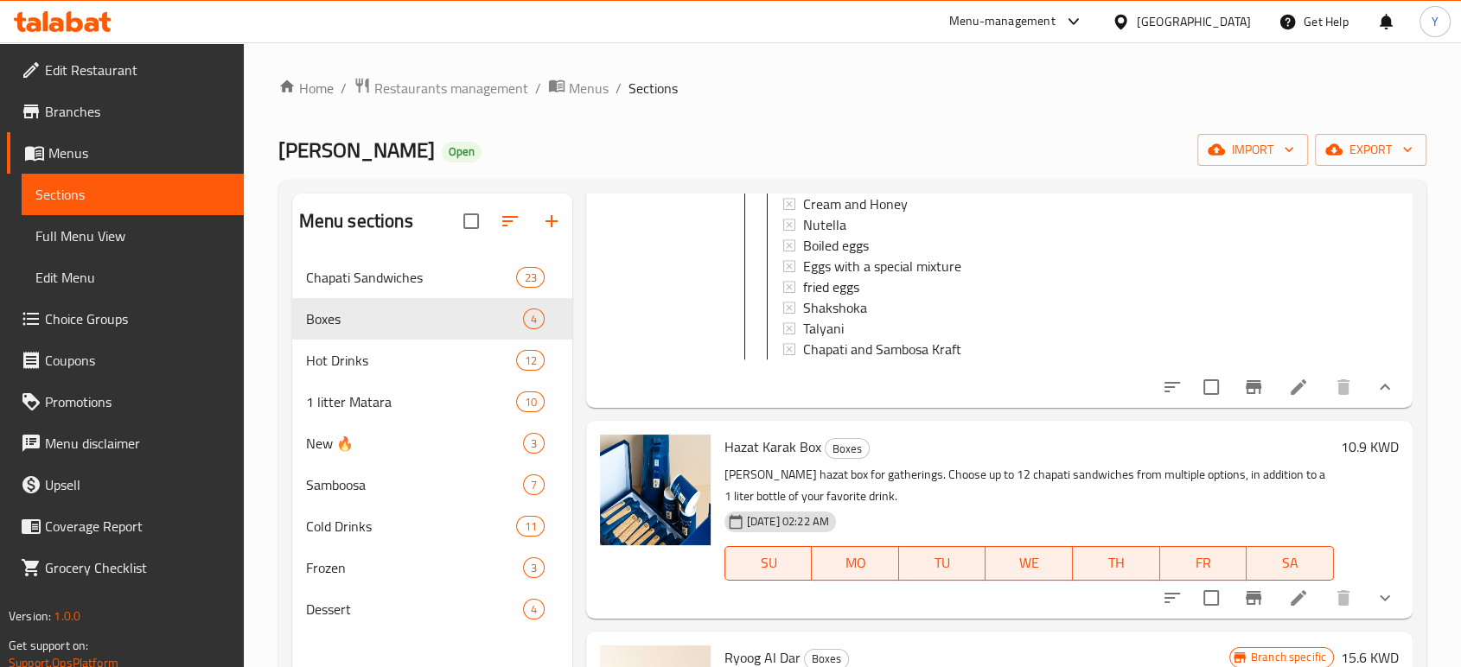
scroll to position [1403, 0]
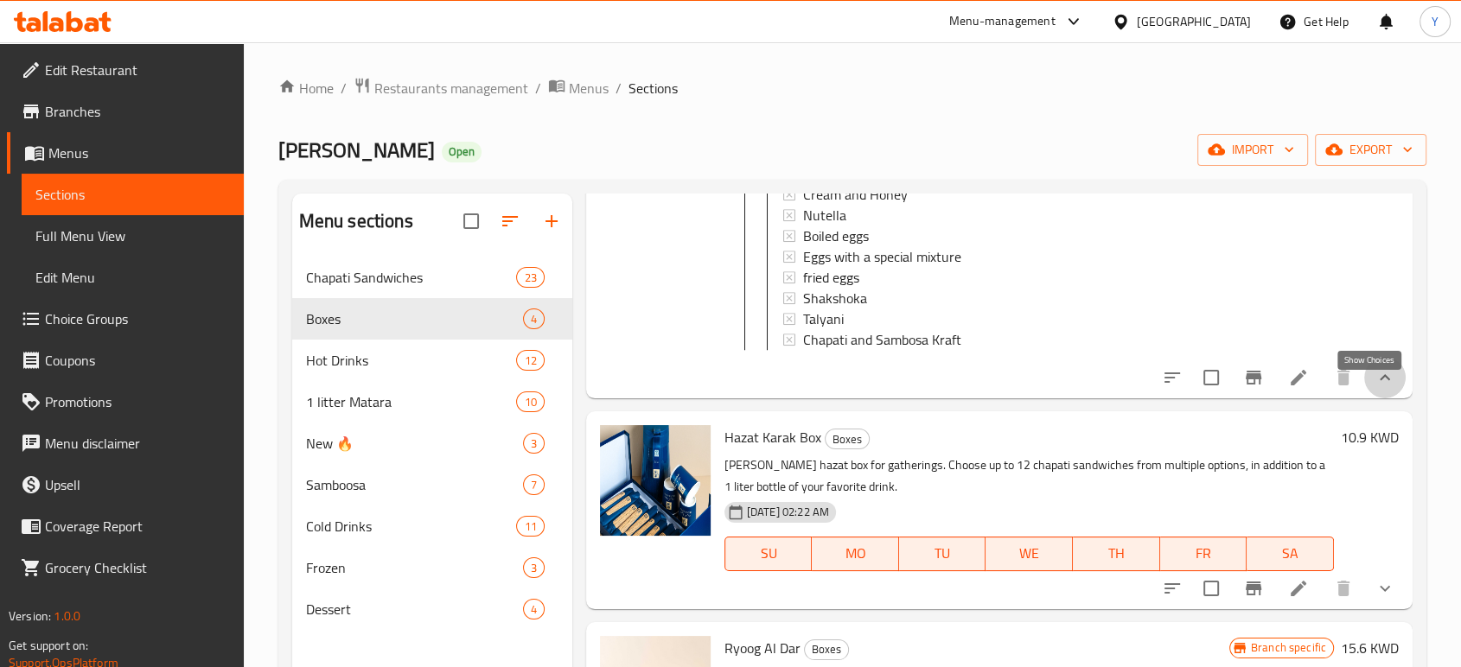
click at [1375, 386] on icon "show more" at bounding box center [1385, 377] width 21 height 21
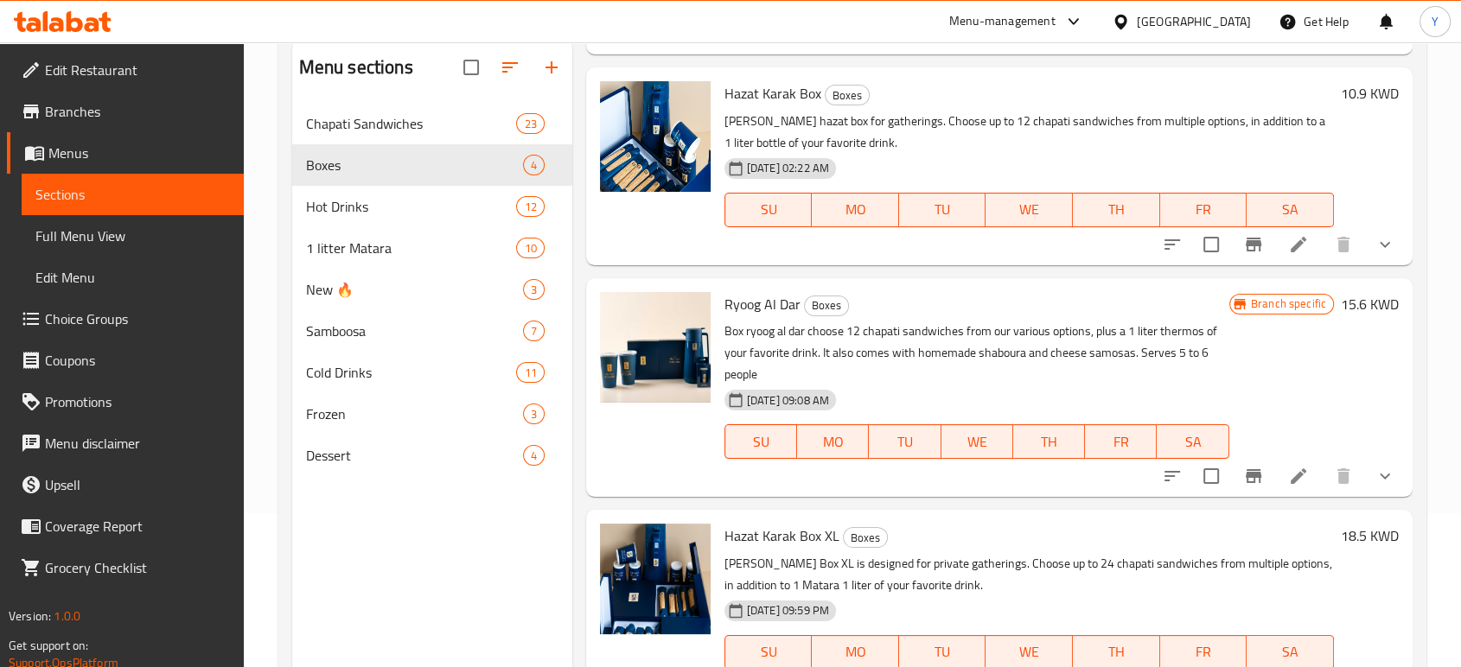
scroll to position [242, 0]
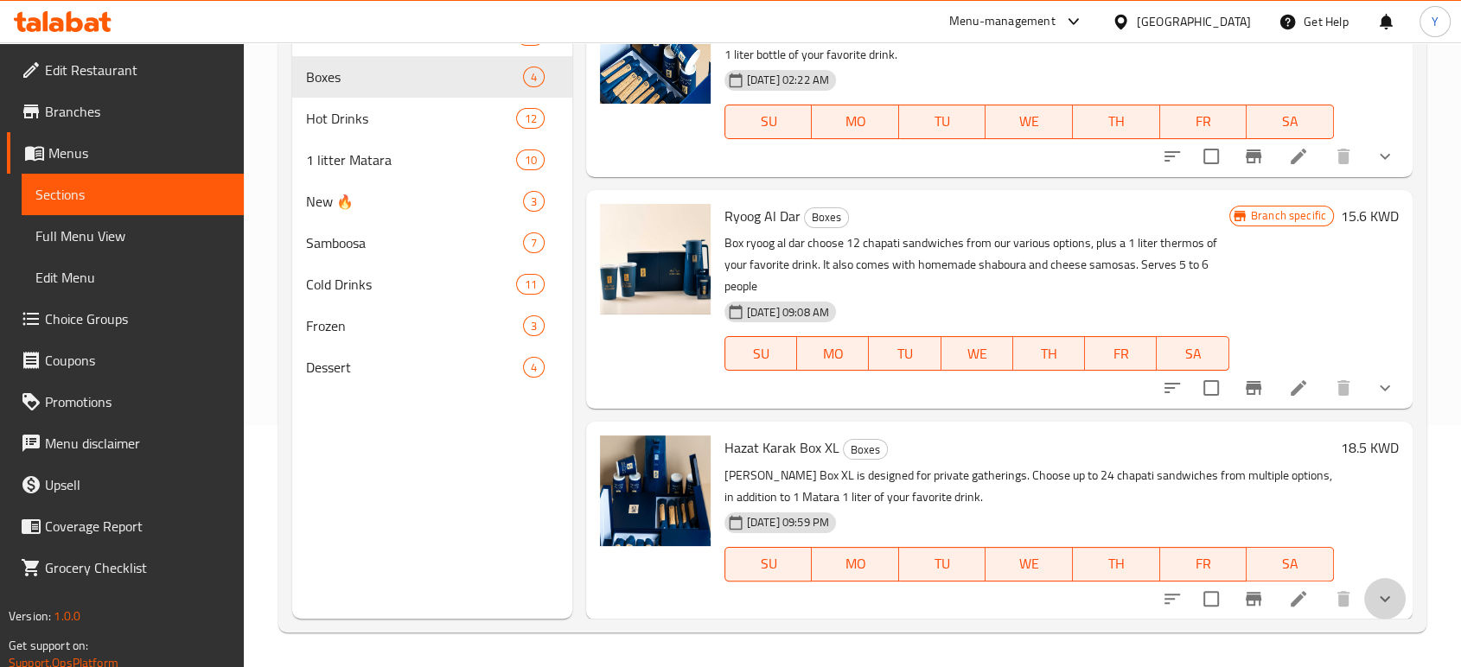
click at [1383, 587] on button "show more" at bounding box center [1385, 599] width 42 height 42
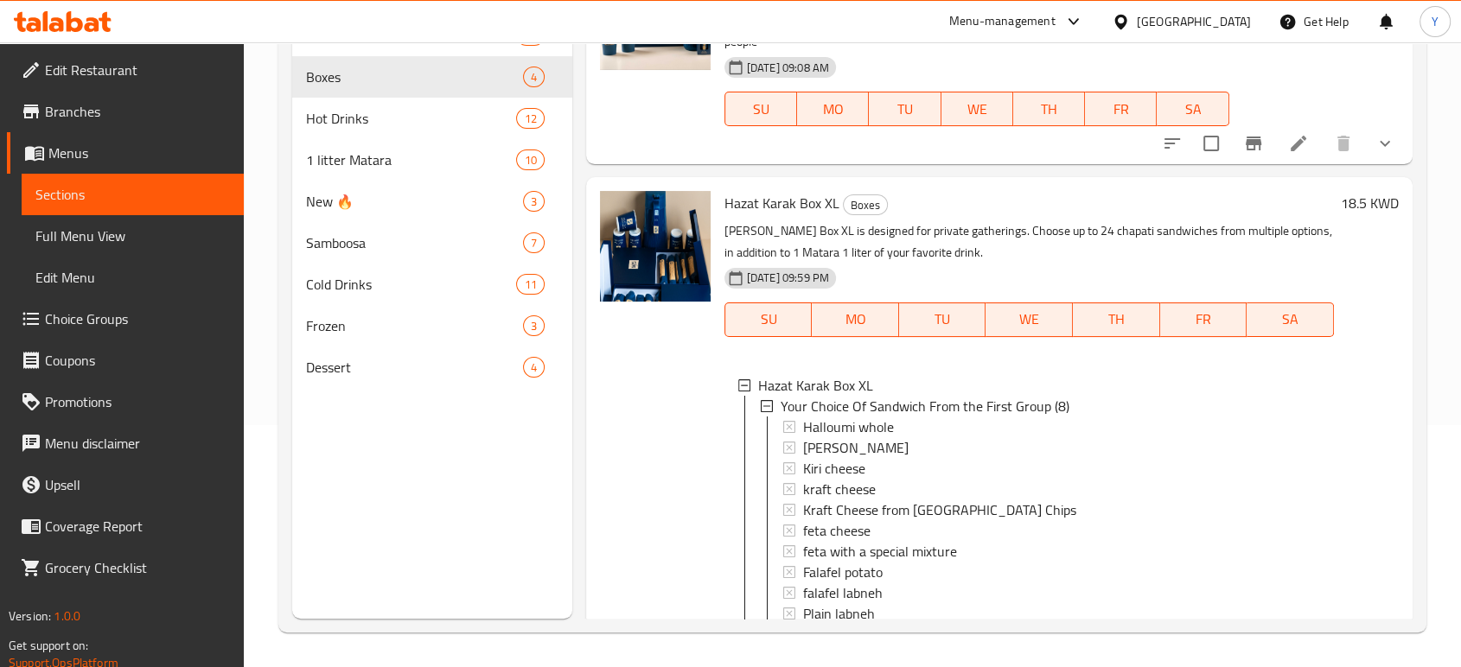
scroll to position [424, 0]
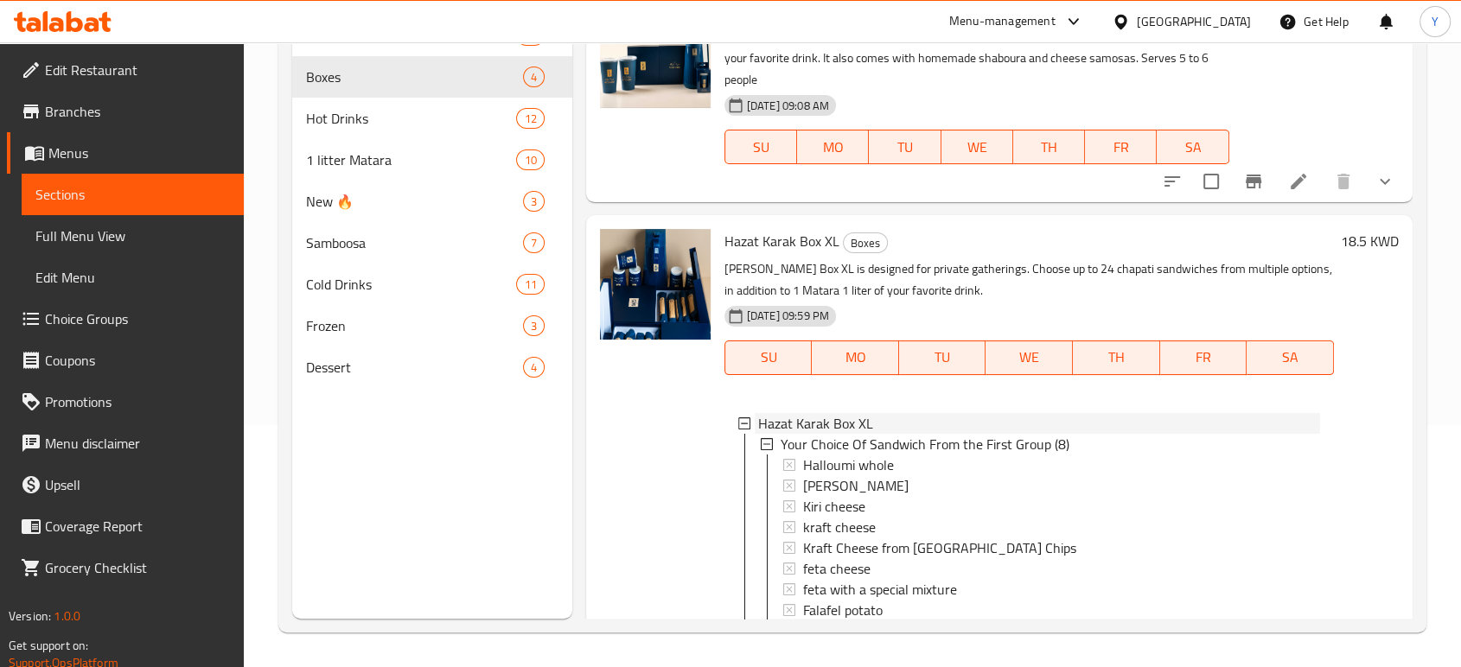
click at [830, 425] on span "Hazat Karak Box XL" at bounding box center [815, 423] width 115 height 21
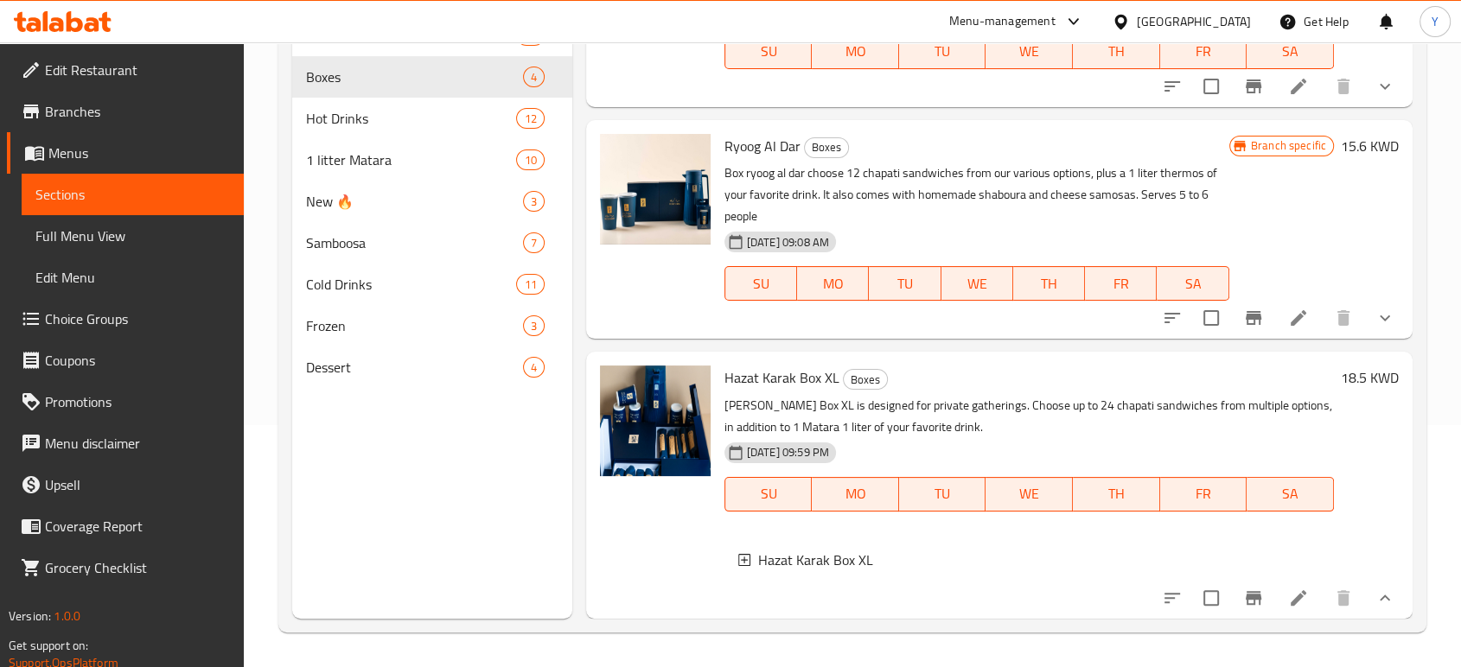
scroll to position [301, 0]
click at [834, 550] on span "Hazat Karak Box XL" at bounding box center [815, 560] width 115 height 21
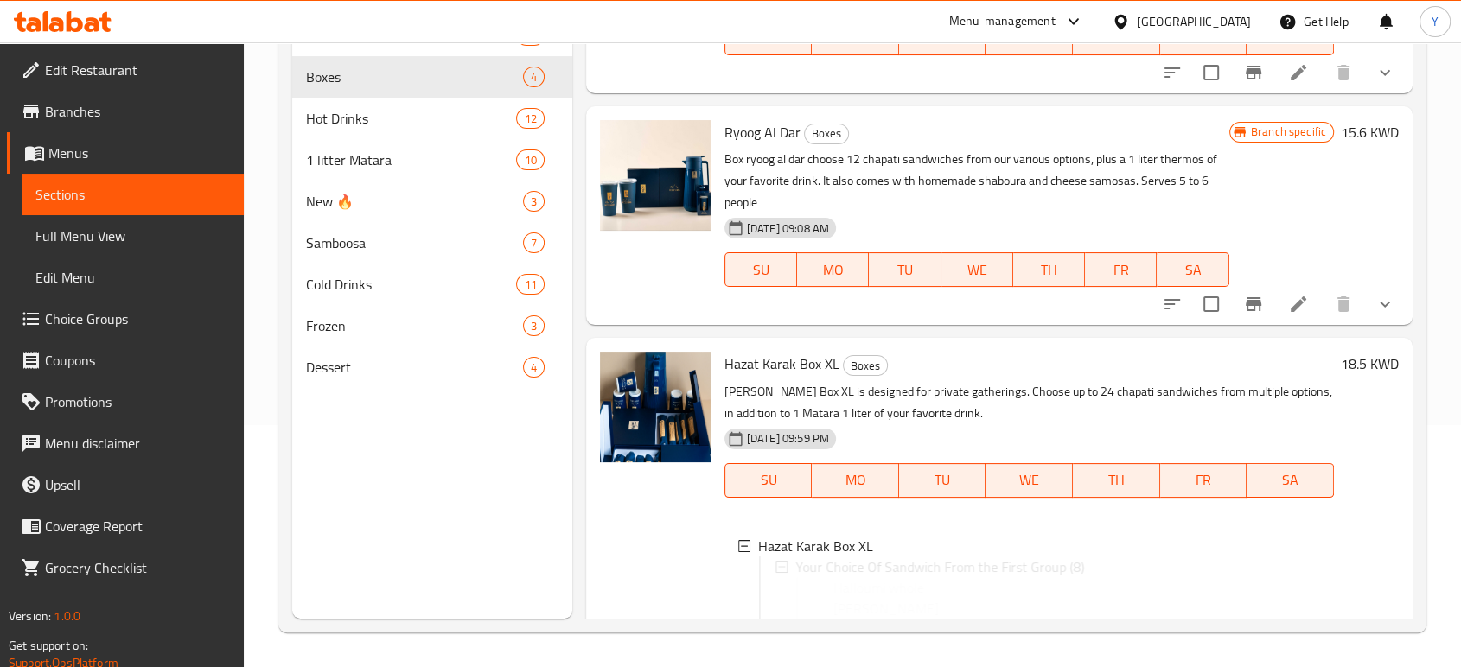
scroll to position [424, 0]
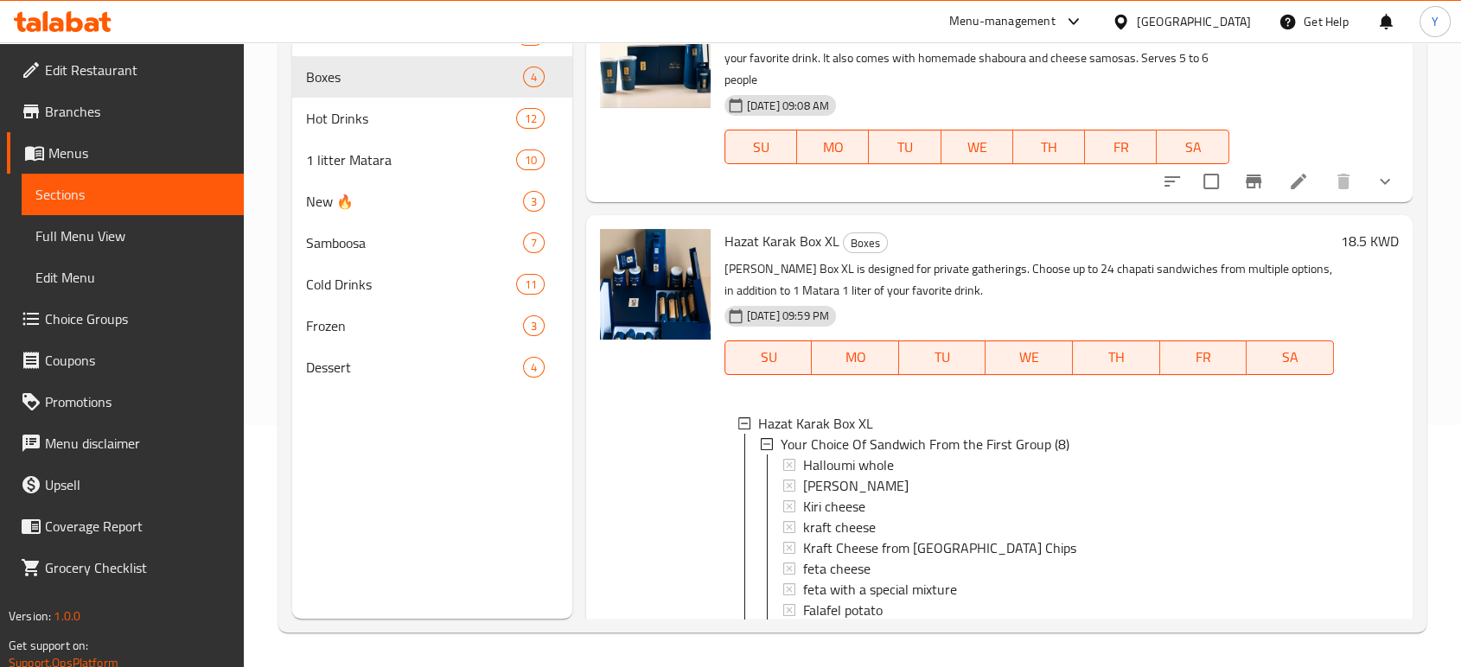
click at [860, 419] on span "Hazat Karak Box XL" at bounding box center [815, 423] width 115 height 21
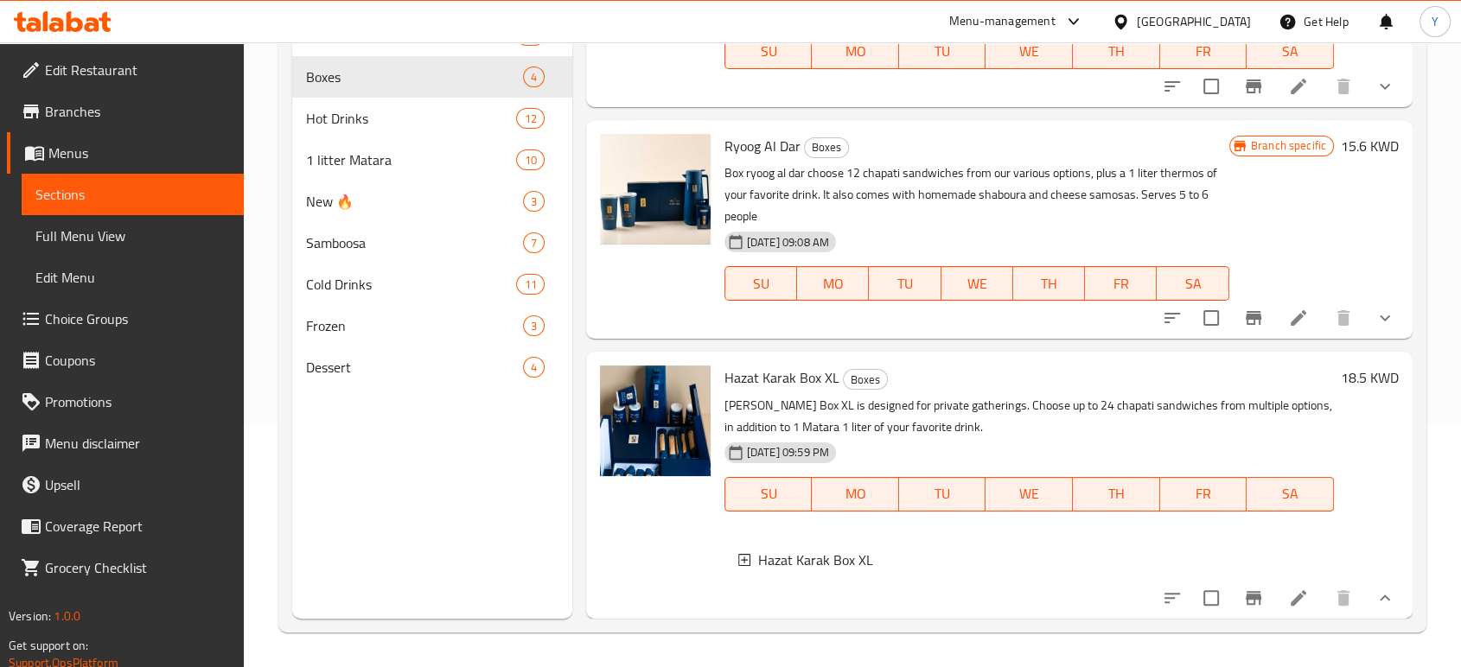
scroll to position [301, 0]
click at [1288, 600] on icon at bounding box center [1298, 598] width 21 height 21
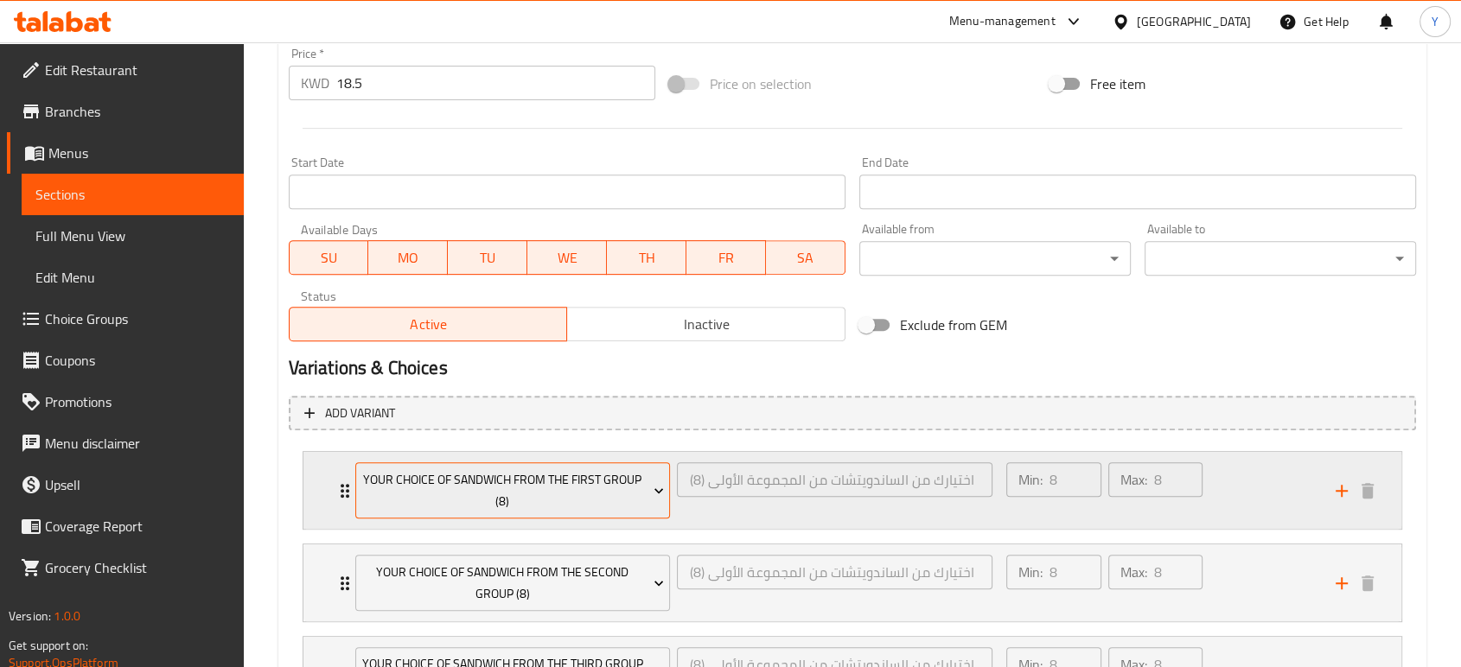
scroll to position [812, 0]
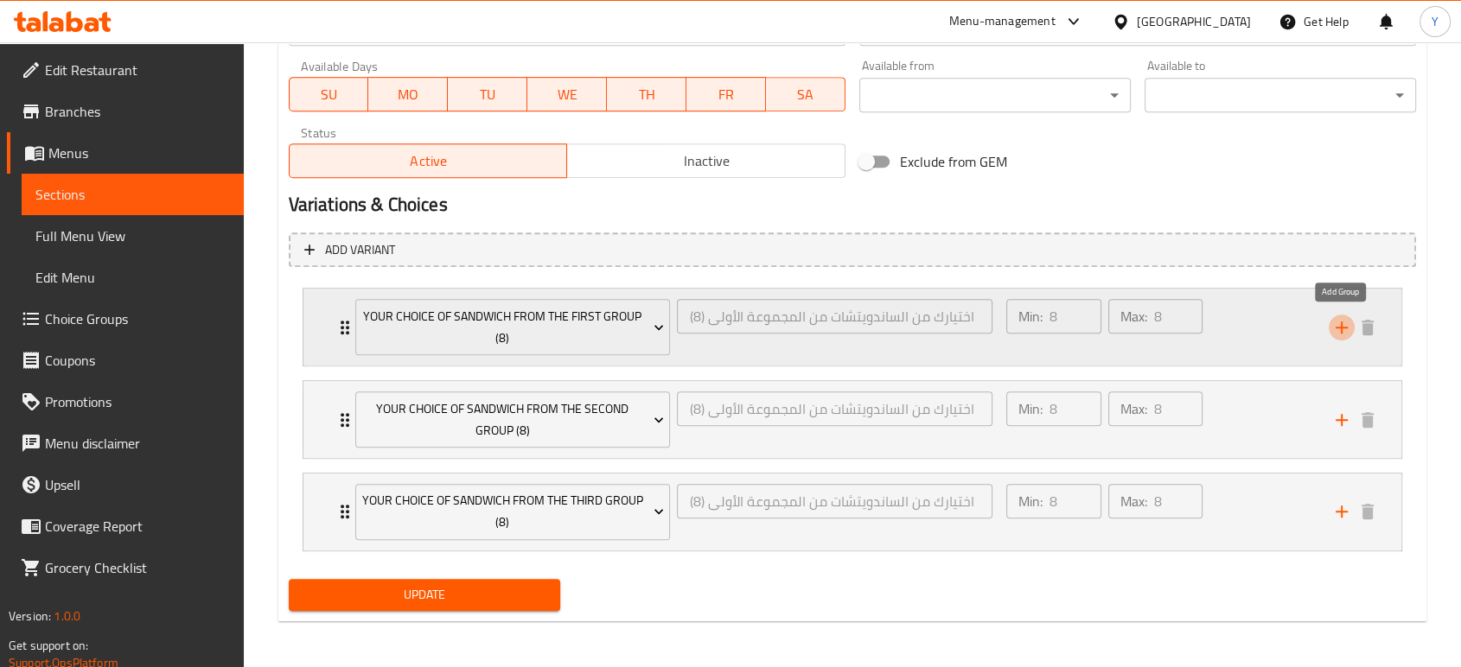
click at [1336, 317] on icon "add" at bounding box center [1342, 327] width 21 height 21
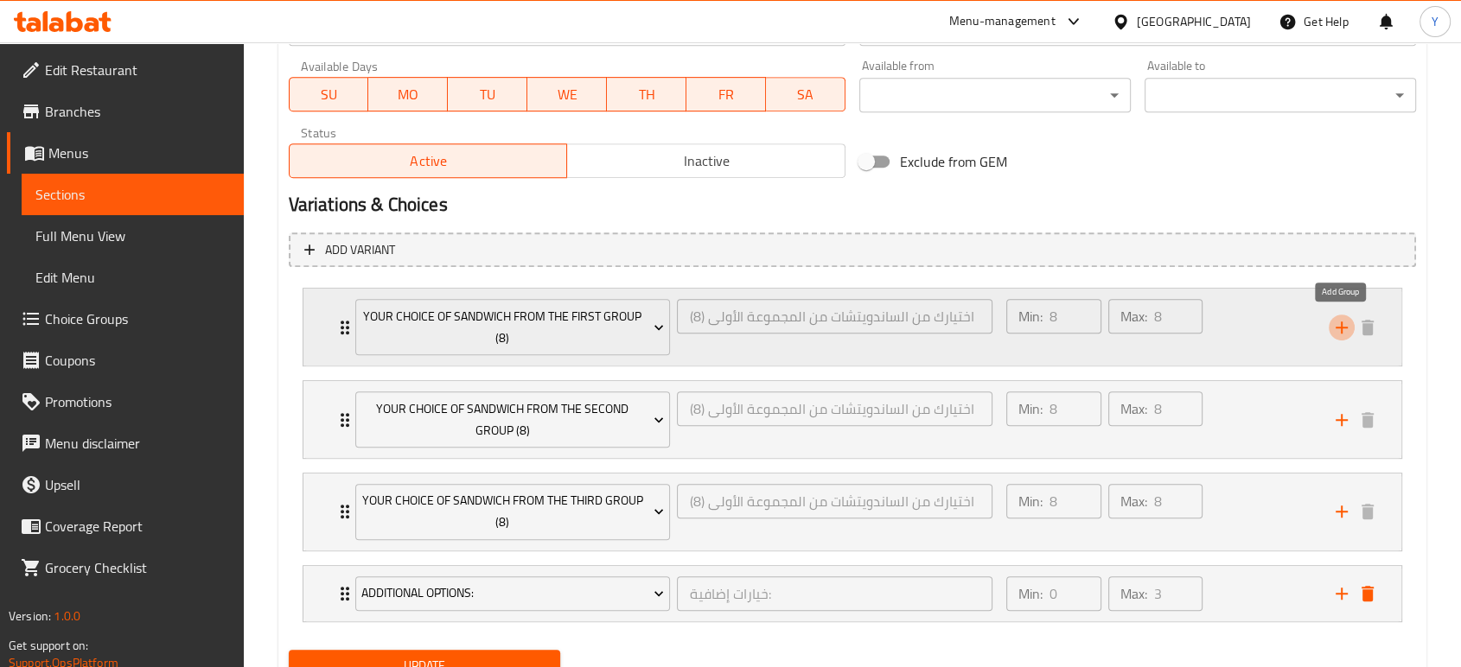
click at [1338, 329] on icon "add" at bounding box center [1342, 327] width 21 height 21
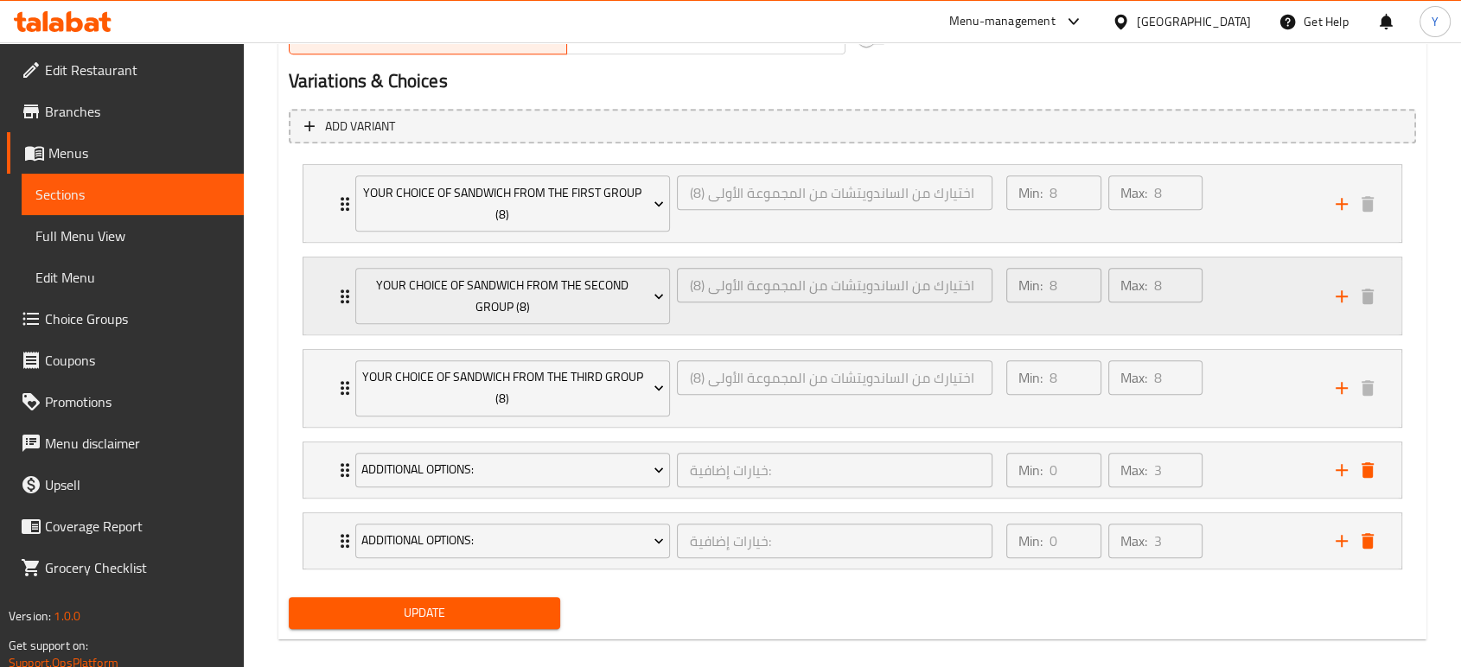
scroll to position [954, 0]
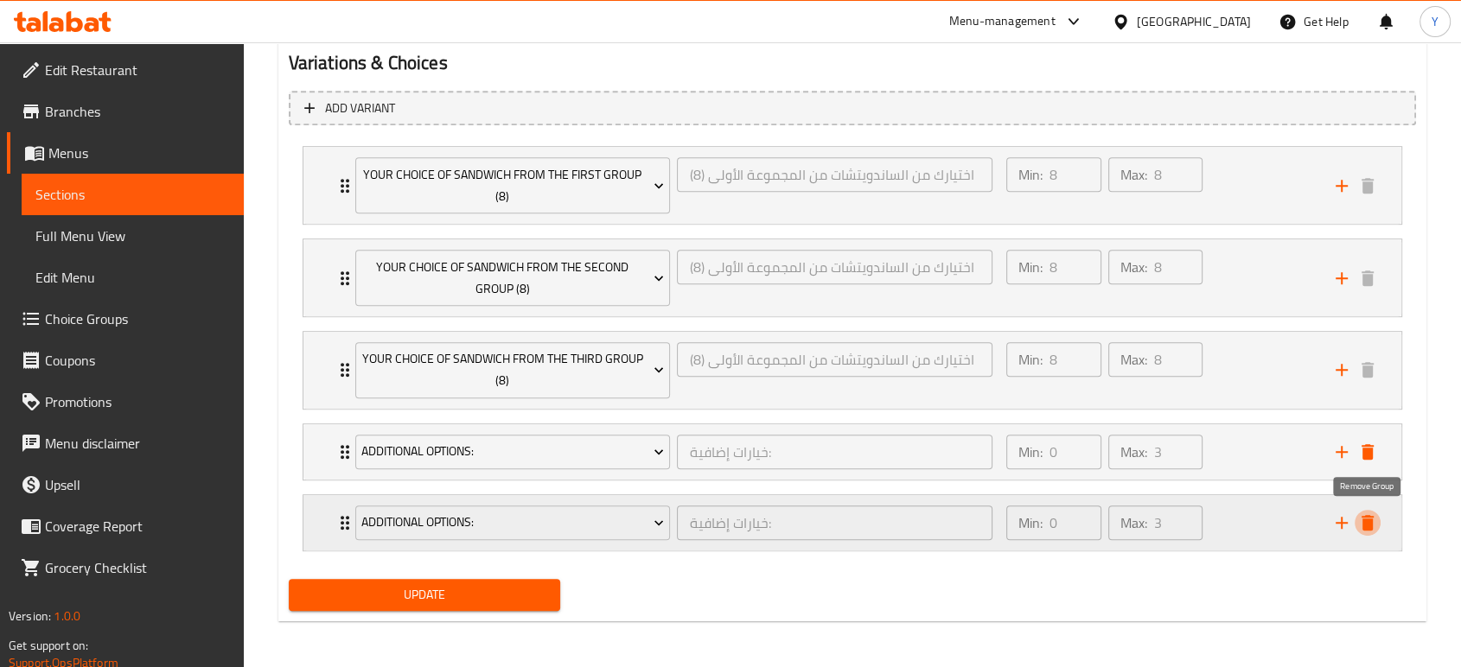
click at [1372, 515] on icon "delete" at bounding box center [1368, 523] width 12 height 16
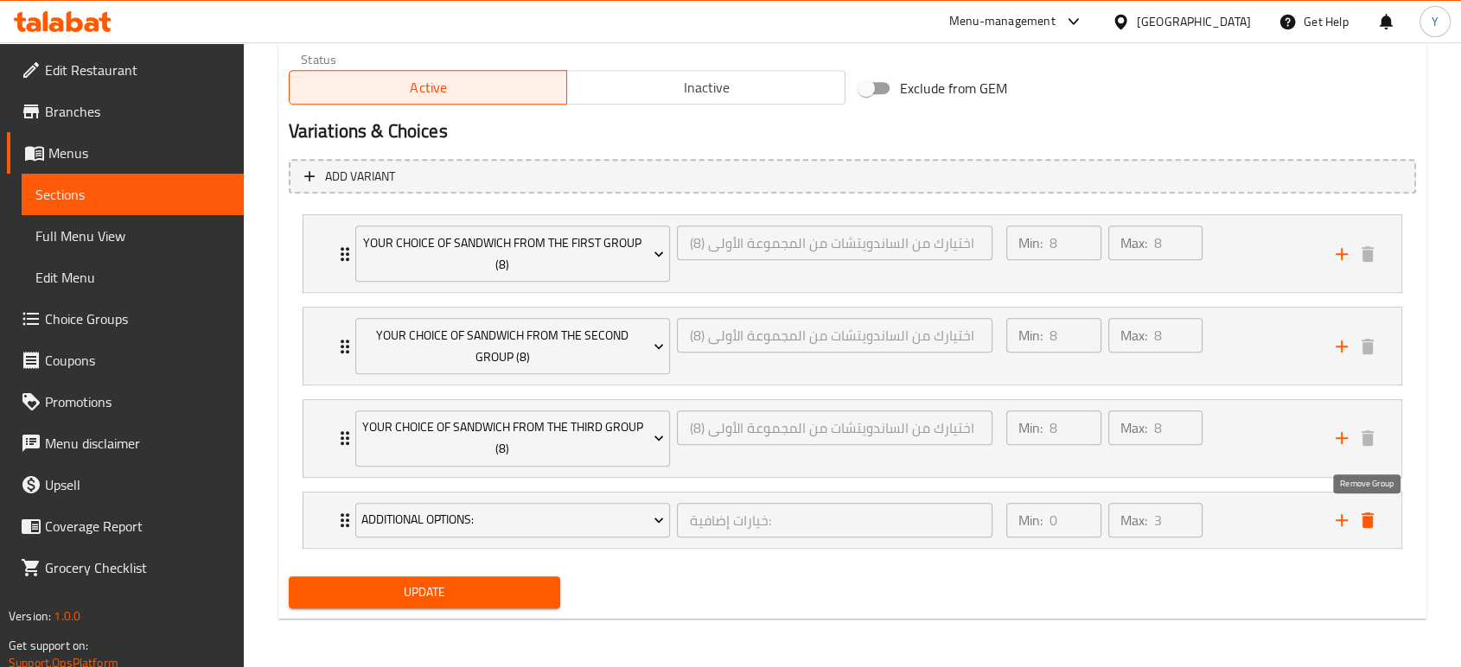
scroll to position [883, 0]
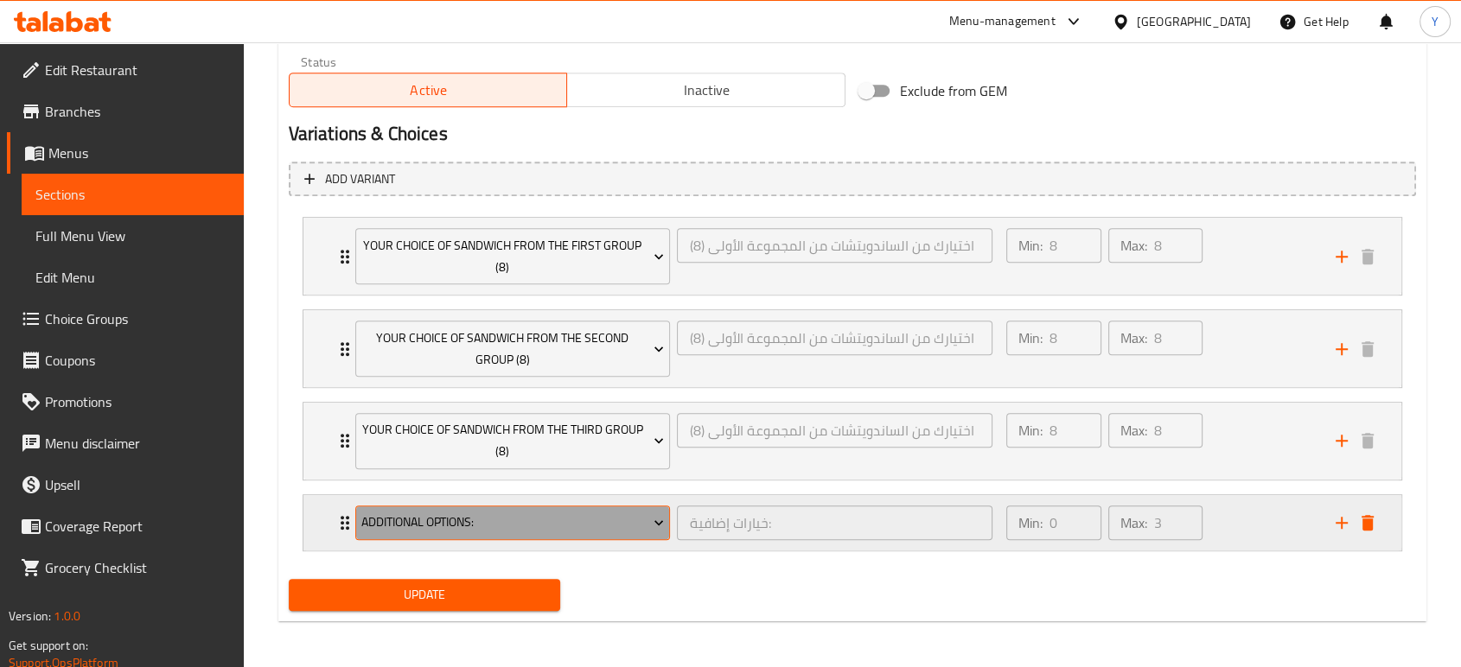
click at [501, 527] on span "Additional Options:" at bounding box center [512, 523] width 303 height 22
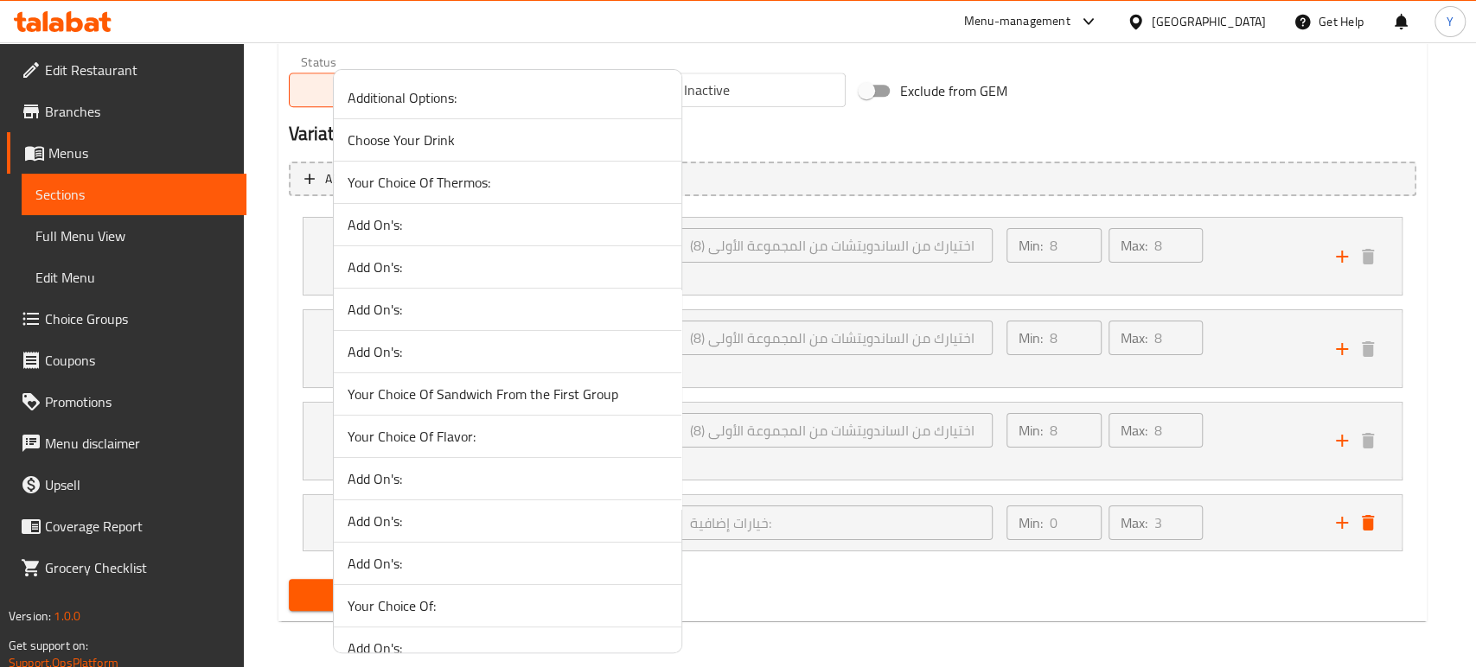
click at [477, 181] on span "Your Choice Of Thermos:" at bounding box center [508, 182] width 320 height 21
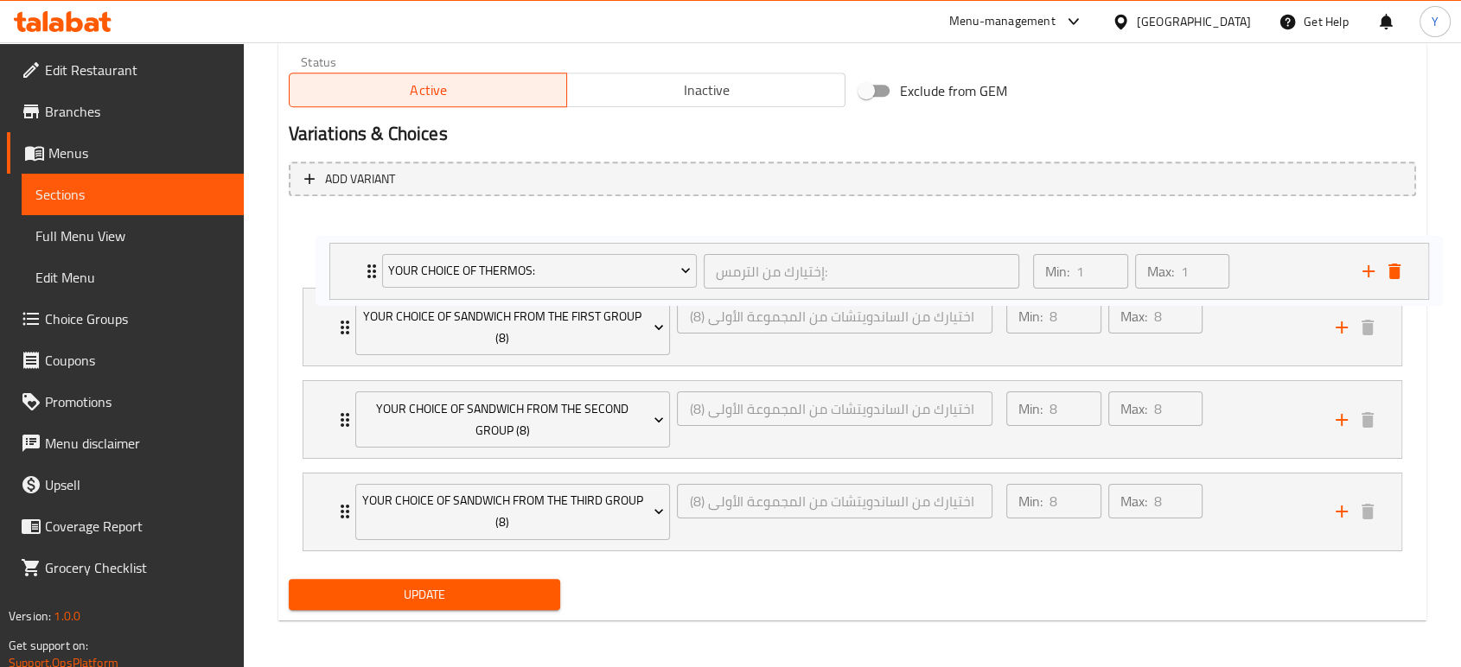
drag, startPoint x: 324, startPoint y: 522, endPoint x: 349, endPoint y: 274, distance: 249.4
click at [349, 274] on div "Your Choice Of Sandwich From the First Group (8) اختيارك من الساندويتشات من الم…" at bounding box center [852, 384] width 1127 height 348
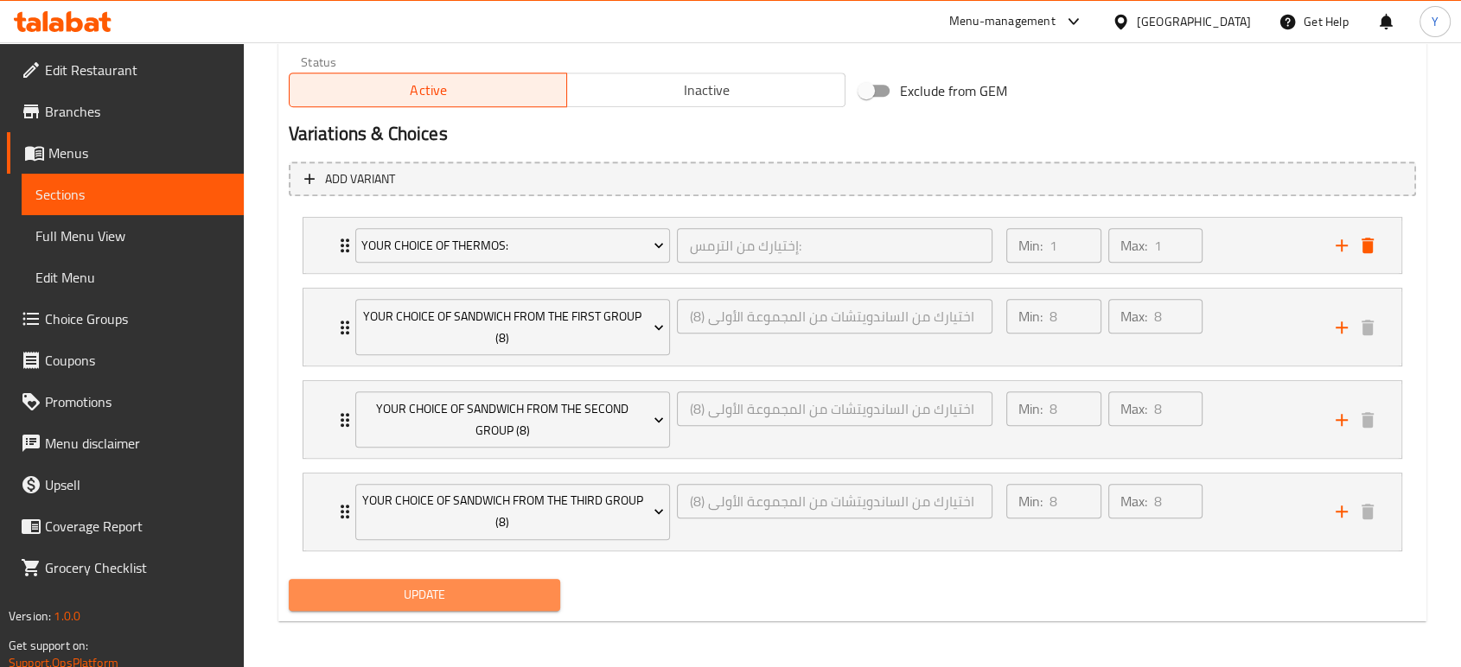
click at [499, 593] on span "Update" at bounding box center [425, 595] width 244 height 22
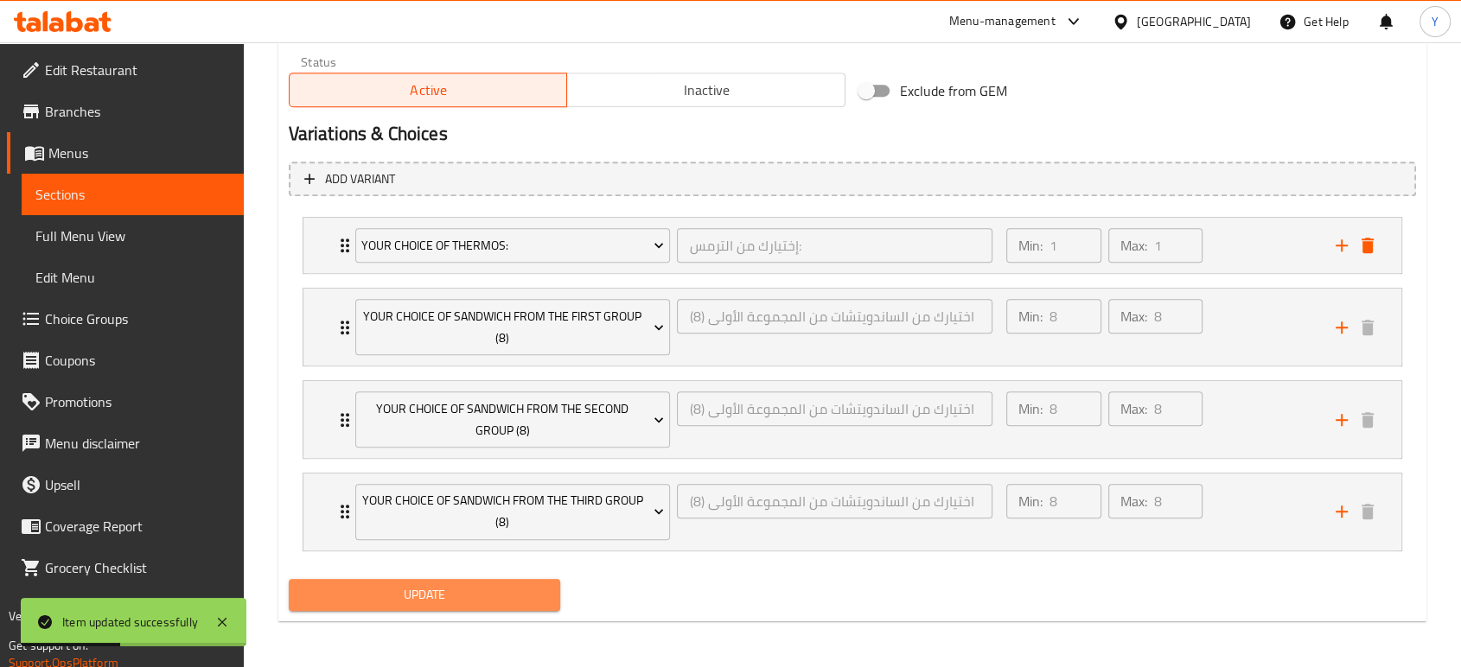
click at [499, 593] on span "Update" at bounding box center [425, 595] width 244 height 22
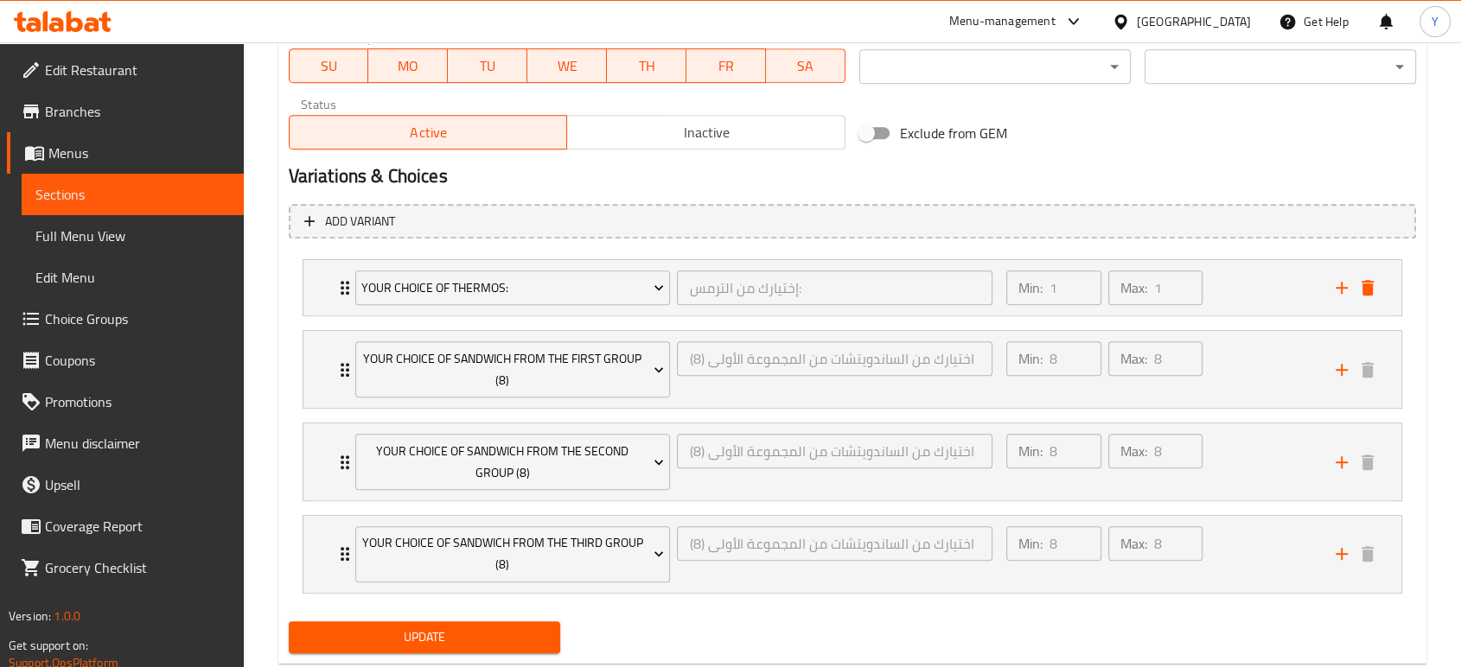
scroll to position [840, 0]
click at [89, 323] on span "Choice Groups" at bounding box center [137, 319] width 185 height 21
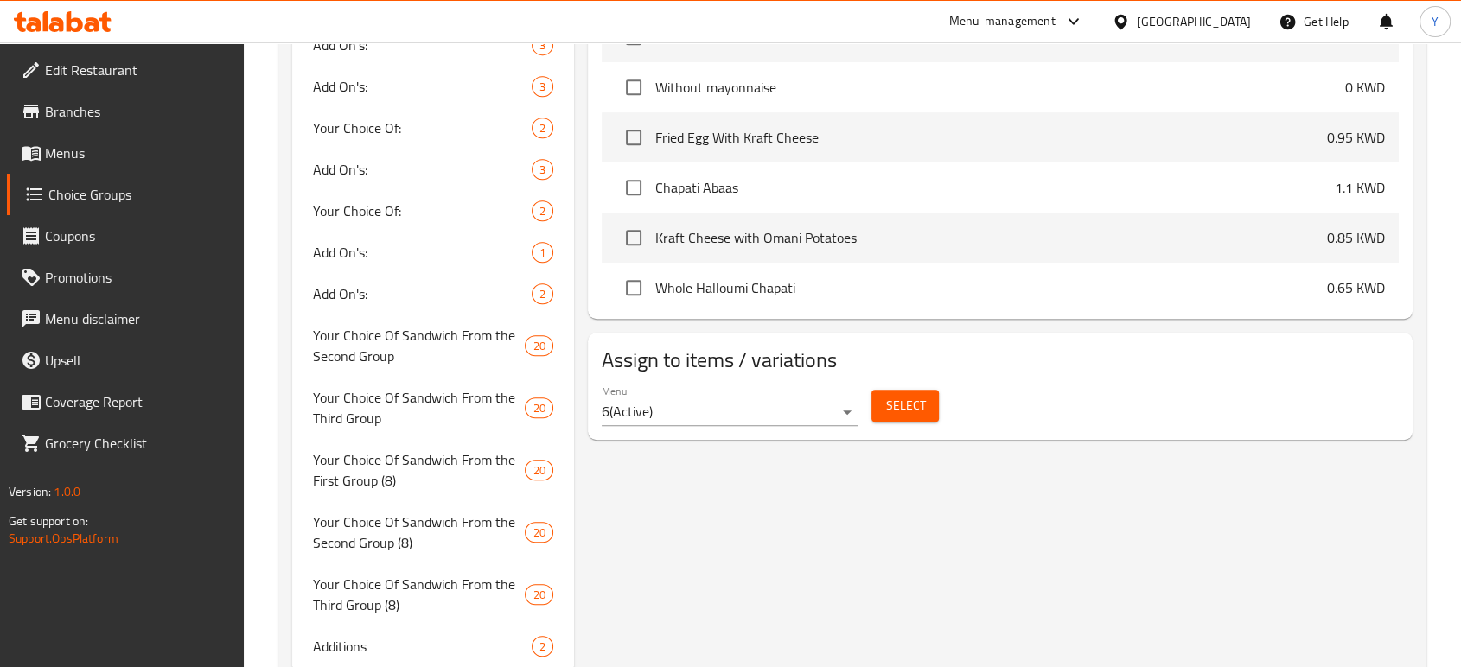
scroll to position [245, 0]
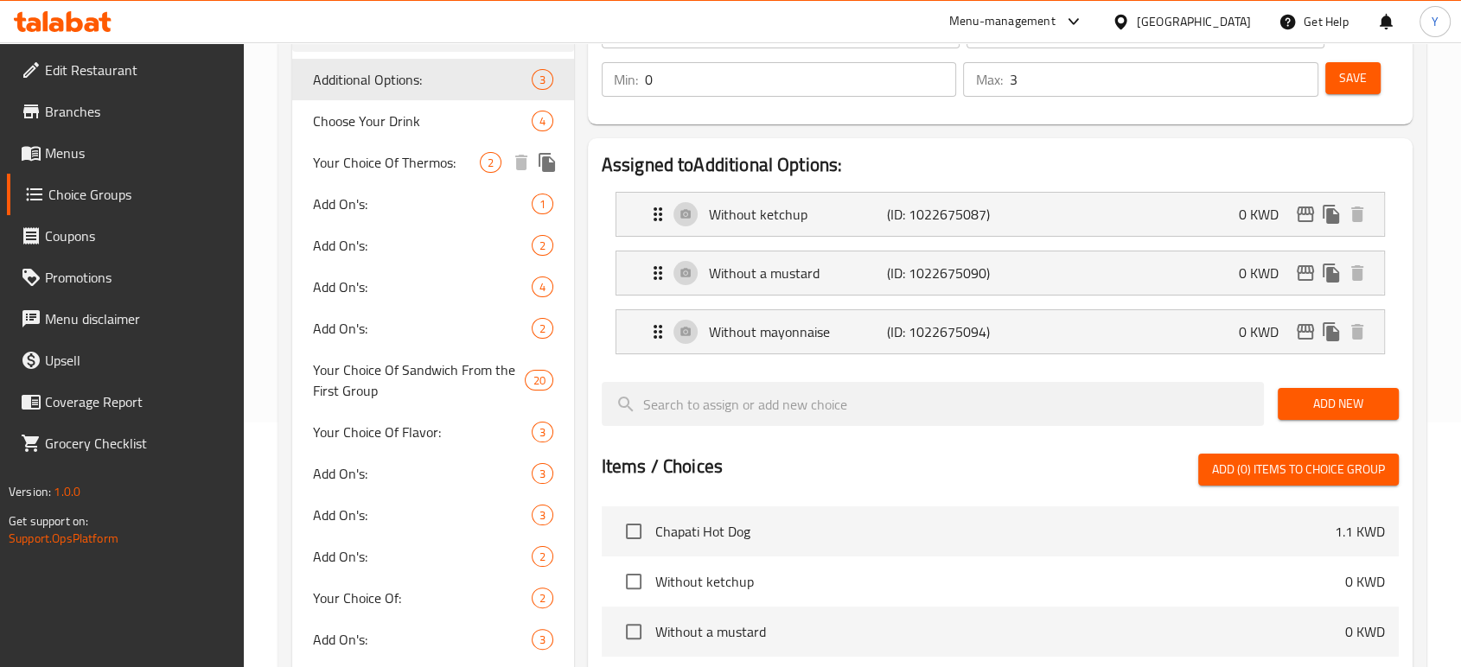
click at [383, 181] on div "Your Choice Of Thermos: 2" at bounding box center [433, 163] width 282 height 42
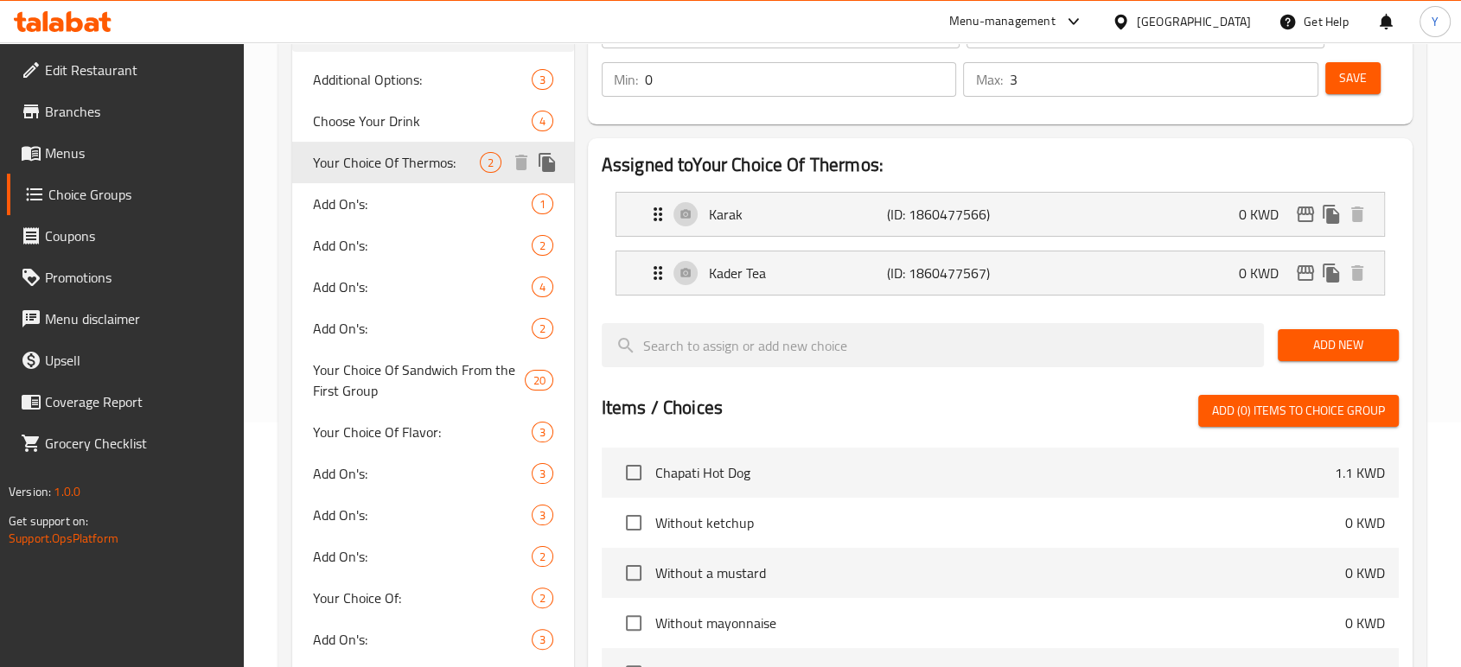
type input "Your Choice Of Thermos:"
type input "إختيارك من الترمس:"
type input "1"
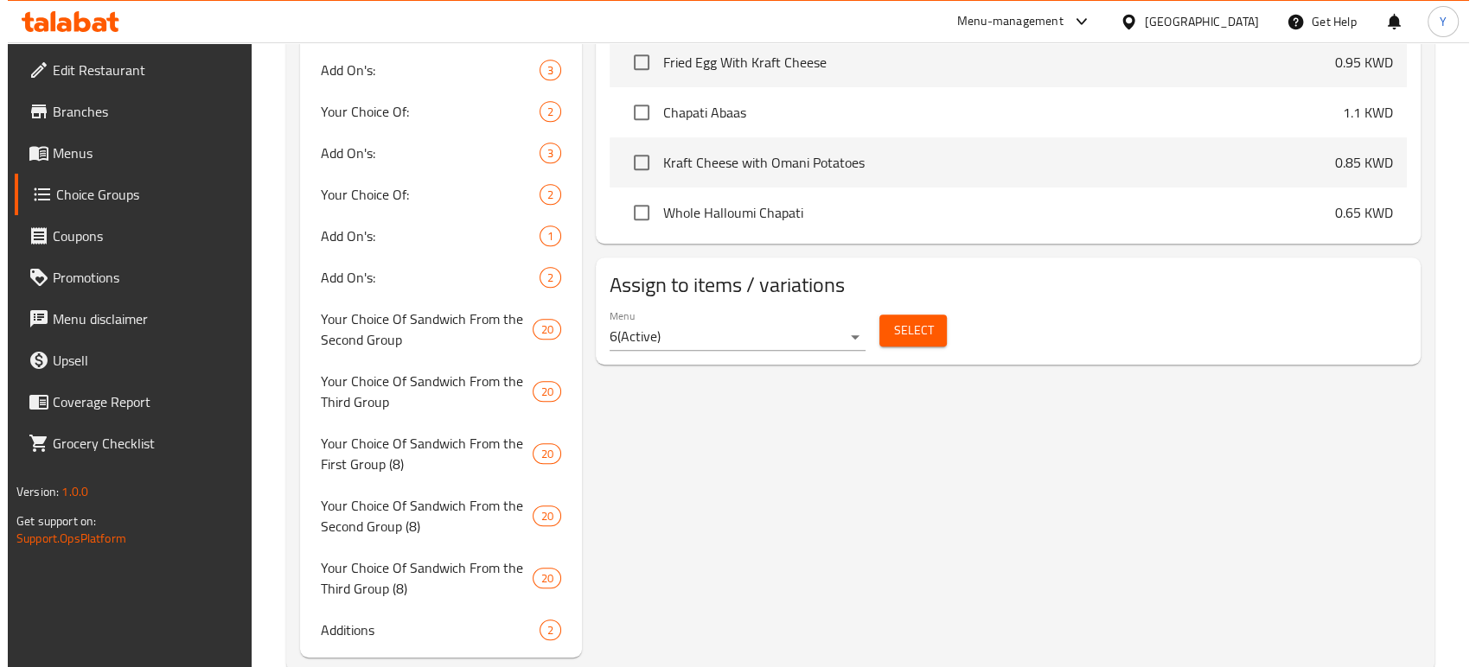
scroll to position [894, 0]
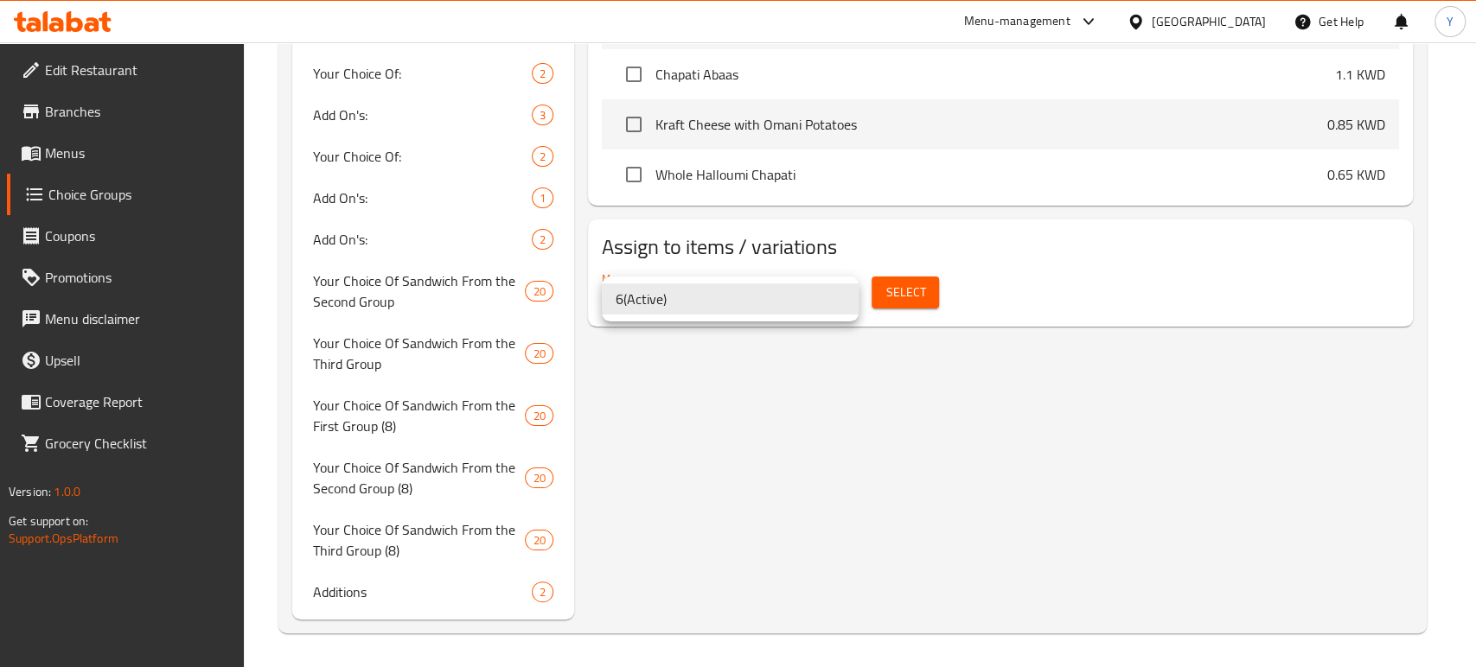
click at [793, 304] on li "6 ( Active )" at bounding box center [730, 299] width 257 height 31
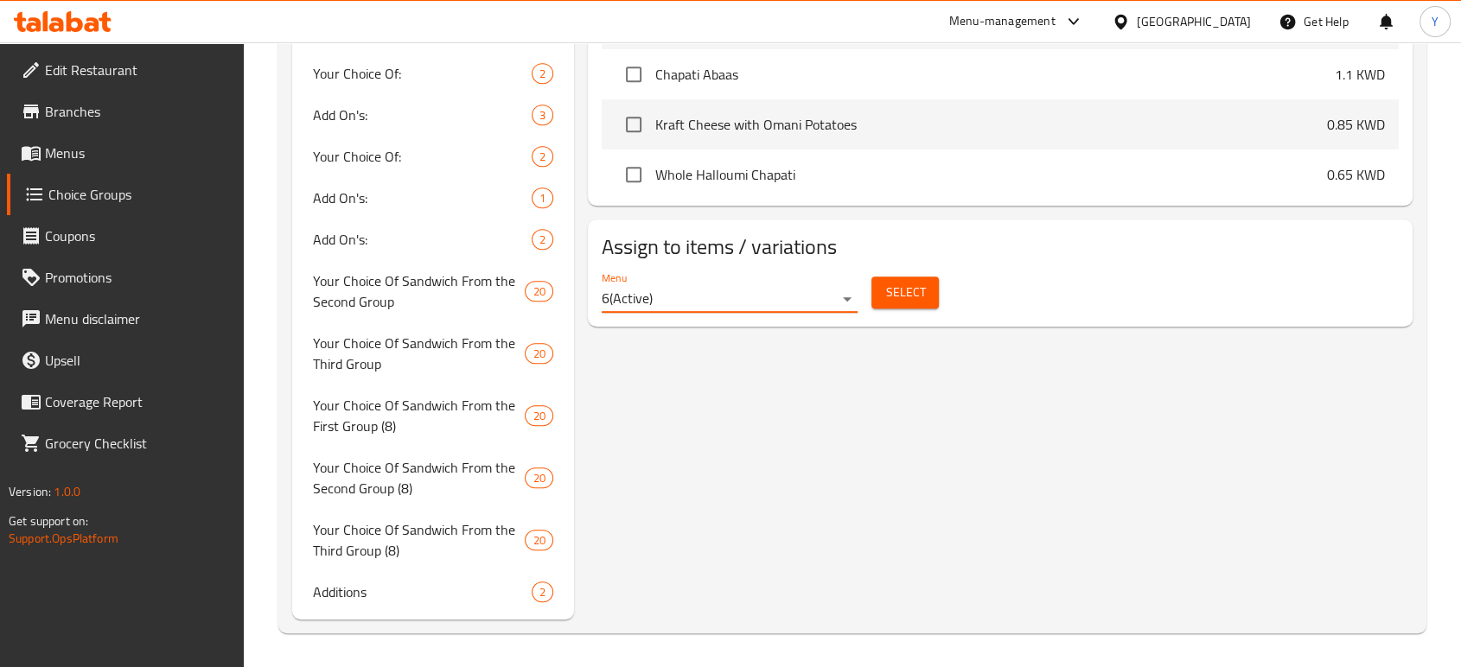
click at [904, 293] on span "Select" at bounding box center [905, 293] width 40 height 22
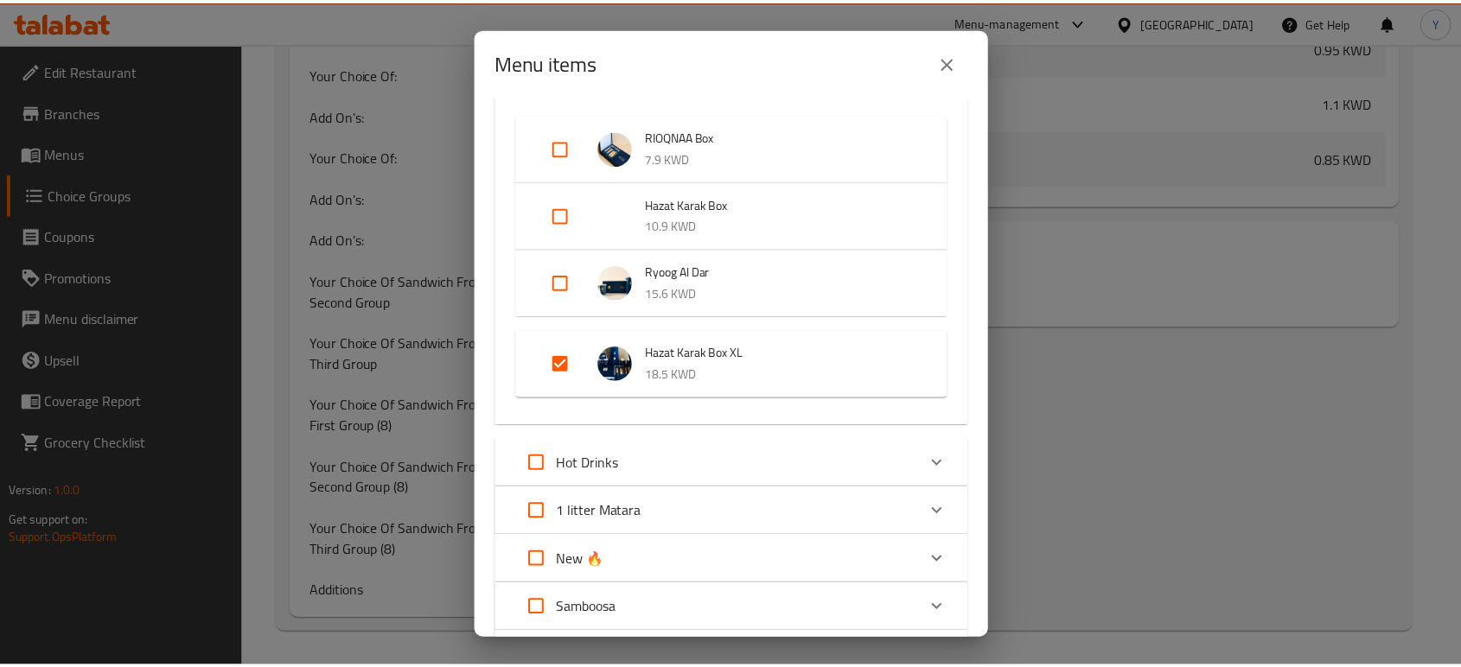
scroll to position [427, 0]
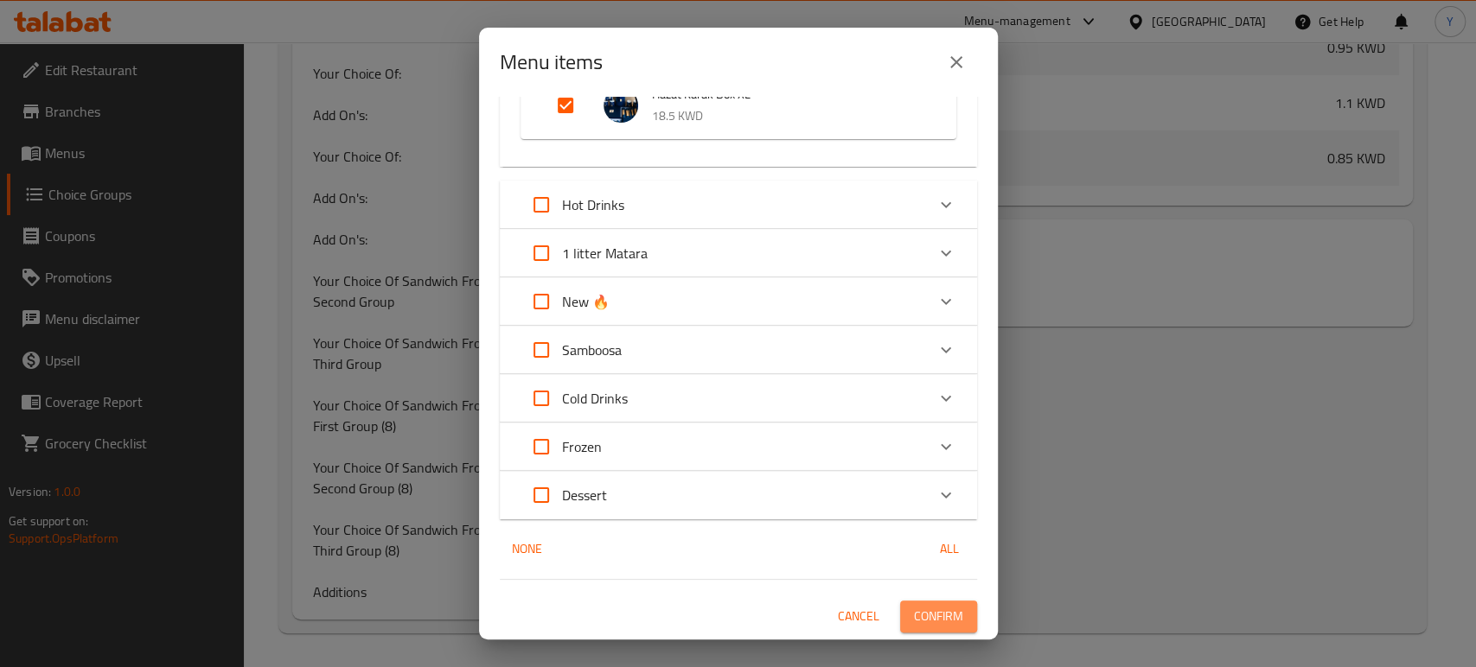
click at [923, 621] on span "Confirm" at bounding box center [938, 617] width 49 height 22
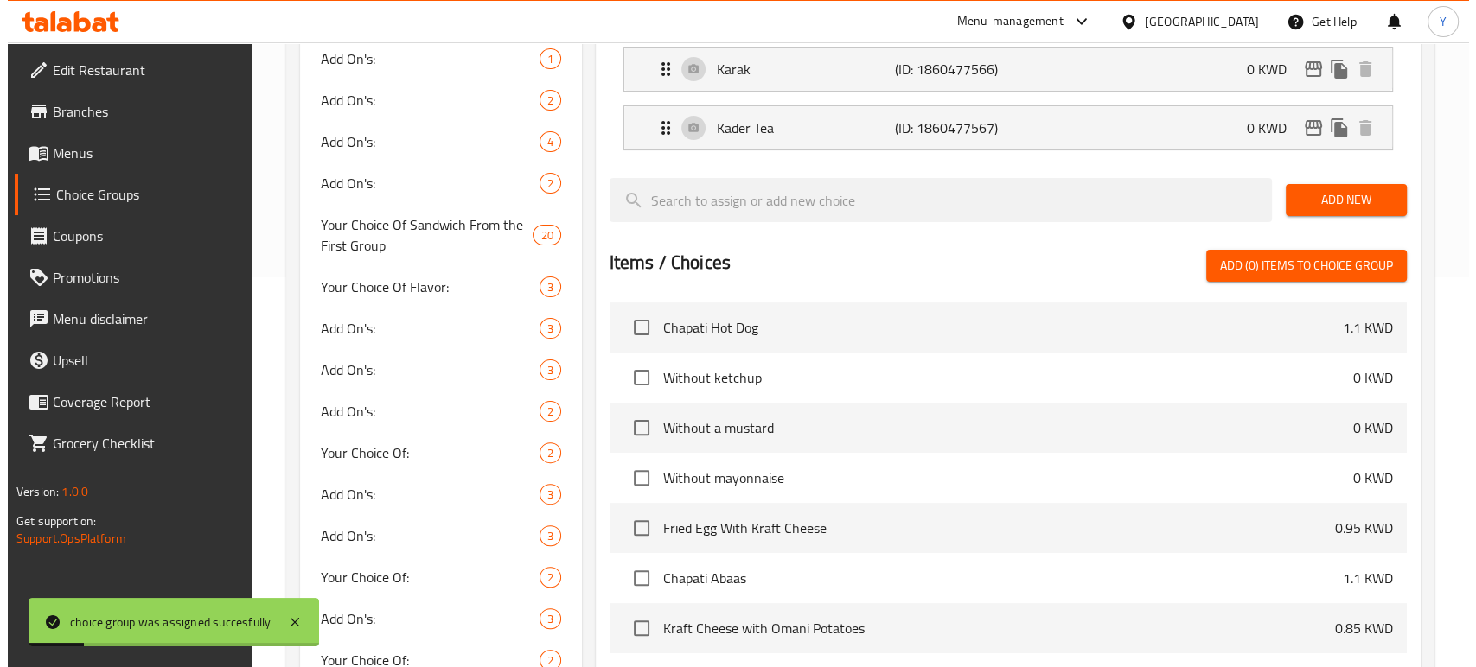
scroll to position [145, 0]
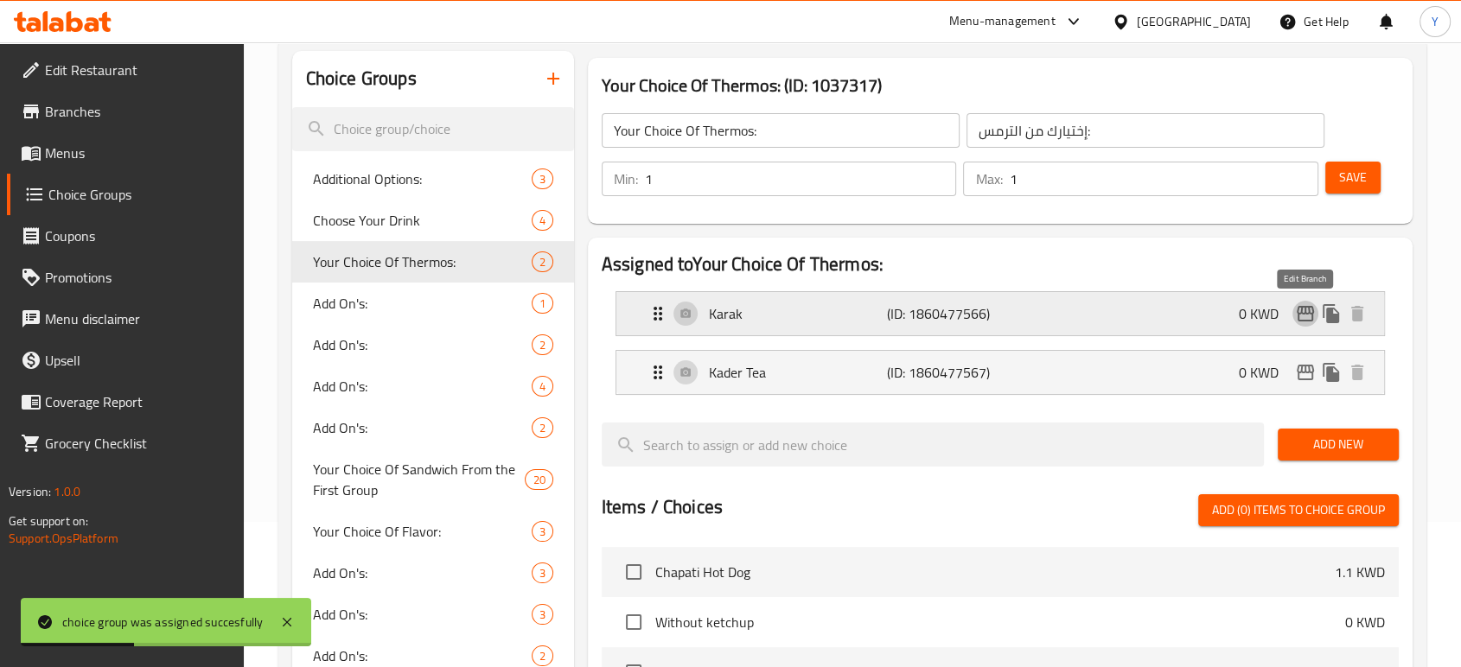
click at [1300, 316] on icon "edit" at bounding box center [1305, 313] width 21 height 21
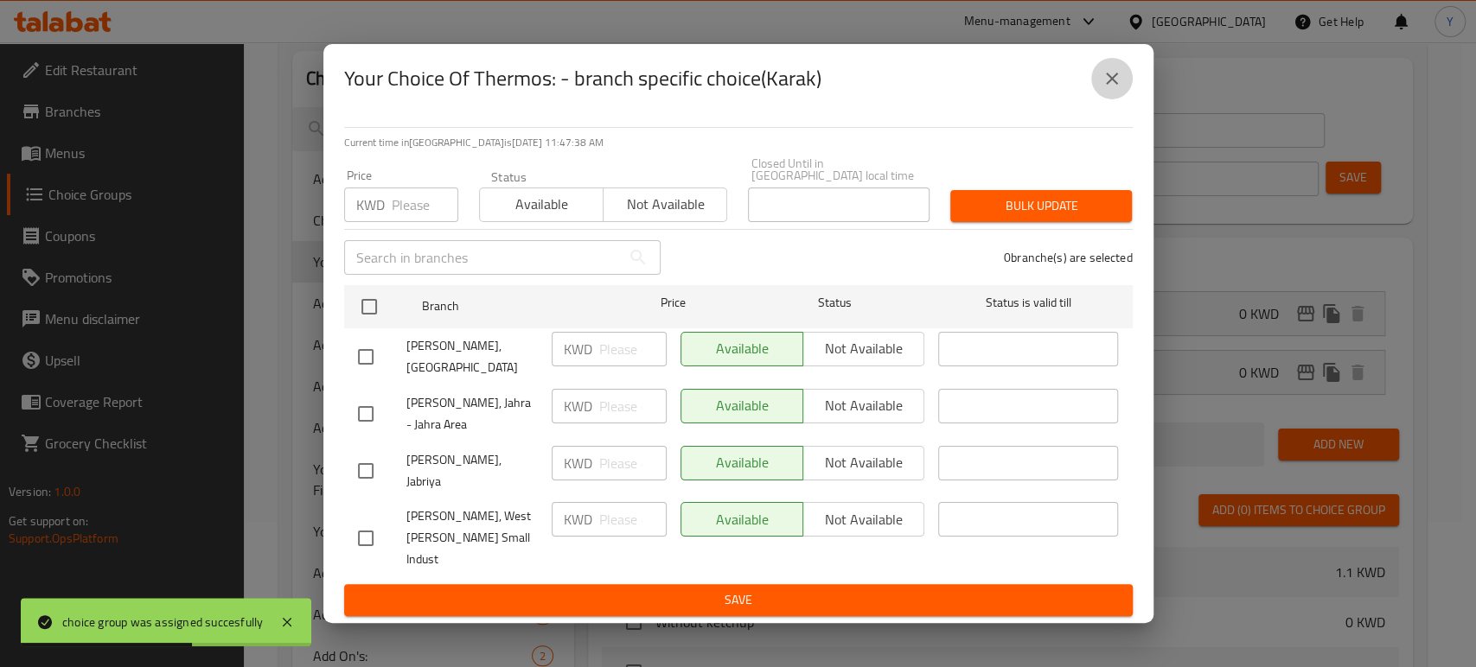
click at [1121, 99] on button "close" at bounding box center [1112, 79] width 42 height 42
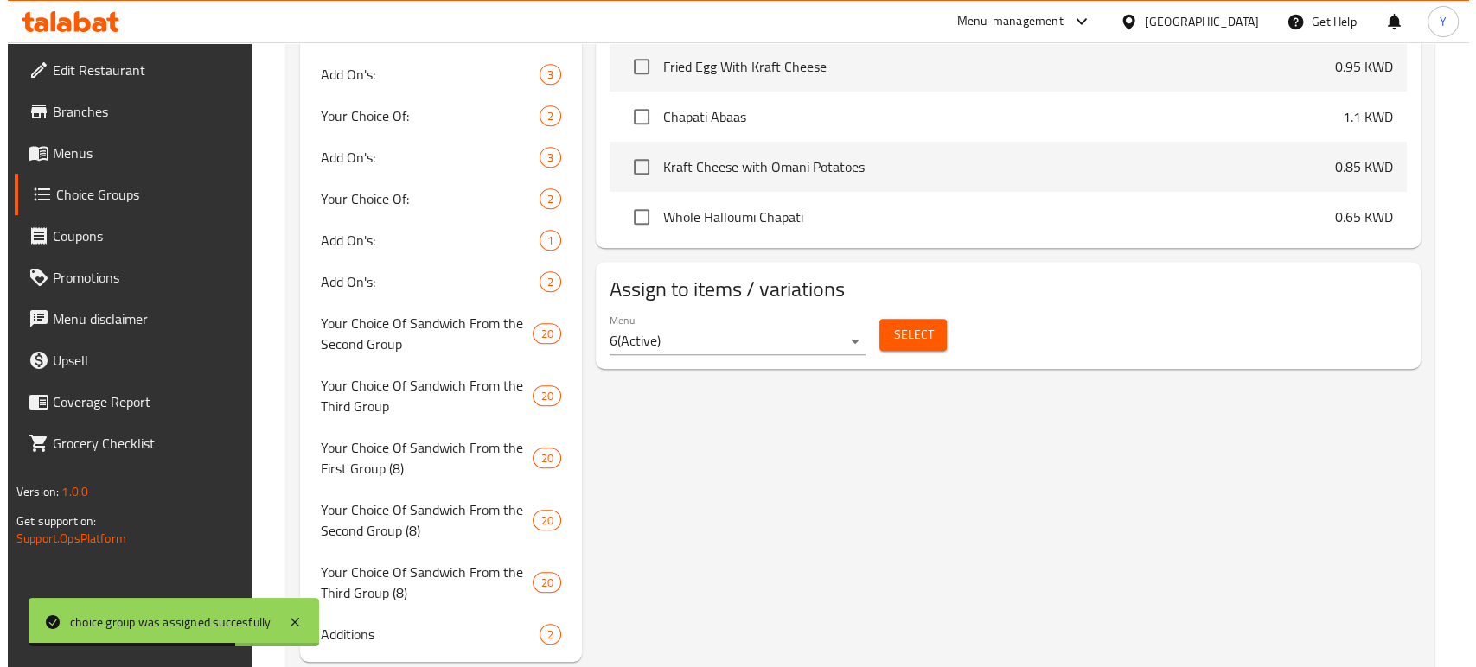
scroll to position [0, 0]
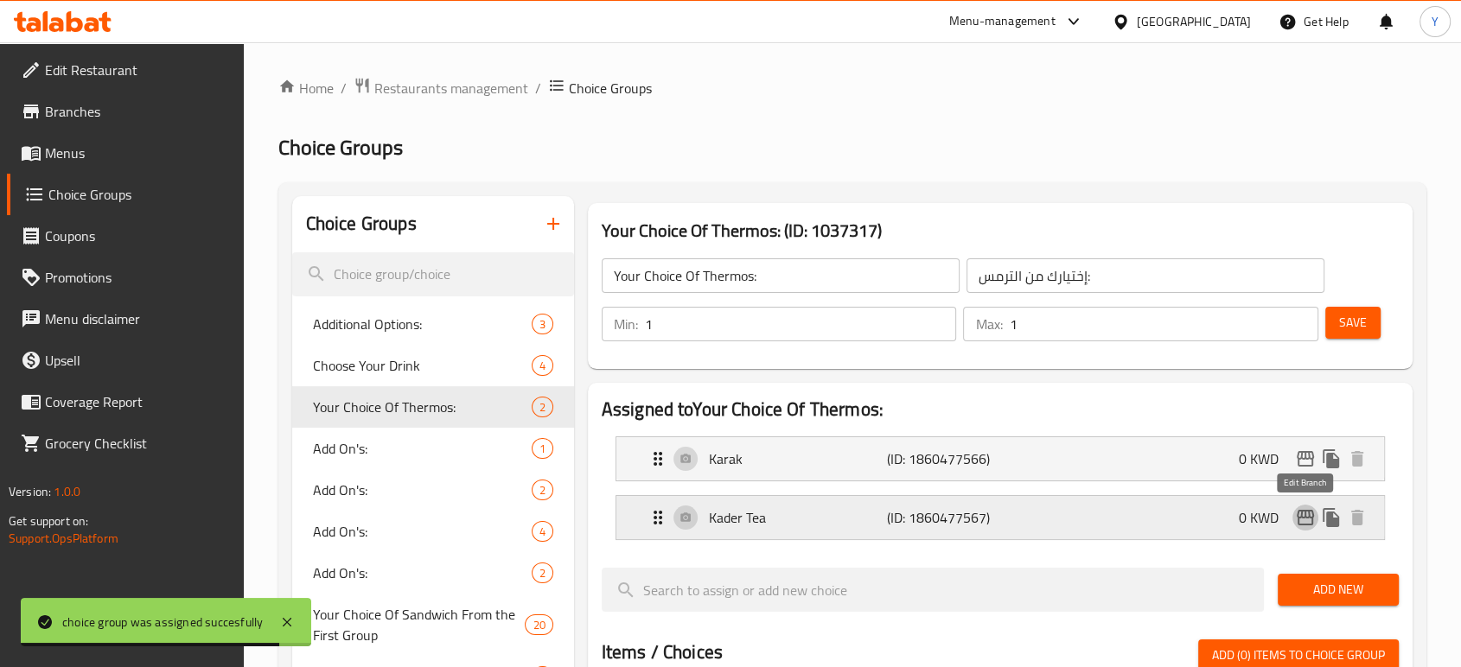
click at [1299, 523] on icon "edit" at bounding box center [1305, 518] width 17 height 16
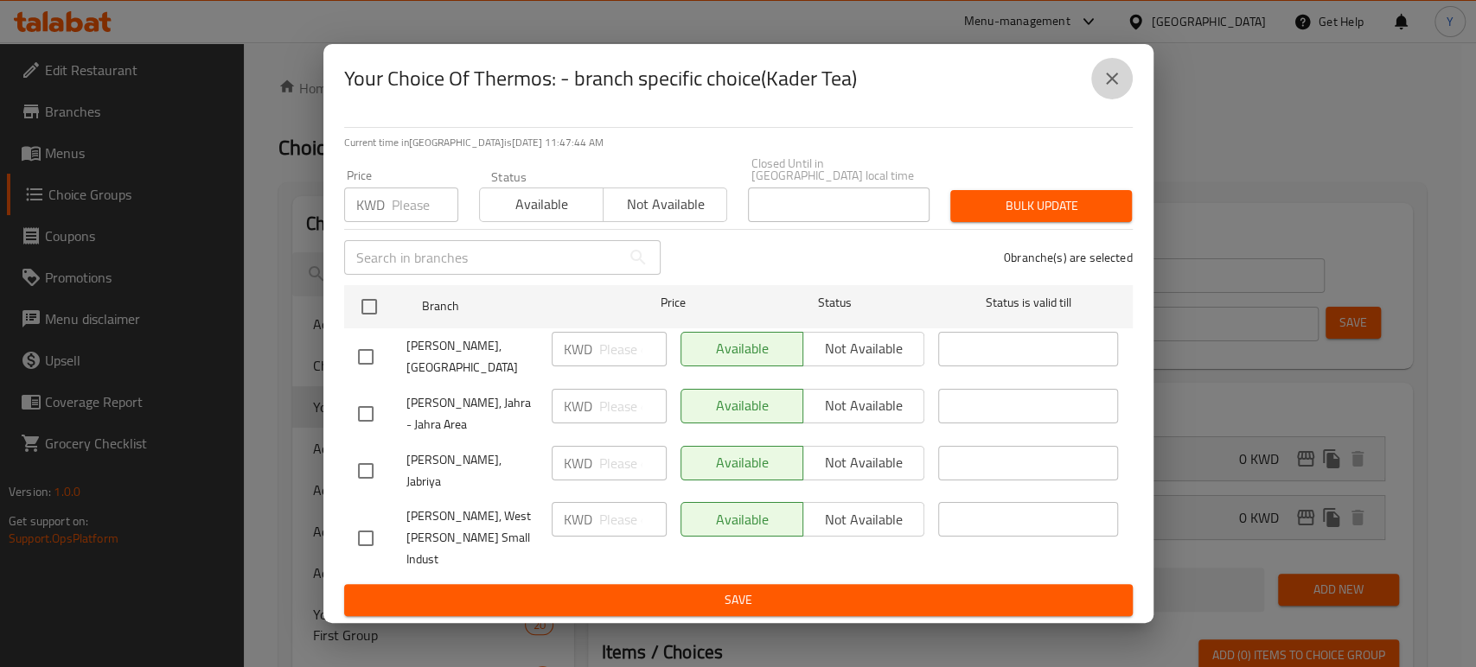
click at [1119, 99] on button "close" at bounding box center [1112, 79] width 42 height 42
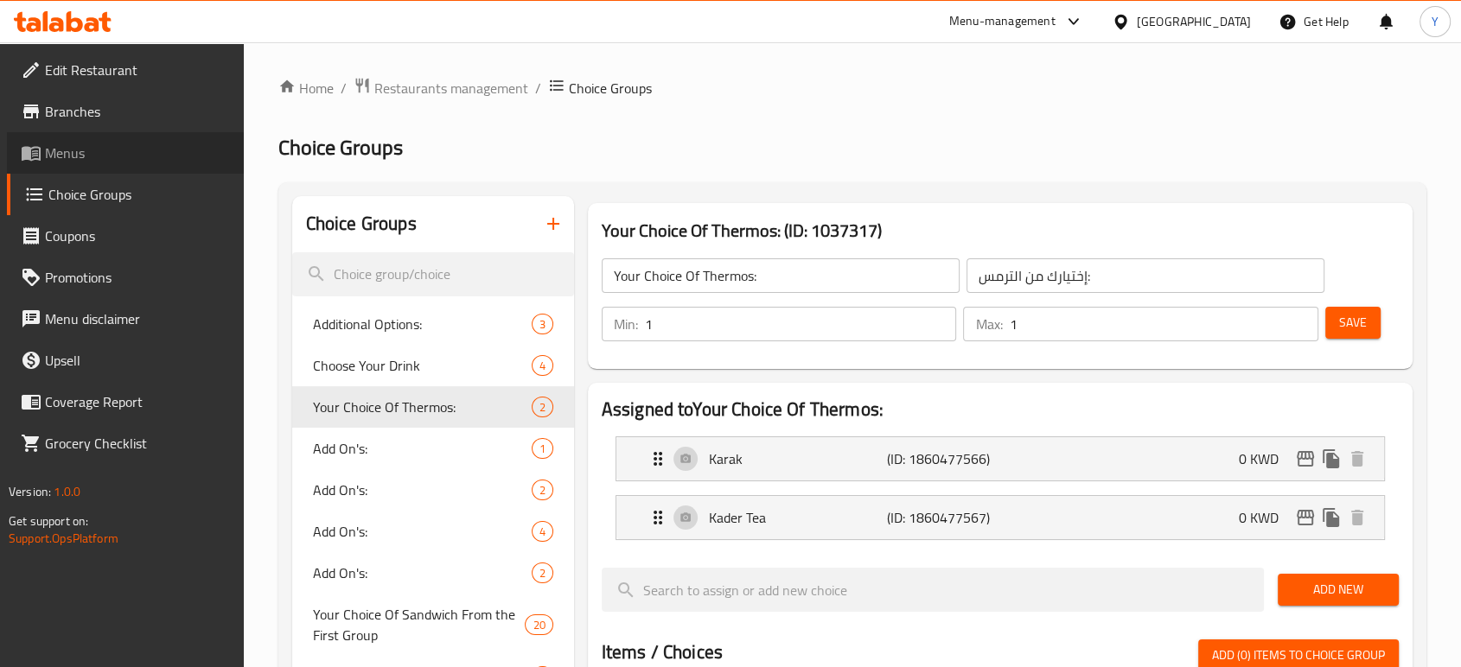
click at [86, 160] on span "Menus" at bounding box center [137, 153] width 185 height 21
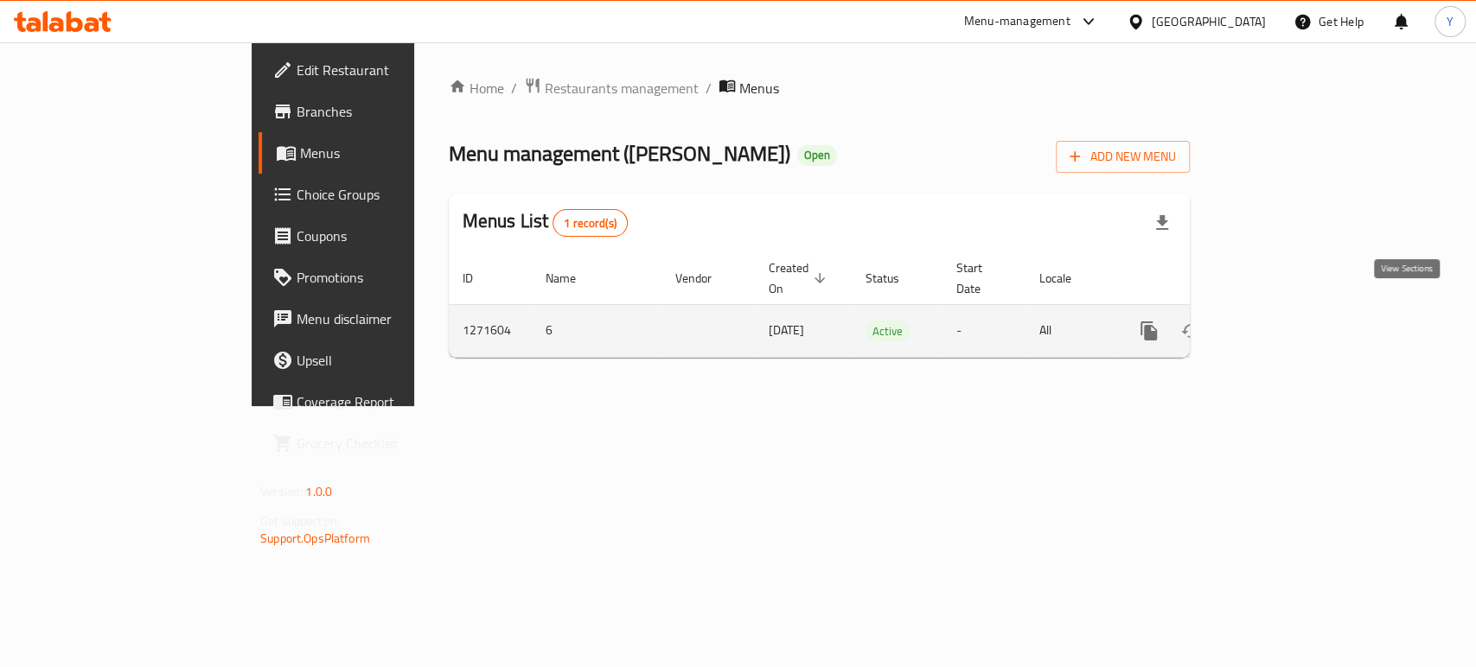
click at [1284, 321] on icon "enhanced table" at bounding box center [1273, 331] width 21 height 21
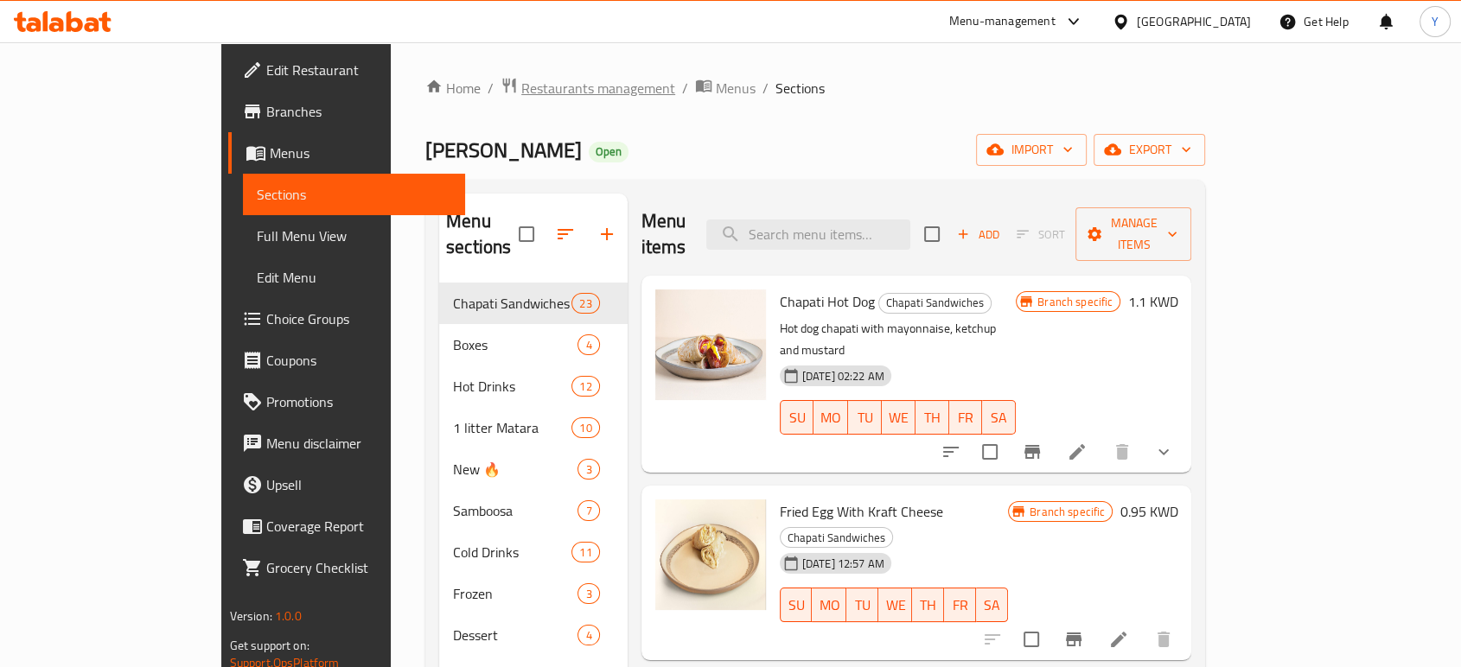
click at [521, 88] on span "Restaurants management" at bounding box center [598, 88] width 154 height 21
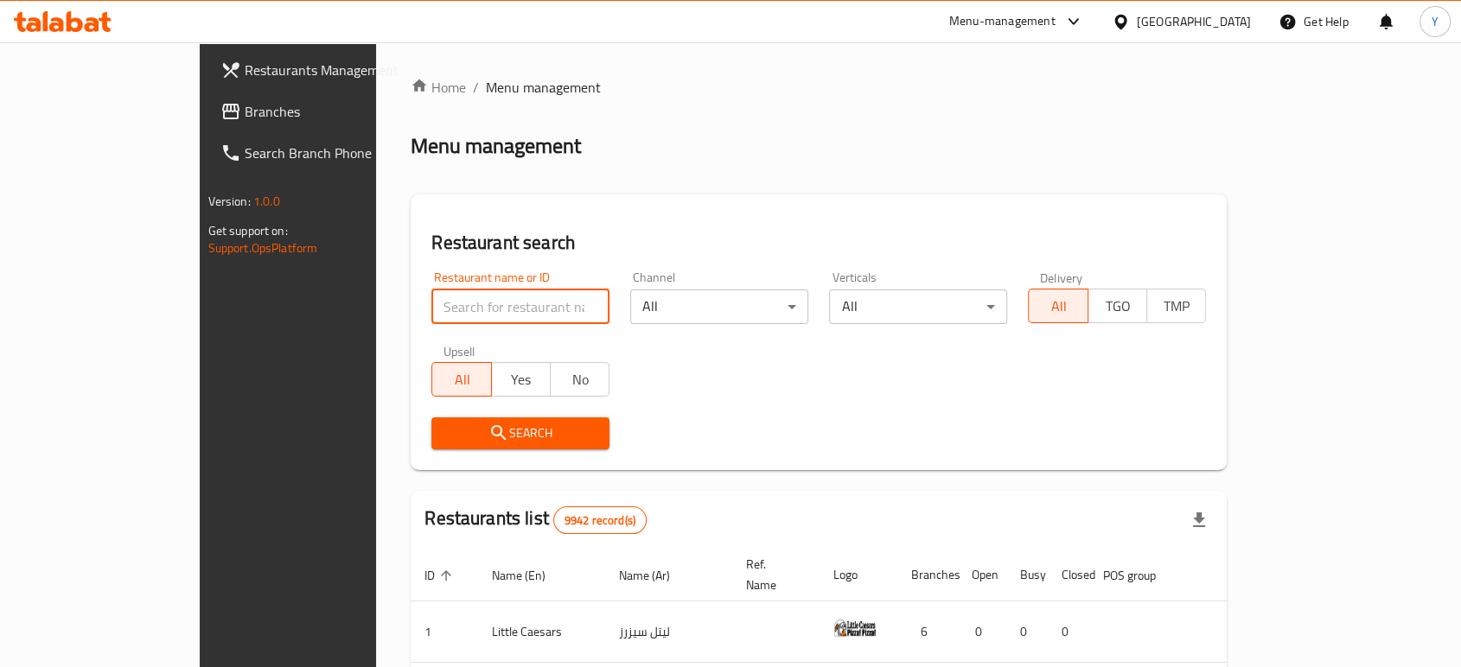
click at [457, 305] on input "search" at bounding box center [520, 307] width 178 height 35
type input "istan"
click button "Search" at bounding box center [520, 434] width 178 height 32
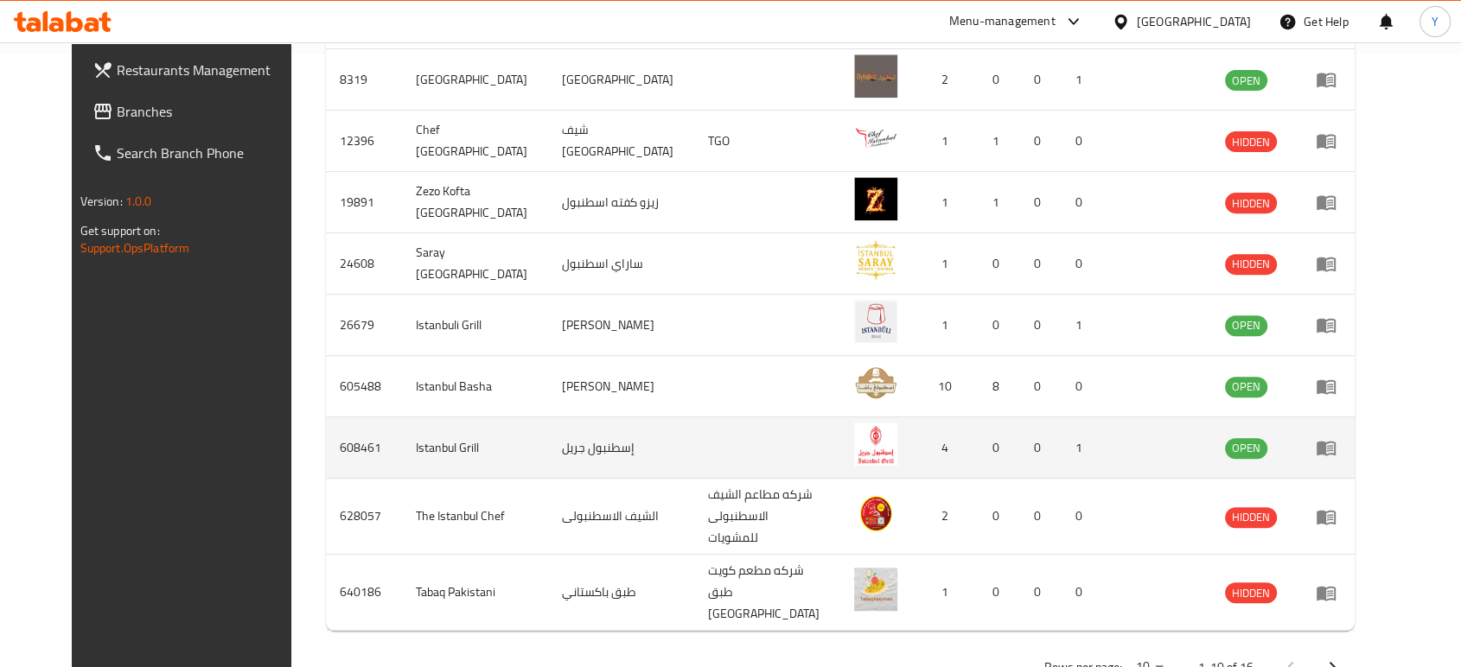
scroll to position [613, 0]
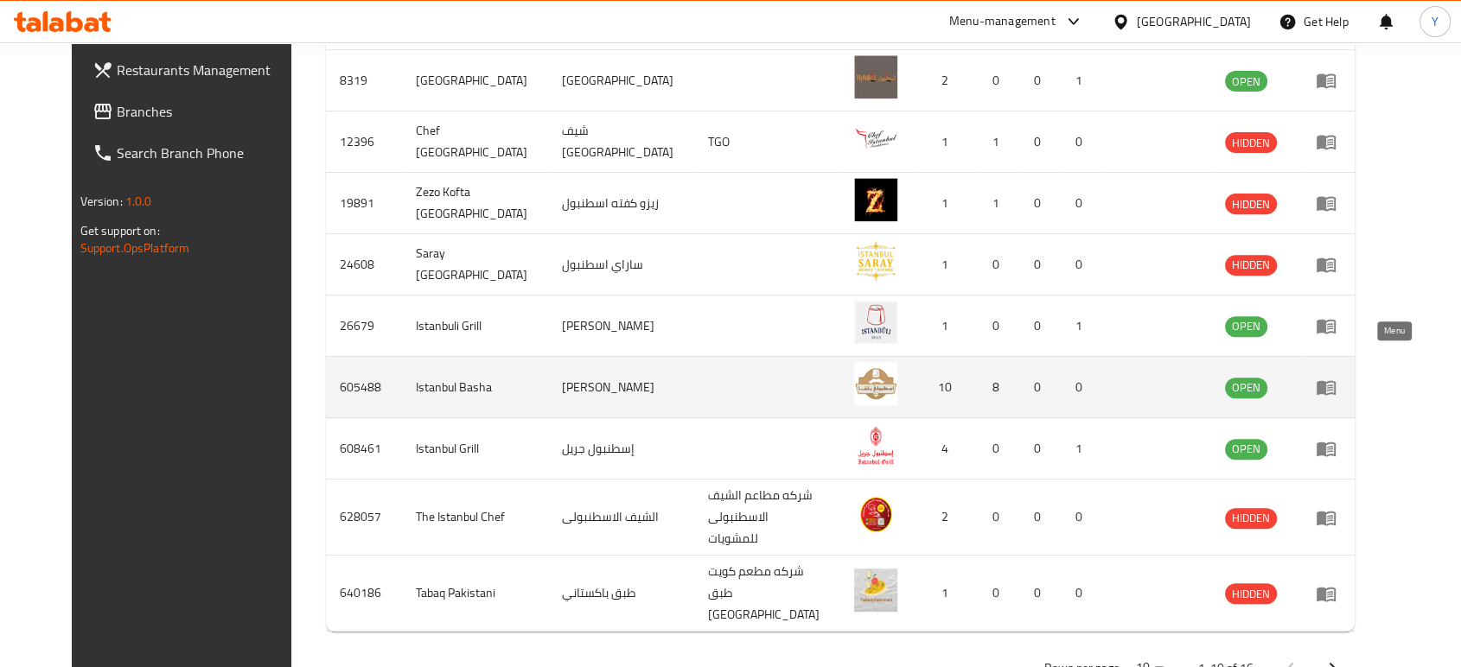
click at [1337, 377] on icon "enhanced table" at bounding box center [1326, 387] width 21 height 21
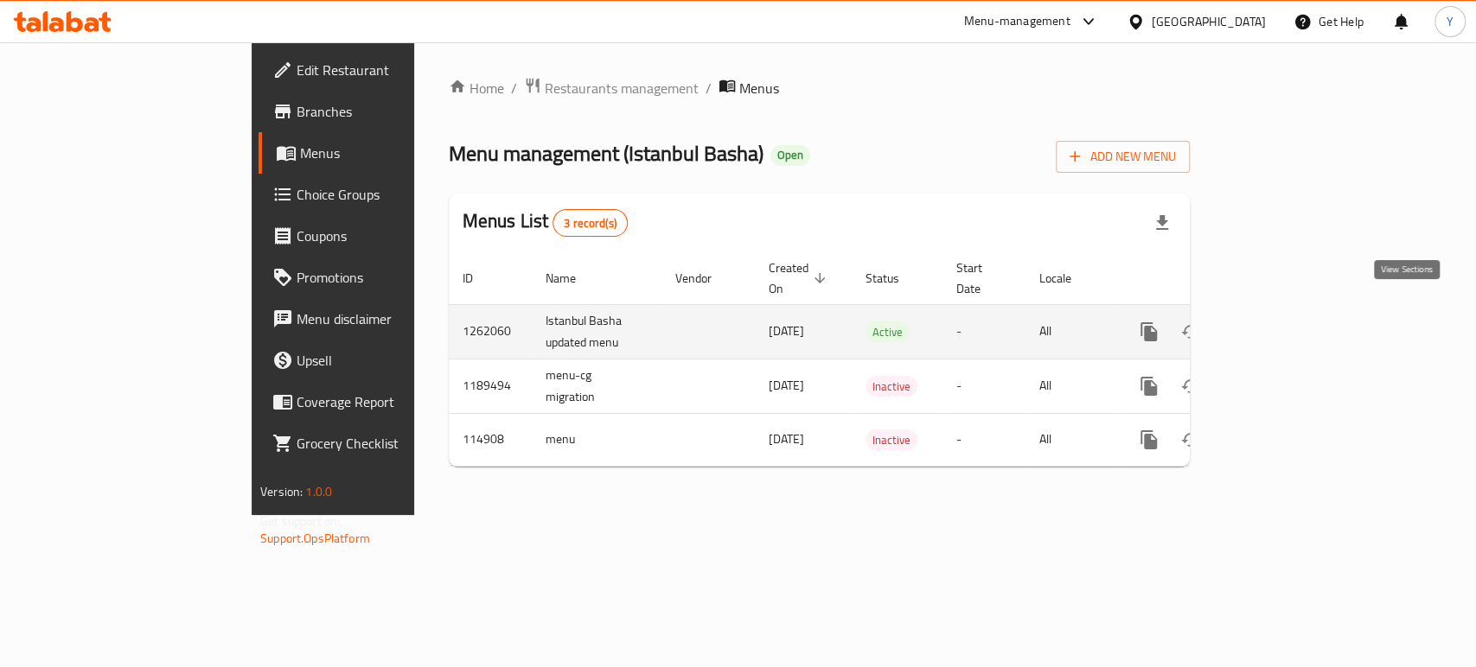
click at [1284, 322] on icon "enhanced table" at bounding box center [1273, 332] width 21 height 21
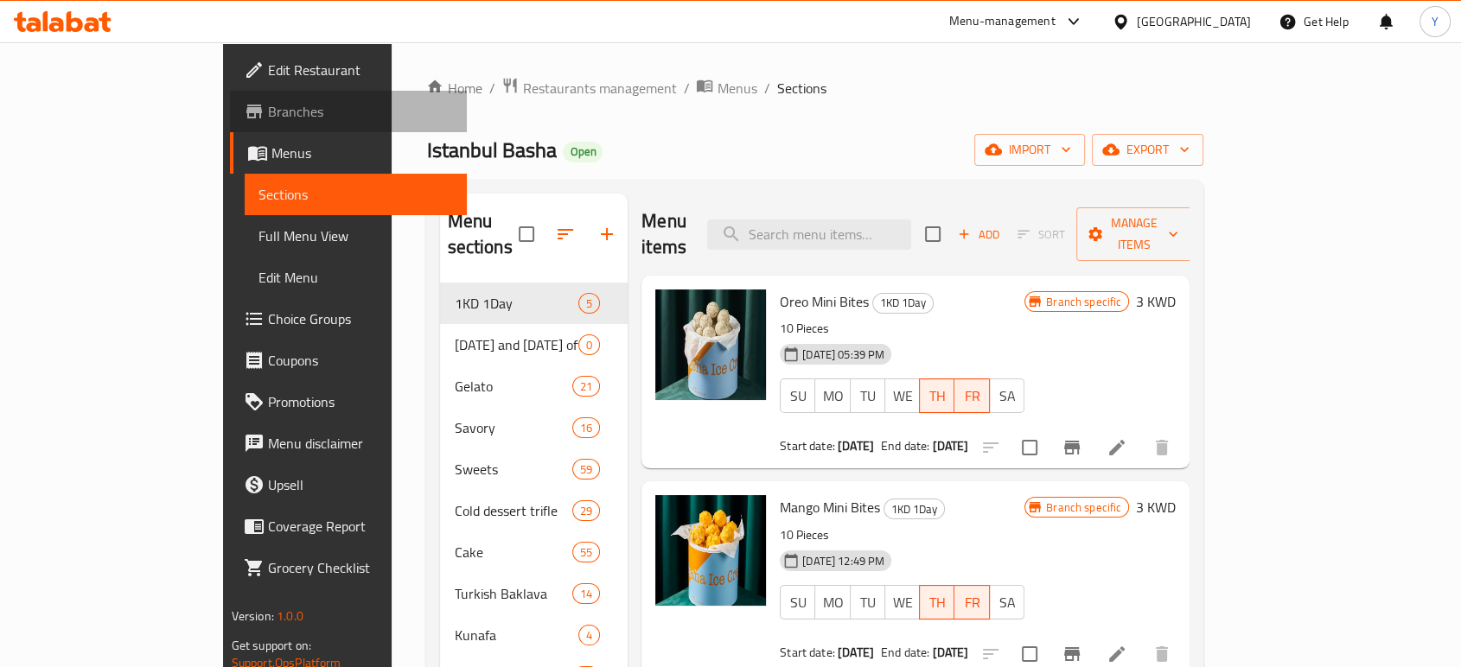
click at [268, 115] on span "Branches" at bounding box center [360, 111] width 185 height 21
